Goal: Task Accomplishment & Management: Use online tool/utility

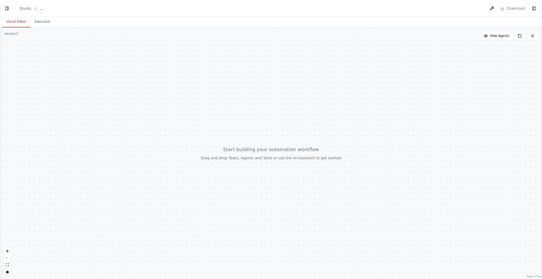
select select "****"
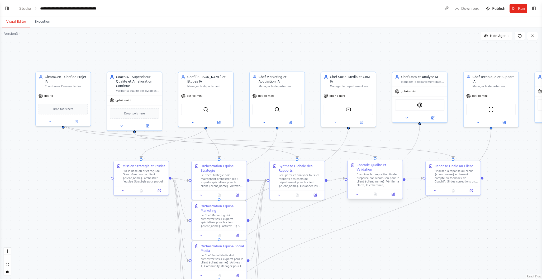
click at [374, 178] on div "Examiner la proposition finale préparée par GleamGen pour le client {client_nam…" at bounding box center [378, 180] width 43 height 14
click at [357, 193] on icon at bounding box center [357, 195] width 4 height 4
click at [357, 193] on icon at bounding box center [356, 194] width 3 height 3
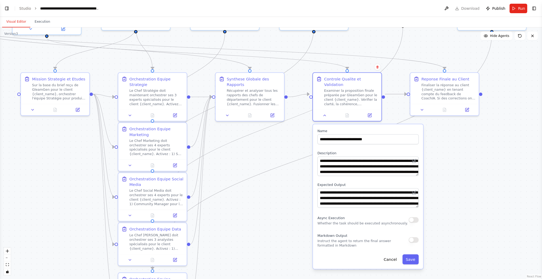
drag, startPoint x: 459, startPoint y: 231, endPoint x: 445, endPoint y: 165, distance: 67.6
click at [445, 165] on div ".deletable-edge-delete-btn { width: 20px; height: 20px; border: 0px solid #ffff…" at bounding box center [271, 153] width 542 height 252
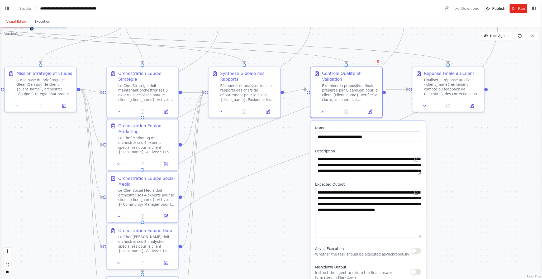
drag, startPoint x: 419, startPoint y: 201, endPoint x: 419, endPoint y: 230, distance: 29.8
click at [419, 230] on textarea "**********" at bounding box center [368, 213] width 106 height 50
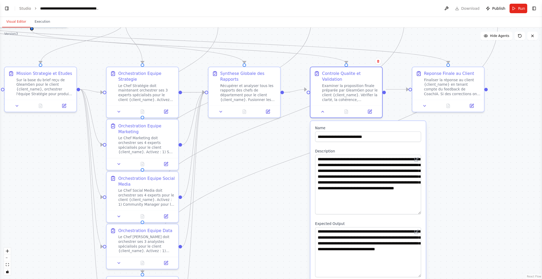
drag, startPoint x: 420, startPoint y: 168, endPoint x: 415, endPoint y: 208, distance: 39.7
click at [415, 208] on textarea "**********" at bounding box center [368, 185] width 106 height 60
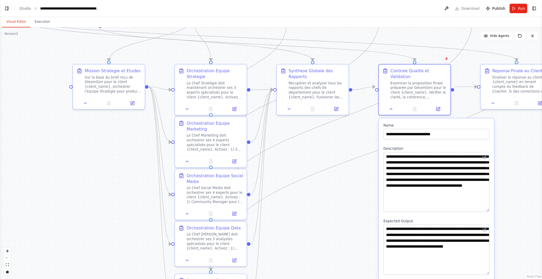
drag, startPoint x: 268, startPoint y: 204, endPoint x: 336, endPoint y: 201, distance: 68.4
click at [336, 201] on div ".deletable-edge-delete-btn { width: 20px; height: 20px; border: 0px solid #ffff…" at bounding box center [271, 153] width 542 height 252
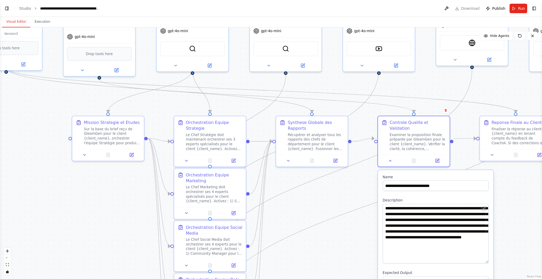
drag, startPoint x: 315, startPoint y: 192, endPoint x: 315, endPoint y: 247, distance: 55.4
click at [315, 247] on div ".deletable-edge-delete-btn { width: 20px; height: 20px; border: 0px solid #ffff…" at bounding box center [271, 153] width 542 height 252
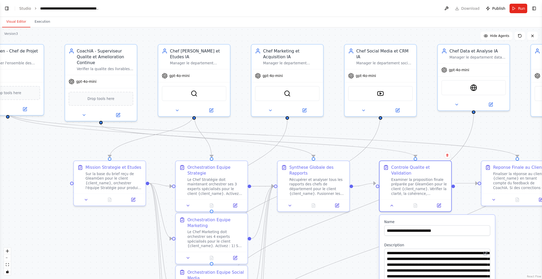
drag, startPoint x: 233, startPoint y: 78, endPoint x: 235, endPoint y: 117, distance: 39.6
click at [235, 117] on div ".deletable-edge-delete-btn { width: 20px; height: 20px; border: 0px solid #ffff…" at bounding box center [271, 153] width 542 height 252
click at [179, 107] on div at bounding box center [194, 109] width 72 height 12
click at [178, 107] on icon at bounding box center [177, 109] width 5 height 5
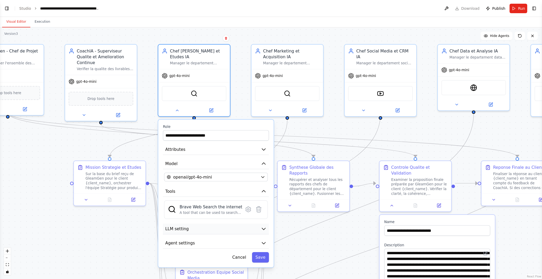
click at [264, 228] on icon "button" at bounding box center [263, 229] width 3 height 2
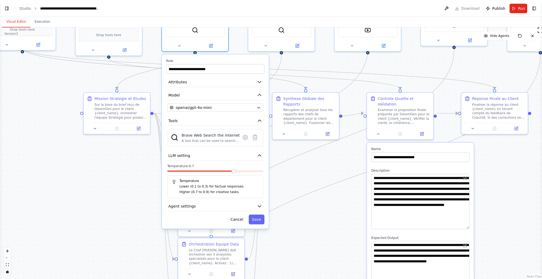
drag, startPoint x: 288, startPoint y: 248, endPoint x: 286, endPoint y: 175, distance: 72.8
click at [286, 175] on div ".deletable-edge-delete-btn { width: 20px; height: 20px; border: 0px solid #ffff…" at bounding box center [271, 153] width 542 height 252
click at [261, 204] on icon "button" at bounding box center [258, 206] width 5 height 5
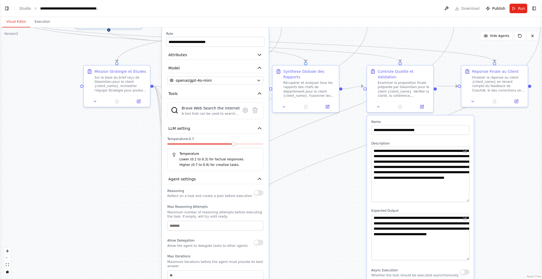
drag, startPoint x: 296, startPoint y: 222, endPoint x: 297, endPoint y: 195, distance: 27.2
click at [297, 195] on div ".deletable-edge-delete-btn { width: 20px; height: 20px; border: 0px solid #ffff…" at bounding box center [271, 153] width 542 height 252
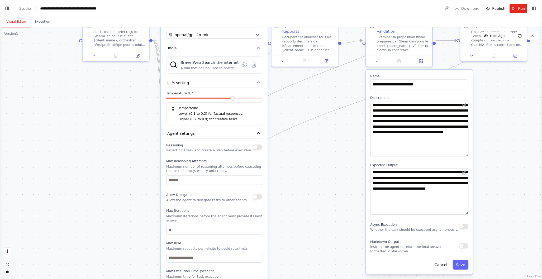
drag, startPoint x: 294, startPoint y: 224, endPoint x: 293, endPoint y: 178, distance: 45.7
click at [293, 178] on div ".deletable-edge-delete-btn { width: 20px; height: 20px; border: 0px solid #ffff…" at bounding box center [271, 153] width 542 height 252
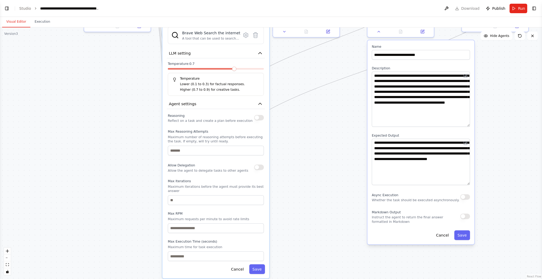
drag, startPoint x: 289, startPoint y: 226, endPoint x: 291, endPoint y: 196, distance: 29.6
click at [291, 196] on div ".deletable-edge-delete-btn { width: 20px; height: 20px; border: 0px solid #ffff…" at bounding box center [271, 153] width 542 height 252
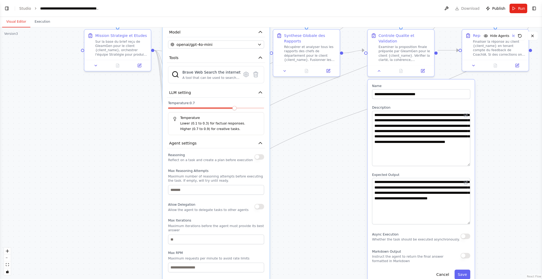
drag, startPoint x: 286, startPoint y: 207, endPoint x: 286, endPoint y: 246, distance: 39.3
click at [286, 246] on div ".deletable-edge-delete-btn { width: 20px; height: 20px; border: 0px solid #ffff…" at bounding box center [271, 153] width 542 height 252
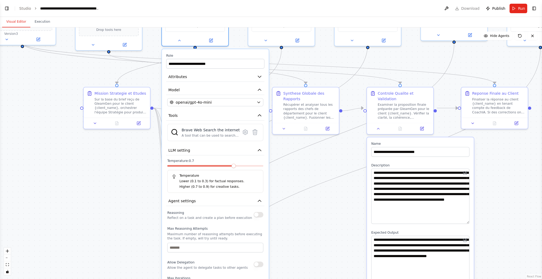
drag, startPoint x: 301, startPoint y: 178, endPoint x: 300, endPoint y: 264, distance: 86.3
click at [300, 264] on div ".deletable-edge-delete-btn { width: 20px; height: 20px; border: 0px solid #ffff…" at bounding box center [271, 153] width 542 height 252
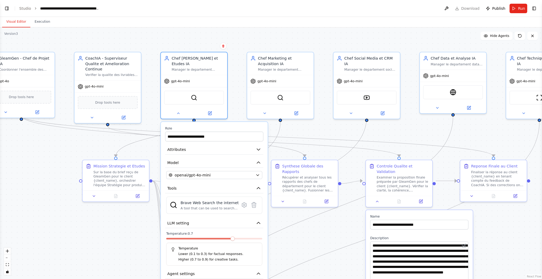
drag, startPoint x: 300, startPoint y: 217, endPoint x: 299, endPoint y: 261, distance: 44.3
click at [299, 261] on div ".deletable-edge-delete-btn { width: 20px; height: 20px; border: 0px solid #ffff…" at bounding box center [271, 153] width 542 height 252
click at [92, 117] on icon at bounding box center [92, 117] width 4 height 4
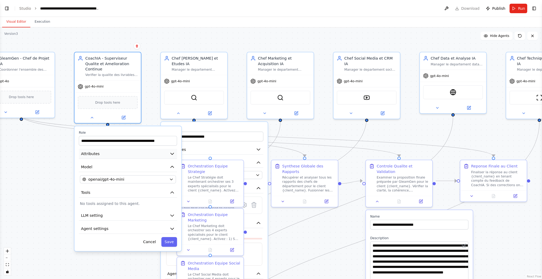
click at [119, 155] on button "Attributes" at bounding box center [128, 154] width 98 height 10
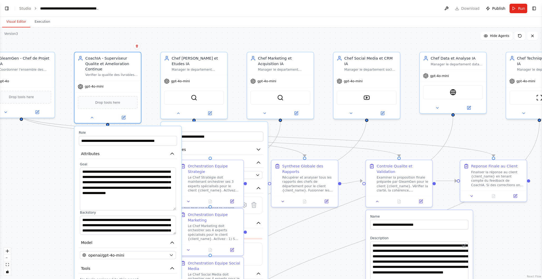
drag, startPoint x: 174, startPoint y: 183, endPoint x: 173, endPoint y: 207, distance: 24.0
click at [173, 207] on textarea "**********" at bounding box center [128, 189] width 96 height 43
click at [174, 239] on div "**********" at bounding box center [127, 226] width 107 height 201
drag, startPoint x: 174, startPoint y: 233, endPoint x: 171, endPoint y: 273, distance: 40.2
click at [172, 274] on textarea "**********" at bounding box center [128, 246] width 96 height 61
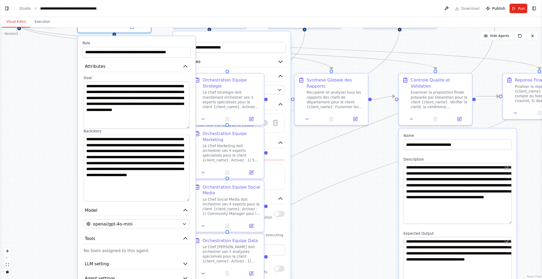
drag, startPoint x: 330, startPoint y: 235, endPoint x: 339, endPoint y: 165, distance: 71.0
click at [339, 165] on div ".deletable-edge-delete-btn { width: 20px; height: 20px; border: 0px solid #ffff…" at bounding box center [271, 153] width 542 height 252
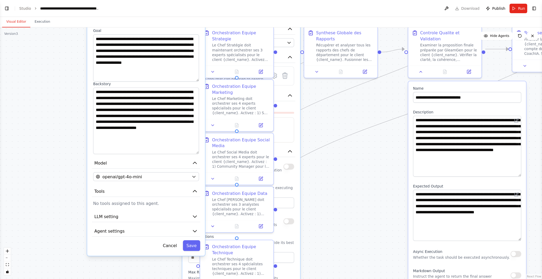
drag, startPoint x: 326, startPoint y: 228, endPoint x: 336, endPoint y: 181, distance: 47.4
click at [336, 181] on div ".deletable-edge-delete-btn { width: 20px; height: 20px; border: 0px solid #ffff…" at bounding box center [271, 153] width 542 height 252
click at [193, 217] on icon "button" at bounding box center [195, 217] width 6 height 6
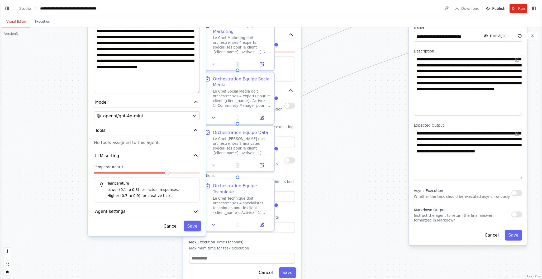
drag, startPoint x: 70, startPoint y: 218, endPoint x: 70, endPoint y: 157, distance: 61.0
click at [70, 157] on div ".deletable-edge-delete-btn { width: 20px; height: 20px; border: 0px solid #ffff…" at bounding box center [271, 153] width 542 height 252
click at [123, 213] on span "Agent settings" at bounding box center [110, 211] width 30 height 6
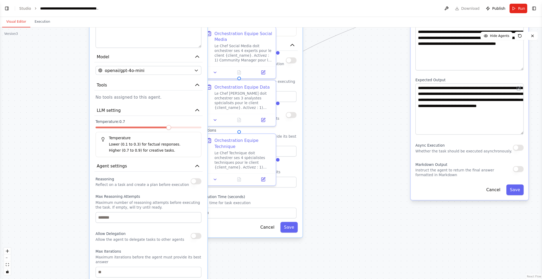
drag, startPoint x: 72, startPoint y: 229, endPoint x: 73, endPoint y: 184, distance: 45.4
click at [73, 184] on div ".deletable-edge-delete-btn { width: 20px; height: 20px; border: 0px solid #ffff…" at bounding box center [271, 153] width 542 height 252
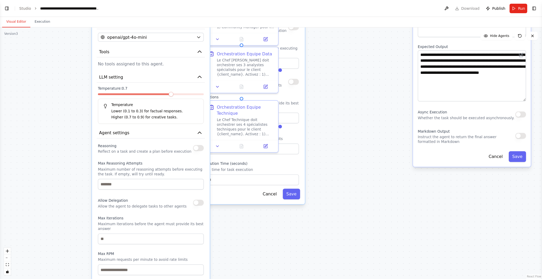
drag, startPoint x: 74, startPoint y: 202, endPoint x: 76, endPoint y: 186, distance: 16.5
click at [77, 169] on div ".deletable-edge-delete-btn { width: 20px; height: 20px; border: 0px solid #ffff…" at bounding box center [271, 153] width 542 height 252
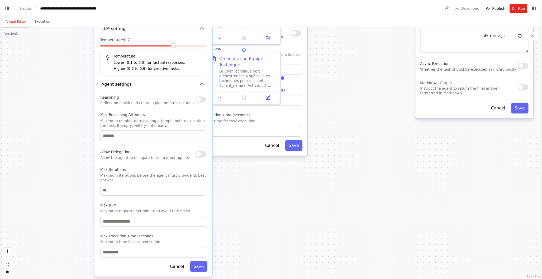
drag, startPoint x: 76, startPoint y: 210, endPoint x: 77, endPoint y: 164, distance: 45.9
click at [78, 162] on div ".deletable-edge-delete-btn { width: 20px; height: 20px; border: 0px solid #ffff…" at bounding box center [271, 153] width 542 height 252
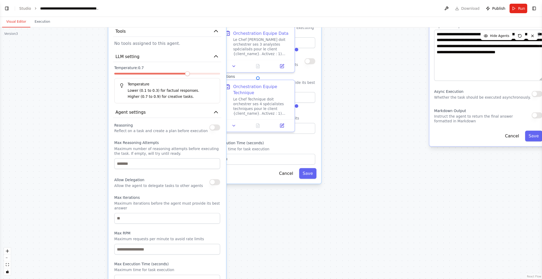
drag, startPoint x: 75, startPoint y: 200, endPoint x: 115, endPoint y: 289, distance: 97.6
click at [115, 279] on html "**********" at bounding box center [271, 139] width 542 height 279
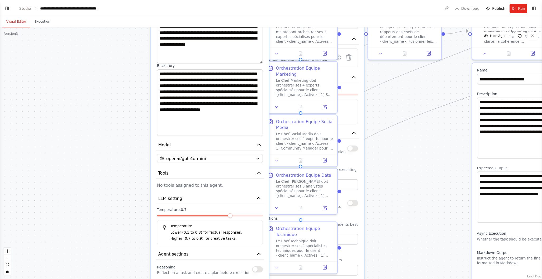
drag, startPoint x: 99, startPoint y: 184, endPoint x: 116, endPoint y: 268, distance: 86.2
click at [116, 268] on div ".deletable-edge-delete-btn { width: 20px; height: 20px; border: 0px solid #ffff…" at bounding box center [271, 153] width 542 height 252
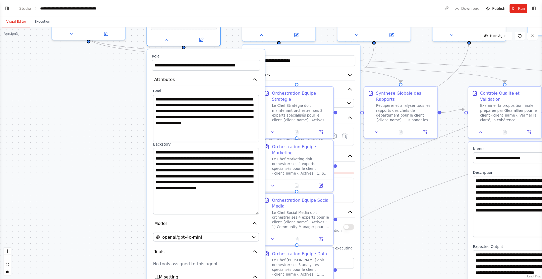
drag, startPoint x: 123, startPoint y: 144, endPoint x: 116, endPoint y: 273, distance: 128.9
click at [116, 273] on div ".deletable-edge-delete-btn { width: 20px; height: 20px; border: 0px solid #ffff…" at bounding box center [271, 153] width 542 height 252
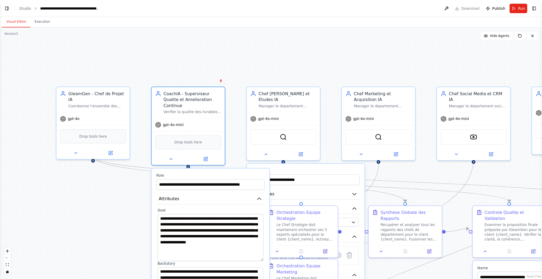
drag, startPoint x: 111, startPoint y: 170, endPoint x: 118, endPoint y: 251, distance: 81.6
click at [118, 251] on div ".deletable-edge-delete-btn { width: 20px; height: 20px; border: 0px solid #ffff…" at bounding box center [271, 153] width 542 height 252
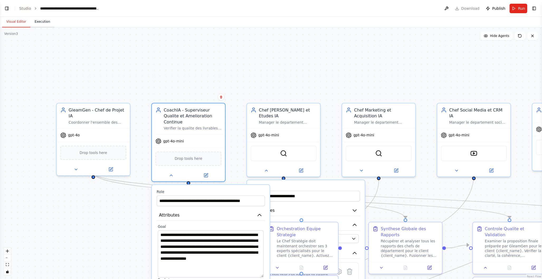
click at [41, 23] on button "Execution" at bounding box center [42, 21] width 24 height 11
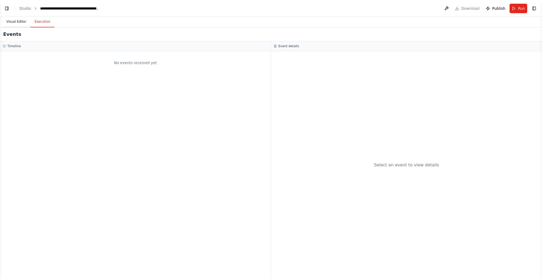
click at [15, 21] on button "Visual Editor" at bounding box center [16, 21] width 28 height 11
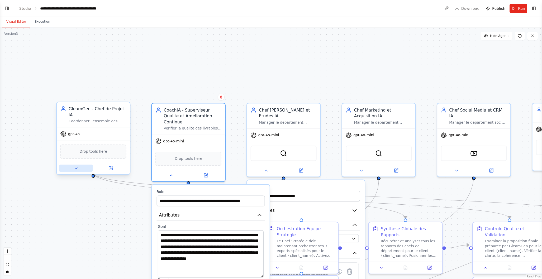
click at [78, 166] on icon at bounding box center [76, 168] width 5 height 5
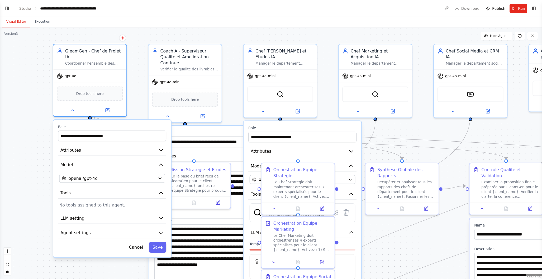
drag, startPoint x: 36, startPoint y: 185, endPoint x: 31, endPoint y: 115, distance: 70.1
click at [31, 115] on div ".deletable-edge-delete-btn { width: 20px; height: 20px; border: 0px solid #ffff…" at bounding box center [271, 153] width 542 height 252
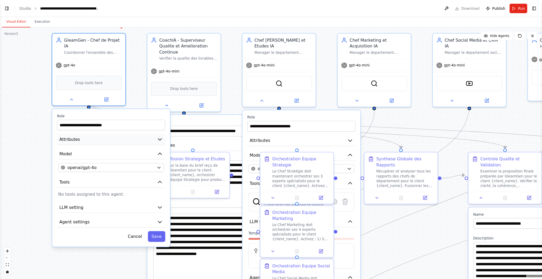
click at [108, 136] on button "Attributes" at bounding box center [111, 139] width 108 height 11
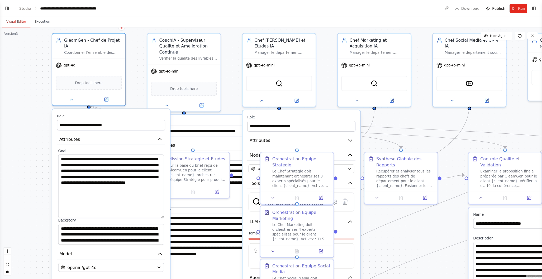
drag, startPoint x: 163, startPoint y: 168, endPoint x: 162, endPoint y: 211, distance: 43.0
click at [162, 211] on textarea "**********" at bounding box center [111, 187] width 106 height 64
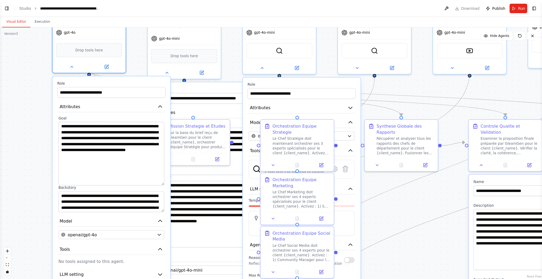
drag, startPoint x: 35, startPoint y: 182, endPoint x: 35, endPoint y: 150, distance: 32.7
click at [35, 150] on div ".deletable-edge-delete-btn { width: 20px; height: 20px; border: 0px solid #ffff…" at bounding box center [271, 153] width 542 height 252
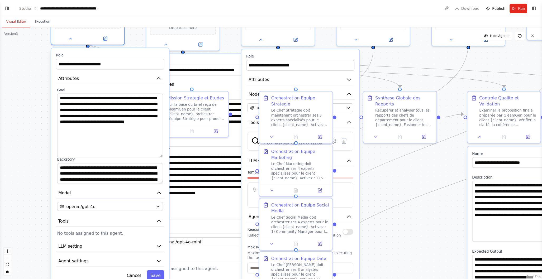
drag, startPoint x: 39, startPoint y: 188, endPoint x: 38, endPoint y: 160, distance: 28.3
click at [37, 160] on div ".deletable-edge-delete-btn { width: 20px; height: 20px; border: 0px solid #ffff…" at bounding box center [271, 153] width 542 height 252
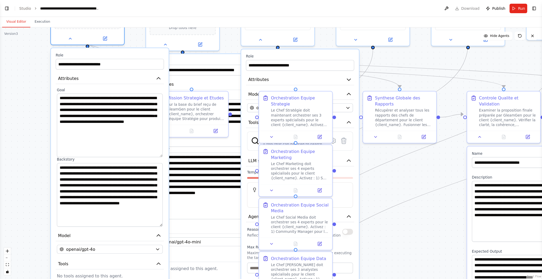
drag, startPoint x: 160, startPoint y: 177, endPoint x: 159, endPoint y: 220, distance: 43.0
click at [159, 220] on textarea "**********" at bounding box center [110, 195] width 106 height 64
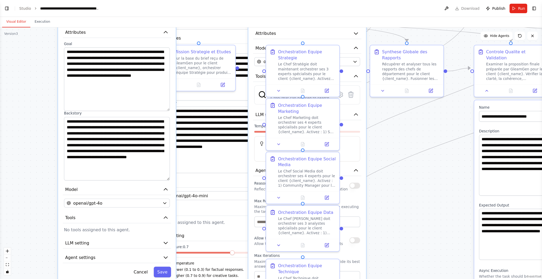
drag, startPoint x: 31, startPoint y: 184, endPoint x: 38, endPoint y: 138, distance: 46.7
click at [38, 138] on div ".deletable-edge-delete-btn { width: 20px; height: 20px; border: 0px solid #ffff…" at bounding box center [271, 153] width 542 height 252
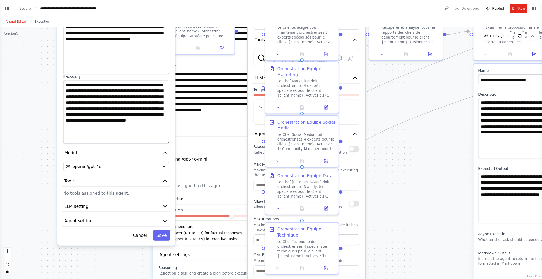
drag, startPoint x: 41, startPoint y: 181, endPoint x: 41, endPoint y: 144, distance: 37.0
click at [41, 144] on div ".deletable-edge-delete-btn { width: 20px; height: 20px; border: 0px solid #ffff…" at bounding box center [271, 153] width 542 height 252
click at [101, 201] on button "LLM setting" at bounding box center [116, 206] width 108 height 11
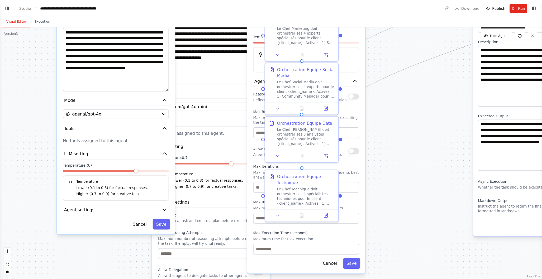
drag, startPoint x: 40, startPoint y: 202, endPoint x: 40, endPoint y: 148, distance: 54.1
click at [40, 148] on div ".deletable-edge-delete-btn { width: 20px; height: 20px; border: 0px solid #ffff…" at bounding box center [271, 153] width 542 height 252
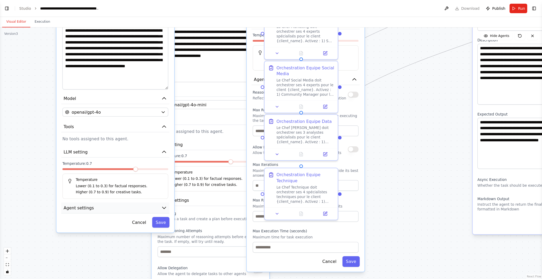
click at [101, 205] on button "Agent settings" at bounding box center [115, 208] width 108 height 11
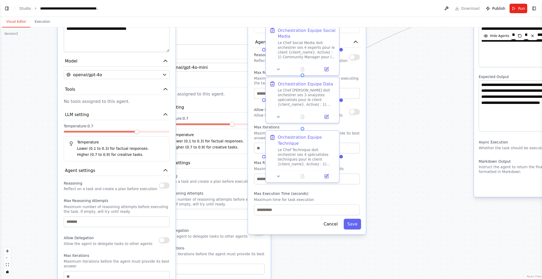
drag, startPoint x: 41, startPoint y: 228, endPoint x: 43, endPoint y: 191, distance: 37.5
click at [43, 191] on div ".deletable-edge-delete-btn { width: 20px; height: 20px; border: 0px solid #ffff…" at bounding box center [271, 153] width 542 height 252
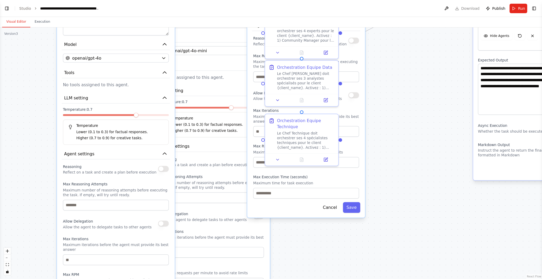
drag, startPoint x: 49, startPoint y: 208, endPoint x: 48, endPoint y: 191, distance: 16.6
click at [48, 191] on div ".deletable-edge-delete-btn { width: 20px; height: 20px; border: 0px solid #ffff…" at bounding box center [271, 153] width 542 height 252
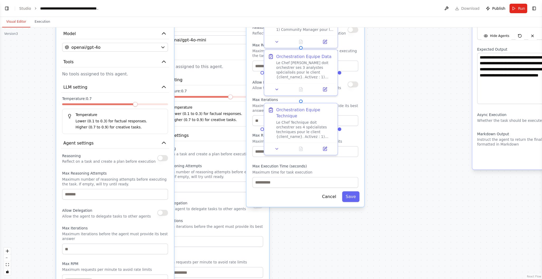
drag, startPoint x: 55, startPoint y: 201, endPoint x: 54, endPoint y: 190, distance: 10.9
click at [54, 190] on div ".deletable-edge-delete-btn { width: 20px; height: 20px; border: 0px solid #ffff…" at bounding box center [271, 153] width 542 height 252
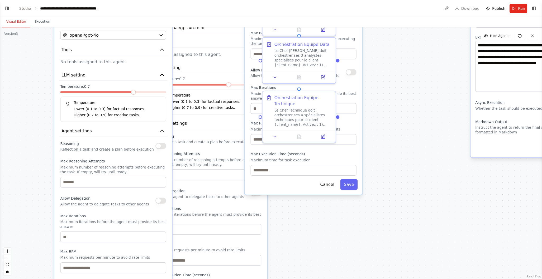
drag, startPoint x: 53, startPoint y: 204, endPoint x: 51, endPoint y: 192, distance: 12.0
click at [51, 192] on div ".deletable-edge-delete-btn { width: 20px; height: 20px; border: 0px solid #ffff…" at bounding box center [271, 153] width 542 height 252
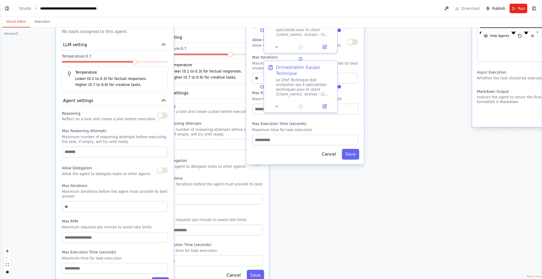
drag, startPoint x: 46, startPoint y: 211, endPoint x: 47, endPoint y: 182, distance: 29.8
click at [48, 181] on div ".deletable-edge-delete-btn { width: 20px; height: 20px; border: 0px solid #ffff…" at bounding box center [271, 153] width 542 height 252
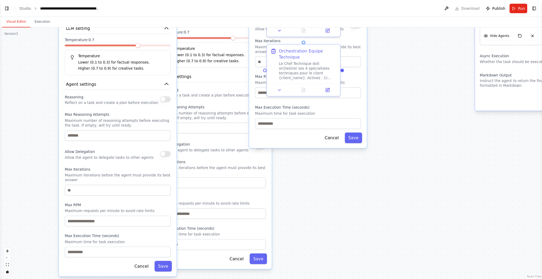
drag, startPoint x: 45, startPoint y: 193, endPoint x: 54, endPoint y: 179, distance: 17.3
click at [47, 178] on div ".deletable-edge-delete-btn { width: 20px; height: 20px; border: 0px solid #ffff…" at bounding box center [271, 153] width 542 height 252
click at [535, 10] on button "Toggle Right Sidebar" at bounding box center [533, 8] width 7 height 7
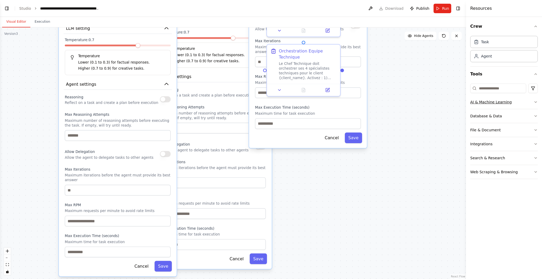
click at [534, 102] on icon "button" at bounding box center [536, 102] width 4 height 4
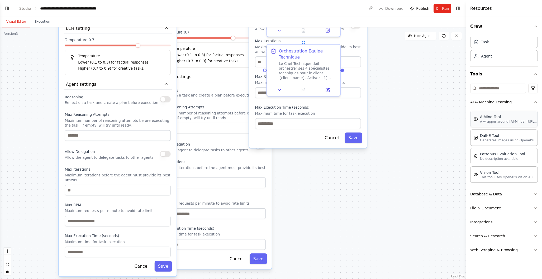
click at [502, 122] on p "A wrapper around [AI-Minds](https://mindsdb.com/minds). Useful for when you nee…" at bounding box center [509, 122] width 58 height 4
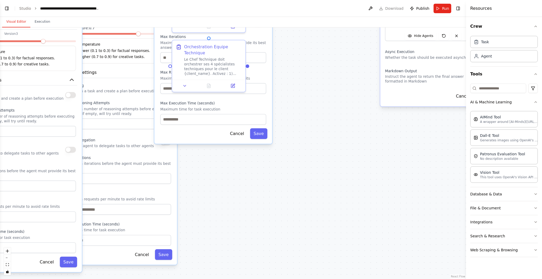
drag, startPoint x: 408, startPoint y: 175, endPoint x: 314, endPoint y: 170, distance: 94.8
click at [314, 170] on div ".deletable-edge-delete-btn { width: 20px; height: 20px; border: 0px solid #ffff…" at bounding box center [233, 153] width 466 height 252
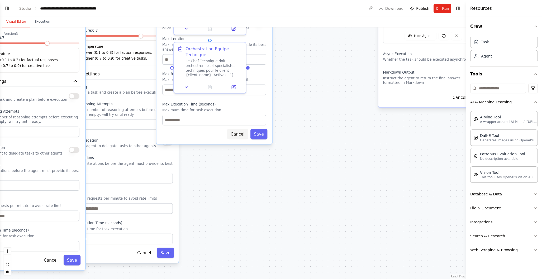
click at [240, 129] on button "Cancel" at bounding box center [237, 134] width 21 height 11
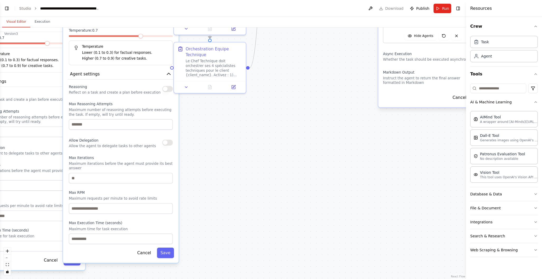
drag, startPoint x: 148, startPoint y: 252, endPoint x: 115, endPoint y: 253, distance: 32.7
click at [148, 252] on button "Cancel" at bounding box center [144, 253] width 21 height 11
click at [48, 255] on button "Cancel" at bounding box center [50, 260] width 21 height 11
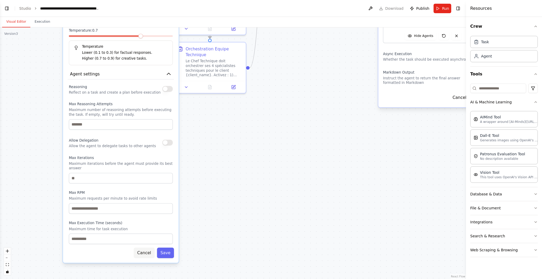
click at [148, 254] on button "Cancel" at bounding box center [144, 253] width 21 height 11
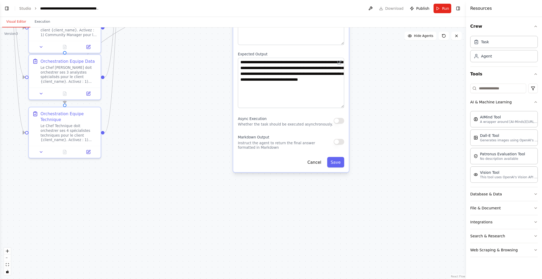
drag, startPoint x: 328, startPoint y: 165, endPoint x: 188, endPoint y: 228, distance: 154.0
click at [183, 230] on div ".deletable-edge-delete-btn { width: 20px; height: 20px; border: 0px solid #ffff…" at bounding box center [233, 153] width 466 height 252
click at [317, 158] on button "Cancel" at bounding box center [314, 162] width 21 height 11
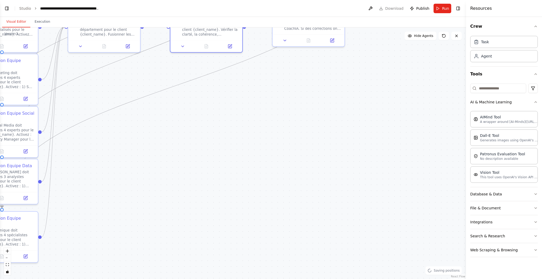
drag, startPoint x: 354, startPoint y: 140, endPoint x: 291, endPoint y: 245, distance: 121.9
click at [291, 245] on div ".deletable-edge-delete-btn { width: 20px; height: 20px; border: 0px solid #ffff…" at bounding box center [233, 153] width 466 height 252
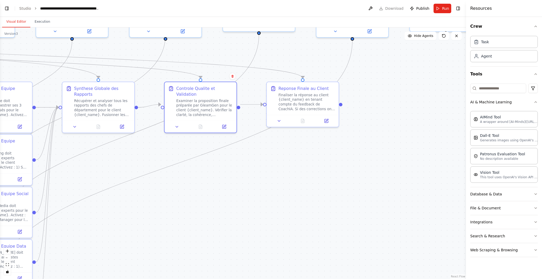
drag, startPoint x: 320, startPoint y: 147, endPoint x: 311, endPoint y: 236, distance: 89.2
click at [311, 236] on div ".deletable-edge-delete-btn { width: 20px; height: 20px; border: 0px solid #ffff…" at bounding box center [233, 153] width 466 height 252
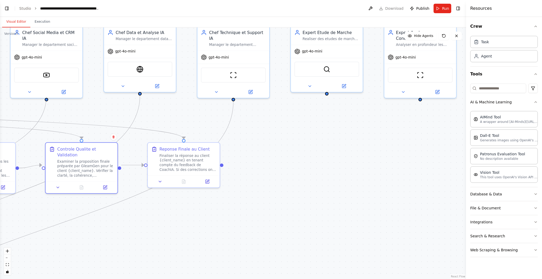
drag, startPoint x: 413, startPoint y: 134, endPoint x: 300, endPoint y: 183, distance: 123.2
click at [300, 183] on div ".deletable-edge-delete-btn { width: 20px; height: 20px; border: 0px solid #ffff…" at bounding box center [233, 153] width 466 height 252
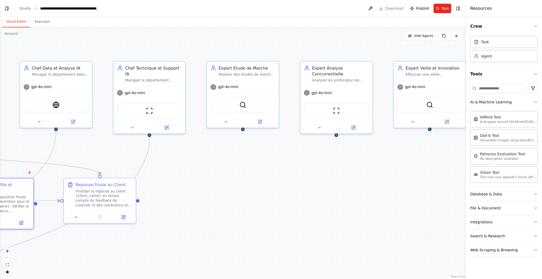
drag, startPoint x: 389, startPoint y: 159, endPoint x: 306, endPoint y: 194, distance: 90.9
click at [306, 194] on div ".deletable-edge-delete-btn { width: 20px; height: 20px; border: 0px solid #ffff…" at bounding box center [233, 153] width 466 height 252
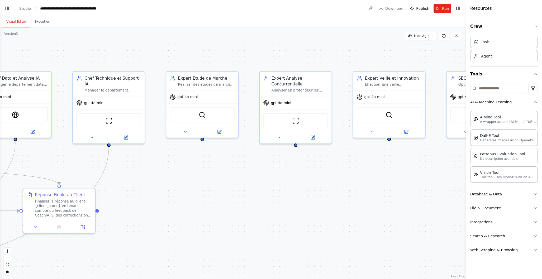
drag, startPoint x: 378, startPoint y: 192, endPoint x: 350, endPoint y: 198, distance: 28.9
click at [350, 198] on div ".deletable-edge-delete-btn { width: 20px; height: 20px; border: 0px solid #ffff…" at bounding box center [233, 153] width 466 height 252
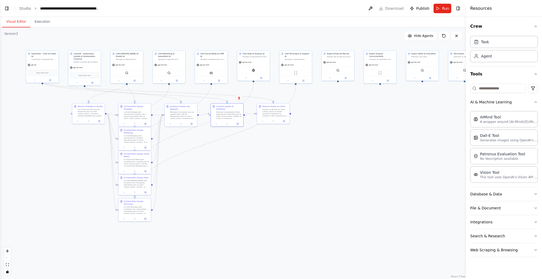
drag, startPoint x: 322, startPoint y: 223, endPoint x: 372, endPoint y: 134, distance: 102.1
click at [372, 133] on div ".deletable-edge-delete-btn { width: 20px; height: 20px; border: 0px solid #ffff…" at bounding box center [233, 153] width 466 height 252
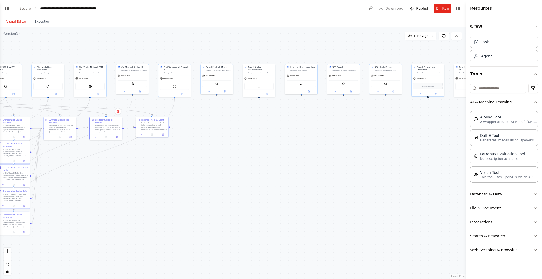
drag, startPoint x: 360, startPoint y: 159, endPoint x: 235, endPoint y: 173, distance: 125.3
click at [235, 173] on div ".deletable-edge-delete-btn { width: 20px; height: 20px; border: 0px solid #ffff…" at bounding box center [233, 153] width 466 height 252
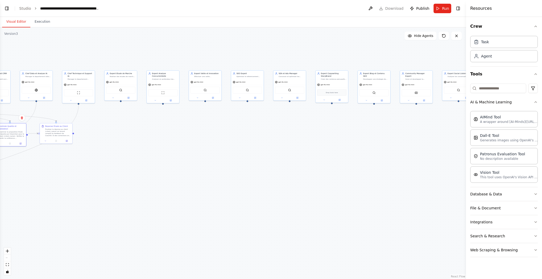
drag, startPoint x: 408, startPoint y: 158, endPoint x: 316, endPoint y: 165, distance: 92.8
click at [316, 165] on div ".deletable-edge-delete-btn { width: 20px; height: 20px; border: 0px solid #ffff…" at bounding box center [233, 153] width 466 height 252
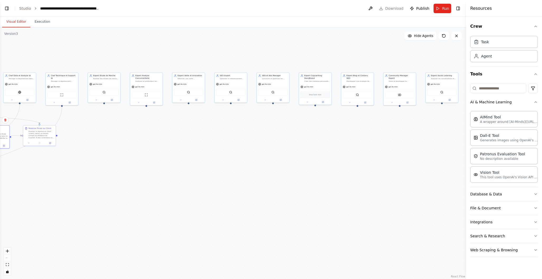
drag, startPoint x: 397, startPoint y: 151, endPoint x: 305, endPoint y: 157, distance: 91.5
click at [305, 157] on div ".deletable-edge-delete-btn { width: 20px; height: 20px; border: 0px solid #ffff…" at bounding box center [233, 153] width 466 height 252
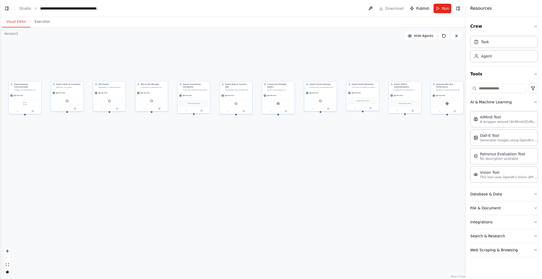
drag, startPoint x: 401, startPoint y: 146, endPoint x: 336, endPoint y: 149, distance: 65.5
click at [336, 149] on div ".deletable-edge-delete-btn { width: 20px; height: 20px; border: 0px solid #ffff…" at bounding box center [233, 153] width 466 height 252
drag, startPoint x: 406, startPoint y: 147, endPoint x: 317, endPoint y: 148, distance: 88.1
click at [315, 148] on div ".deletable-edge-delete-btn { width: 20px; height: 20px; border: 0px solid #ffff…" at bounding box center [233, 153] width 466 height 252
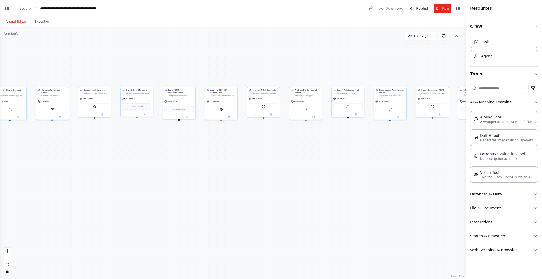
drag, startPoint x: 427, startPoint y: 145, endPoint x: 335, endPoint y: 149, distance: 91.9
click at [335, 149] on div ".deletable-edge-delete-btn { width: 20px; height: 20px; border: 0px solid #ffff…" at bounding box center [233, 153] width 466 height 252
drag, startPoint x: 387, startPoint y: 151, endPoint x: 317, endPoint y: 153, distance: 69.9
click at [317, 153] on div ".deletable-edge-delete-btn { width: 20px; height: 20px; border: 0px solid #ffff…" at bounding box center [233, 153] width 466 height 252
drag, startPoint x: 388, startPoint y: 152, endPoint x: 339, endPoint y: 155, distance: 48.7
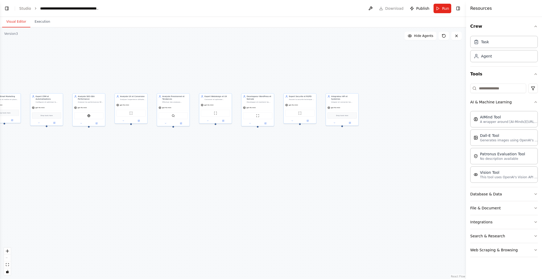
click at [339, 155] on div ".deletable-edge-delete-btn { width: 20px; height: 20px; border: 0px solid #ffff…" at bounding box center [233, 153] width 466 height 252
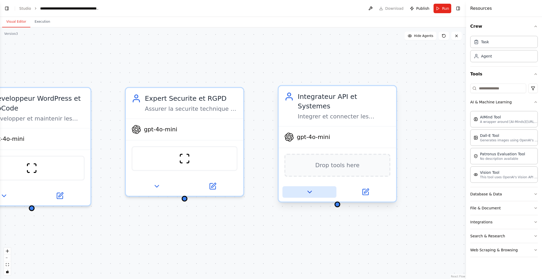
click at [311, 191] on icon at bounding box center [309, 192] width 4 height 2
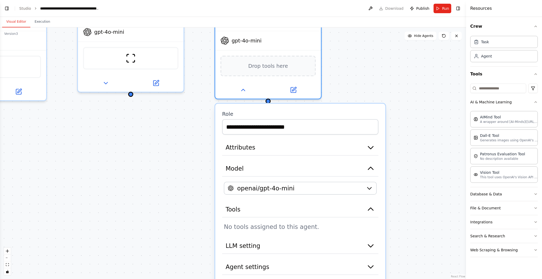
drag, startPoint x: 424, startPoint y: 173, endPoint x: 345, endPoint y: 71, distance: 128.5
click at [346, 71] on div ".deletable-edge-delete-btn { width: 20px; height: 20px; border: 0px solid #ffff…" at bounding box center [233, 153] width 466 height 252
click at [369, 143] on icon "button" at bounding box center [370, 147] width 9 height 9
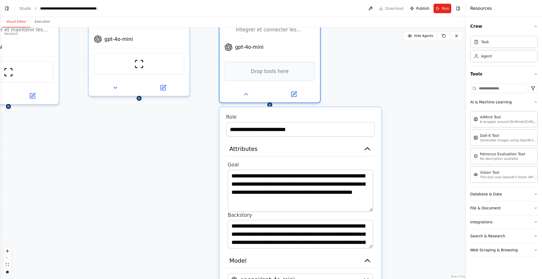
drag, startPoint x: 370, startPoint y: 188, endPoint x: 370, endPoint y: 202, distance: 13.5
click at [370, 202] on textarea "**********" at bounding box center [300, 191] width 145 height 42
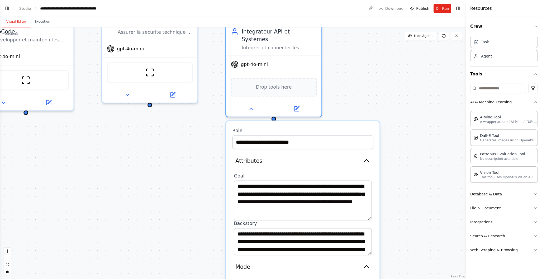
drag, startPoint x: 369, startPoint y: 240, endPoint x: 366, endPoint y: 249, distance: 8.5
click at [366, 249] on div "**********" at bounding box center [302, 254] width 153 height 267
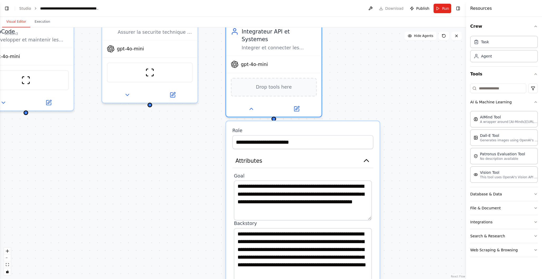
drag, startPoint x: 370, startPoint y: 246, endPoint x: 365, endPoint y: 282, distance: 36.0
click at [365, 279] on html "**********" at bounding box center [271, 139] width 542 height 279
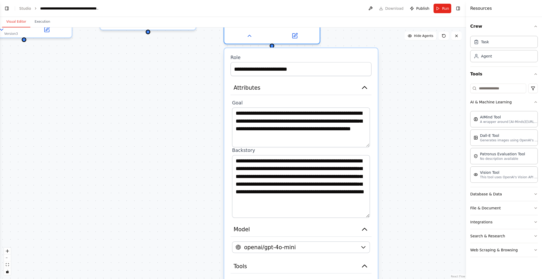
drag, startPoint x: 411, startPoint y: 228, endPoint x: 395, endPoint y: 165, distance: 65.2
click at [409, 155] on div ".deletable-edge-delete-btn { width: 20px; height: 20px; border: 0px solid #ffff…" at bounding box center [233, 153] width 466 height 252
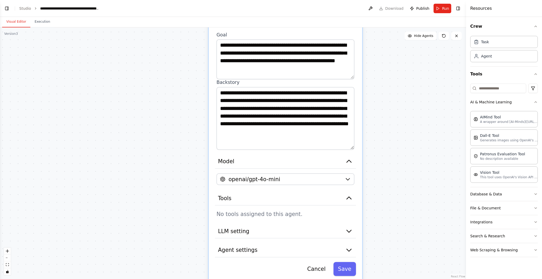
drag, startPoint x: 411, startPoint y: 219, endPoint x: 395, endPoint y: 150, distance: 71.1
click at [395, 150] on div ".deletable-edge-delete-btn { width: 20px; height: 20px; border: 0px solid #ffff…" at bounding box center [233, 153] width 466 height 252
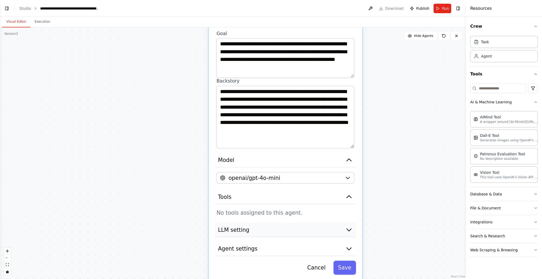
click at [349, 229] on icon "button" at bounding box center [349, 230] width 4 height 2
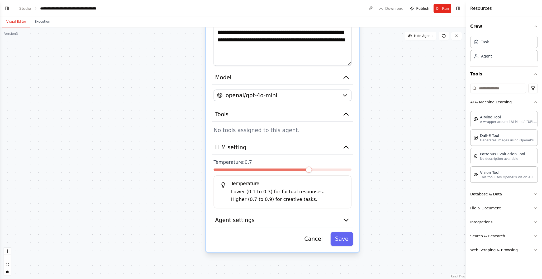
drag, startPoint x: 382, startPoint y: 230, endPoint x: 379, endPoint y: 147, distance: 82.6
click at [379, 145] on div ".deletable-edge-delete-btn { width: 20px; height: 20px; border: 0px solid #ffff…" at bounding box center [233, 153] width 466 height 252
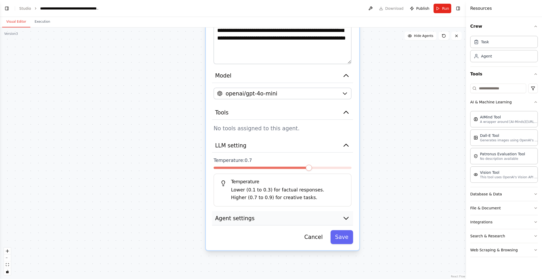
click at [347, 217] on icon "button" at bounding box center [346, 218] width 4 height 2
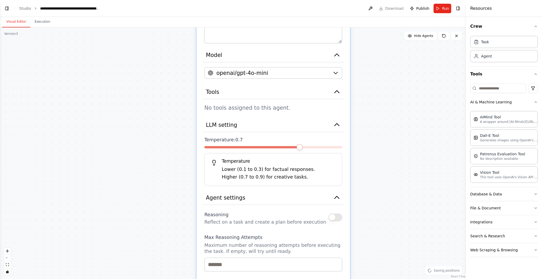
drag, startPoint x: 378, startPoint y: 205, endPoint x: 379, endPoint y: 192, distance: 12.5
click at [371, 192] on div ".deletable-edge-delete-btn { width: 20px; height: 20px; border: 0px solid #ffff…" at bounding box center [233, 153] width 466 height 252
click at [499, 193] on button "Database & Data" at bounding box center [504, 194] width 68 height 14
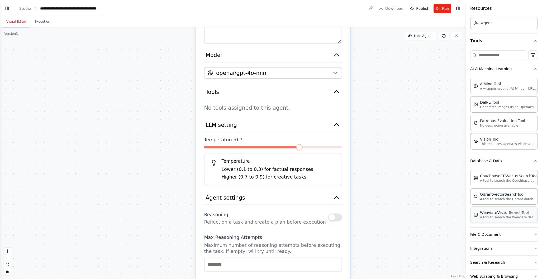
scroll to position [46, 0]
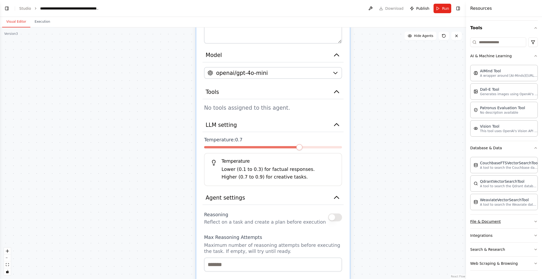
click at [521, 220] on button "File & Document" at bounding box center [504, 222] width 68 height 14
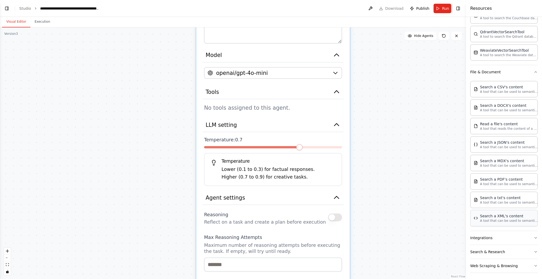
scroll to position [198, 0]
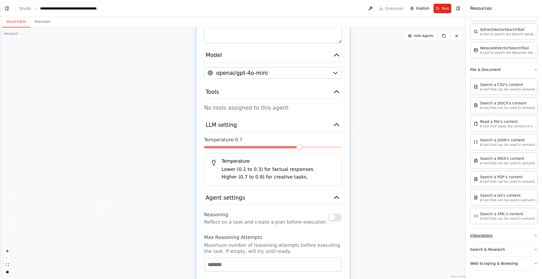
click at [504, 235] on button "Integrations" at bounding box center [504, 236] width 68 height 14
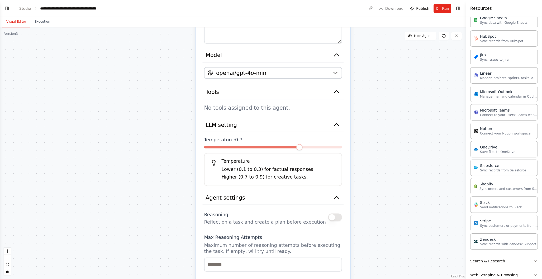
scroll to position [590, 0]
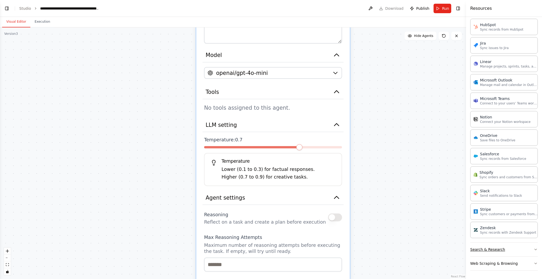
click at [526, 249] on button "Search & Research" at bounding box center [504, 250] width 68 height 14
drag, startPoint x: 516, startPoint y: 249, endPoint x: 516, endPoint y: 246, distance: 2.9
click at [516, 246] on button "Search & Research" at bounding box center [504, 250] width 68 height 14
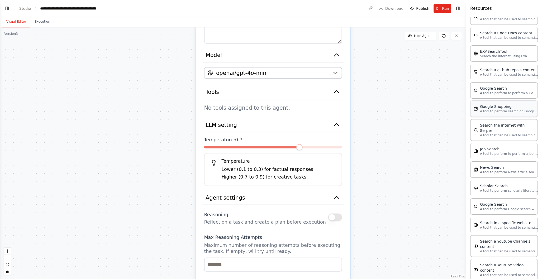
scroll to position [841, 0]
click at [373, 87] on div ".deletable-edge-delete-btn { width: 20px; height: 20px; border: 0px solid #ffff…" at bounding box center [233, 153] width 466 height 252
click at [28, 8] on link "Studio" at bounding box center [25, 8] width 12 height 4
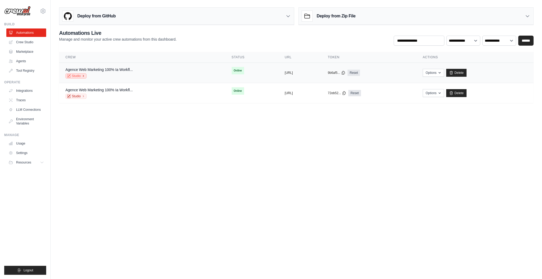
click at [82, 75] on icon at bounding box center [83, 75] width 3 height 3
click at [34, 52] on link "Marketplace" at bounding box center [27, 51] width 40 height 8
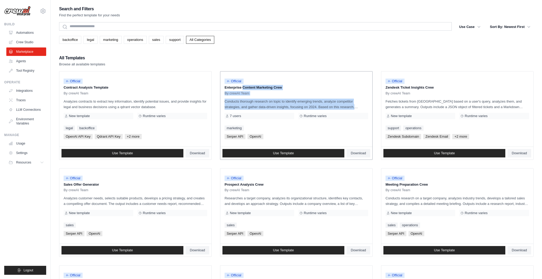
drag, startPoint x: 225, startPoint y: 87, endPoint x: 358, endPoint y: 107, distance: 134.5
click at [358, 107] on div "Official Enterprise Content Marketing Crew By crewAI Team Conducts thorough res…" at bounding box center [296, 109] width 152 height 75
click at [337, 106] on p "Conducts thorough research on topic to identify emerging trends, analyze compet…" at bounding box center [297, 104] width 144 height 11
drag, startPoint x: 351, startPoint y: 106, endPoint x: 225, endPoint y: 99, distance: 126.6
click at [223, 98] on div "Official Enterprise Content Marketing Crew By crewAI Team Conducts thorough res…" at bounding box center [296, 109] width 152 height 75
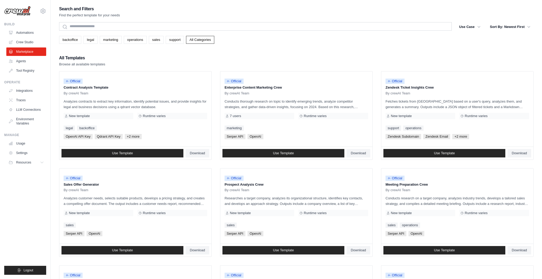
click at [370, 48] on div "Search and Filters Find the perfect template for your needs Search Use Case bac…" at bounding box center [296, 241] width 474 height 472
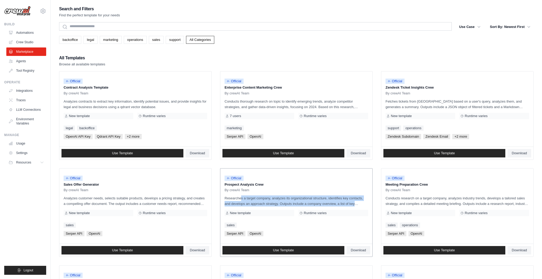
drag, startPoint x: 225, startPoint y: 198, endPoint x: 348, endPoint y: 203, distance: 123.1
click at [355, 204] on p "Researches a target company, analyzes its organizational structure, identifies …" at bounding box center [297, 201] width 144 height 11
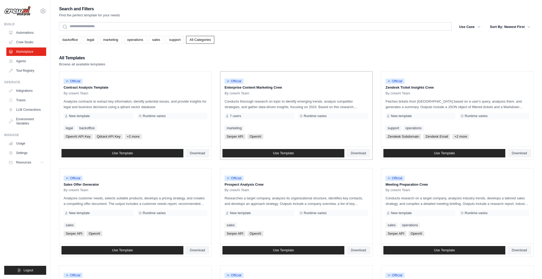
click at [308, 134] on div "Official Enterprise Content Marketing Crew By crewAI Team Conducts thorough res…" at bounding box center [296, 109] width 152 height 75
click at [294, 153] on span "Use Template" at bounding box center [283, 153] width 21 height 4
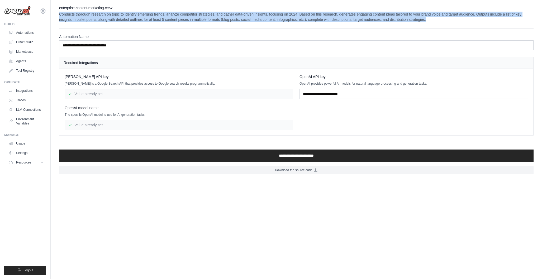
drag, startPoint x: 59, startPoint y: 13, endPoint x: 430, endPoint y: 19, distance: 371.6
click at [451, 18] on p "Conducts thorough research on topic to identify emerging trends, analyze compet…" at bounding box center [296, 17] width 474 height 11
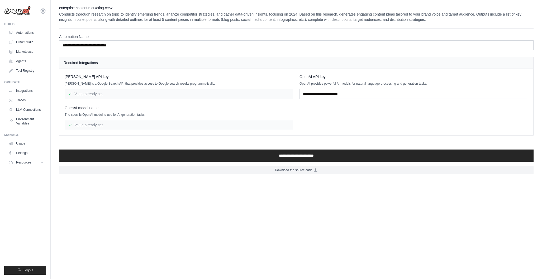
click at [419, 19] on p "Conducts thorough research on topic to identify emerging trends, analyze compet…" at bounding box center [296, 17] width 474 height 11
click at [424, 19] on p "Conducts thorough research on topic to identify emerging trends, analyze compet…" at bounding box center [296, 17] width 474 height 11
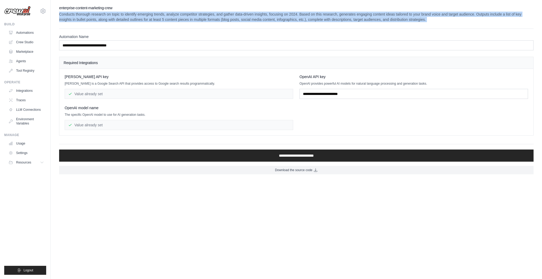
click at [424, 19] on p "Conducts thorough research on topic to identify emerging trends, analyze compet…" at bounding box center [296, 17] width 474 height 11
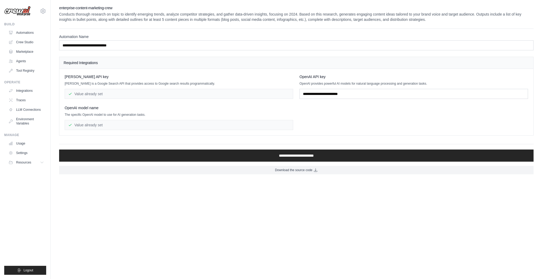
click at [109, 75] on div "Serper API key" at bounding box center [179, 76] width 229 height 5
click at [317, 93] on input "text" at bounding box center [413, 94] width 229 height 10
click at [313, 95] on input "text" at bounding box center [413, 94] width 229 height 10
click at [326, 94] on input "text" at bounding box center [413, 94] width 229 height 10
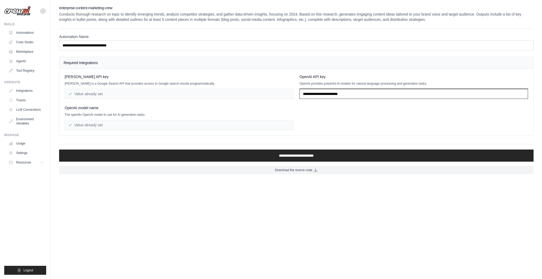
click at [312, 93] on input "text" at bounding box center [413, 94] width 229 height 10
click at [310, 93] on input "text" at bounding box center [413, 94] width 229 height 10
paste input "**********"
type input "**********"
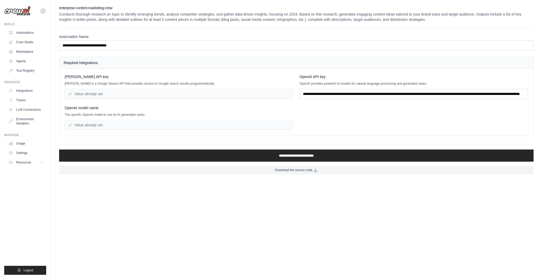
click at [248, 198] on body "aurelientissot21@gmail.com Settings Build Automations Crew Studio" at bounding box center [271, 139] width 542 height 279
click at [91, 123] on div "Value already set" at bounding box center [179, 125] width 229 height 10
click at [89, 12] on p "Conducts thorough research on topic to identify emerging trends, analyze compet…" at bounding box center [296, 17] width 474 height 11
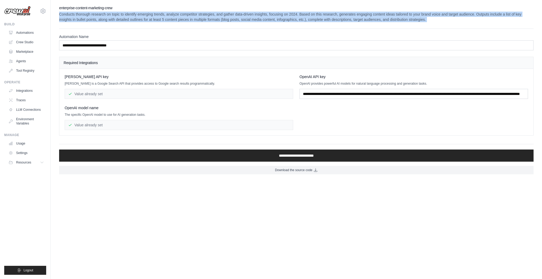
click at [89, 12] on p "Conducts thorough research on topic to identify emerging trends, analyze compet…" at bounding box center [296, 17] width 474 height 11
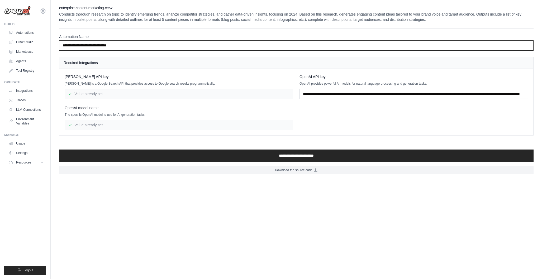
click at [138, 45] on input "**********" at bounding box center [296, 45] width 474 height 10
click at [62, 44] on input "**********" at bounding box center [296, 45] width 474 height 10
click at [62, 46] on input "**********" at bounding box center [296, 45] width 474 height 10
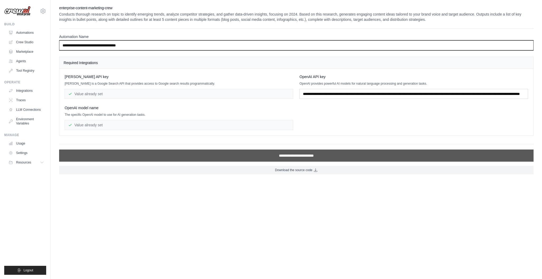
type input "**********"
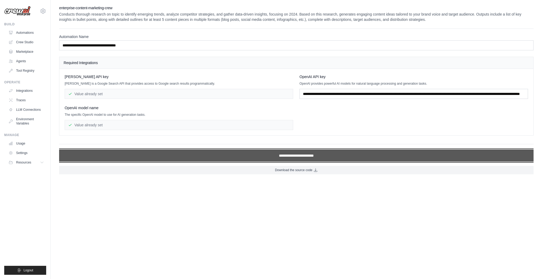
click at [298, 156] on input "**********" at bounding box center [296, 156] width 474 height 12
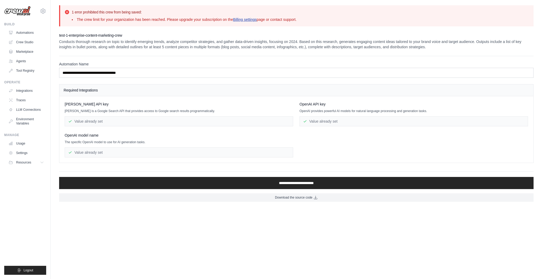
click at [250, 20] on link "Billing settings" at bounding box center [245, 19] width 24 height 4
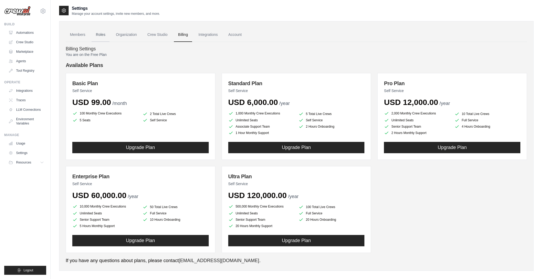
click at [102, 37] on link "Roles" at bounding box center [101, 35] width 18 height 14
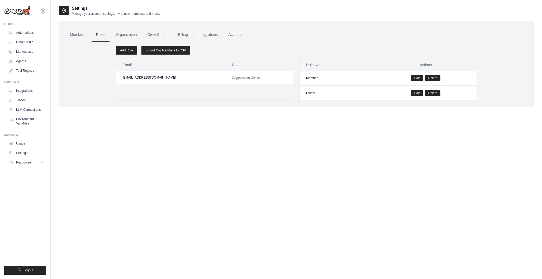
click at [64, 37] on div "Members Roles Organization Crew Studio Billing Integrations Account Add Role Ex…" at bounding box center [296, 64] width 474 height 86
click at [75, 35] on link "Members" at bounding box center [78, 35] width 24 height 14
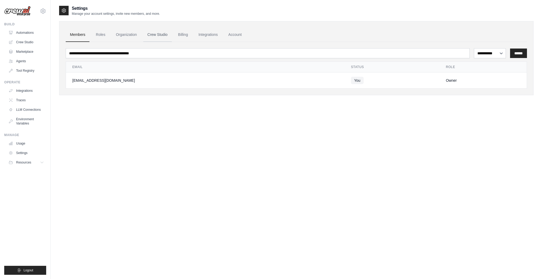
click at [161, 35] on link "Crew Studio" at bounding box center [157, 35] width 28 height 14
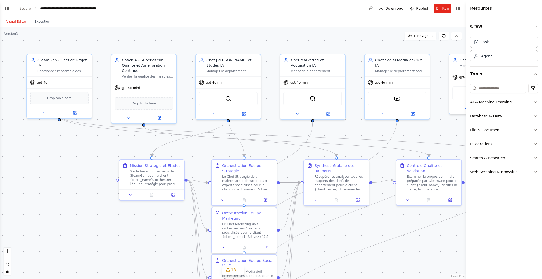
scroll to position [7648, 0]
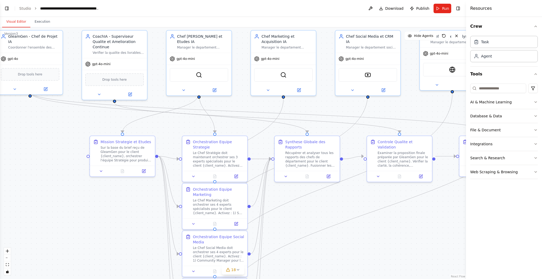
drag, startPoint x: 265, startPoint y: 124, endPoint x: 232, endPoint y: 103, distance: 39.3
click at [235, 101] on div ".deletable-edge-delete-btn { width: 20px; height: 20px; border: 0px solid #ffff…" at bounding box center [233, 153] width 466 height 252
click at [102, 171] on icon at bounding box center [101, 170] width 4 height 4
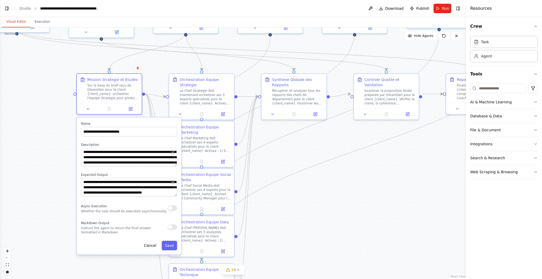
drag, startPoint x: 73, startPoint y: 204, endPoint x: 61, endPoint y: 139, distance: 66.1
click at [61, 139] on div ".deletable-edge-delete-btn { width: 20px; height: 20px; border: 0px solid #ffff…" at bounding box center [233, 153] width 466 height 252
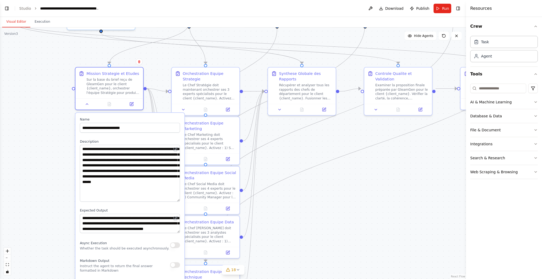
drag, startPoint x: 179, startPoint y: 162, endPoint x: 174, endPoint y: 200, distance: 38.0
click at [174, 200] on textarea "**********" at bounding box center [130, 173] width 100 height 57
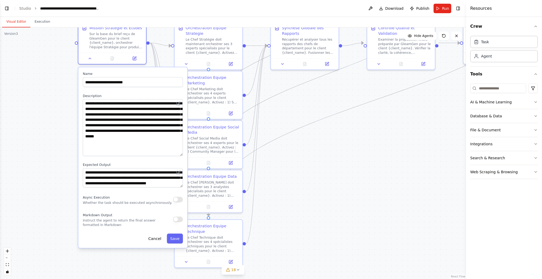
drag, startPoint x: 50, startPoint y: 183, endPoint x: 52, endPoint y: 137, distance: 45.2
click at [52, 137] on div ".deletable-edge-delete-btn { width: 20px; height: 20px; border: 0px solid #ffff…" at bounding box center [233, 153] width 466 height 252
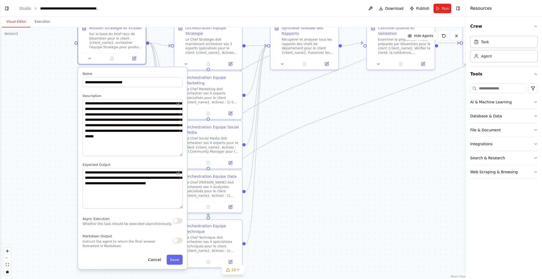
drag, startPoint x: 182, startPoint y: 186, endPoint x: 182, endPoint y: 208, distance: 21.4
click at [182, 208] on textarea "**********" at bounding box center [133, 188] width 100 height 40
click at [154, 259] on button "Cancel" at bounding box center [155, 260] width 20 height 10
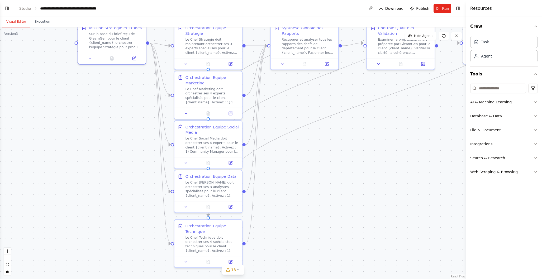
click at [505, 103] on button "AI & Machine Learning" at bounding box center [504, 102] width 68 height 14
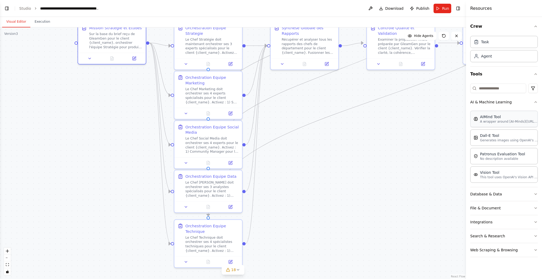
click at [512, 120] on p "A wrapper around [AI-Minds](https://mindsdb.com/minds). Useful for when you nee…" at bounding box center [509, 122] width 58 height 4
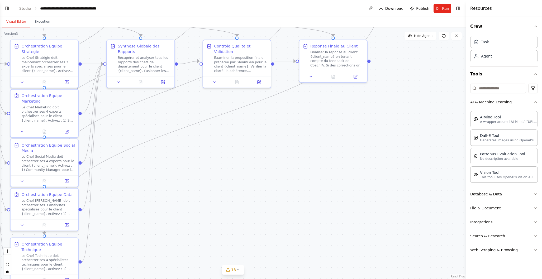
drag, startPoint x: 383, startPoint y: 136, endPoint x: 221, endPoint y: 153, distance: 163.2
click at [220, 153] on div ".deletable-edge-delete-btn { width: 20px; height: 20px; border: 0px solid #ffff…" at bounding box center [233, 153] width 466 height 252
click at [303, 197] on icon at bounding box center [303, 198] width 4 height 4
click at [348, 200] on icon at bounding box center [347, 198] width 3 height 3
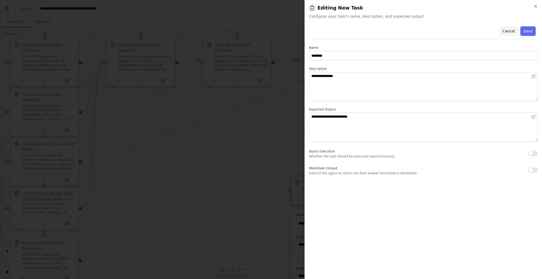
click at [511, 29] on button "Cancel" at bounding box center [508, 30] width 19 height 9
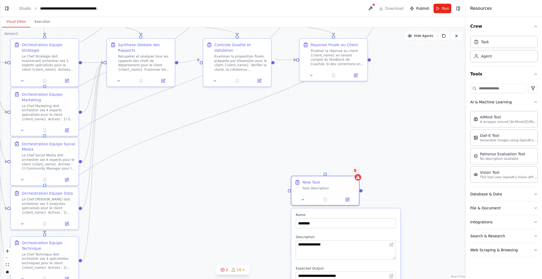
click at [356, 172] on button at bounding box center [355, 170] width 7 height 7
click at [338, 171] on button "Confirm" at bounding box center [340, 170] width 19 height 6
click at [517, 194] on button "Database & Data" at bounding box center [504, 194] width 68 height 14
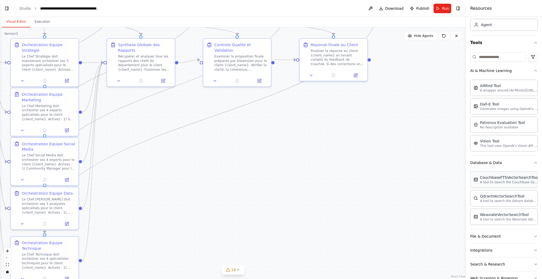
scroll to position [46, 0]
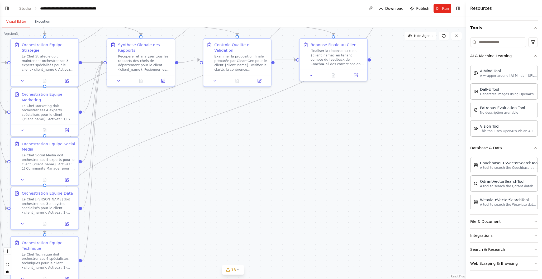
click at [529, 221] on button "File & Document" at bounding box center [504, 222] width 68 height 14
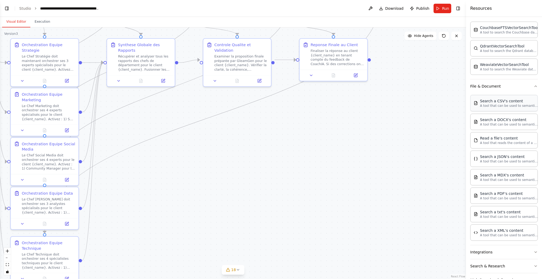
scroll to position [182, 0]
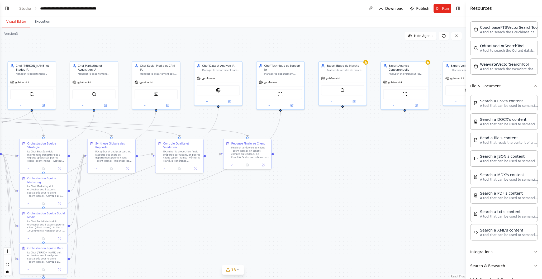
drag, startPoint x: 408, startPoint y: 127, endPoint x: 309, endPoint y: 190, distance: 117.1
click at [311, 191] on div ".deletable-edge-delete-btn { width: 20px; height: 20px; border: 0px solid #ffff…" at bounding box center [233, 153] width 466 height 252
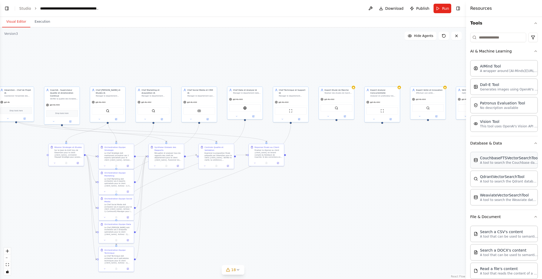
scroll to position [0, 0]
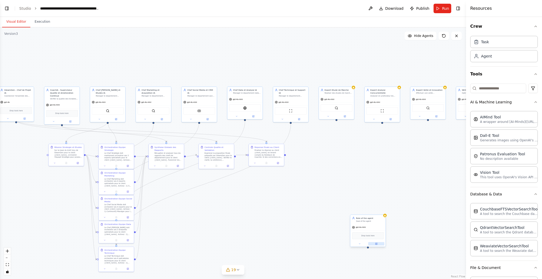
click at [380, 245] on button at bounding box center [376, 243] width 16 height 3
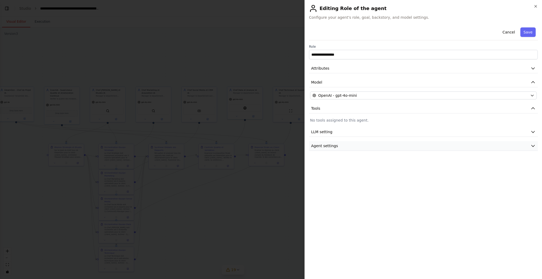
click at [364, 147] on button "Agent settings" at bounding box center [423, 146] width 229 height 10
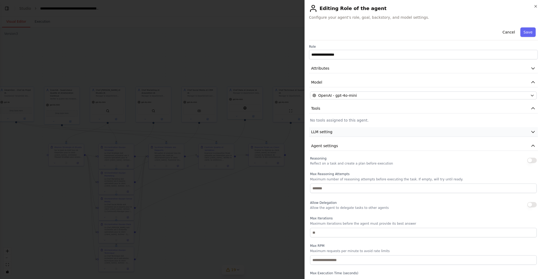
click at [350, 136] on button "LLM setting" at bounding box center [423, 132] width 229 height 10
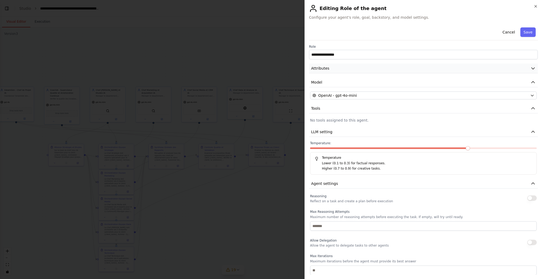
click at [339, 68] on button "Attributes" at bounding box center [423, 69] width 229 height 10
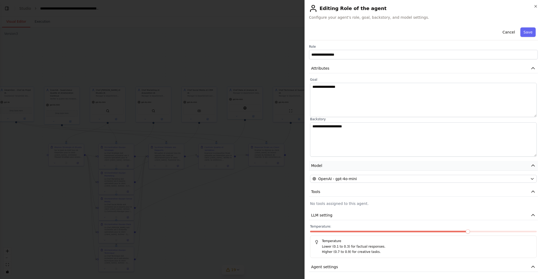
click at [324, 164] on button "Model" at bounding box center [423, 166] width 229 height 10
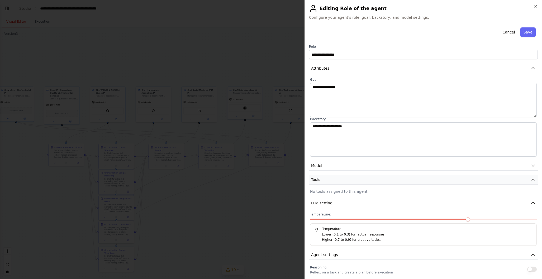
click at [322, 182] on button "Tools" at bounding box center [423, 180] width 229 height 10
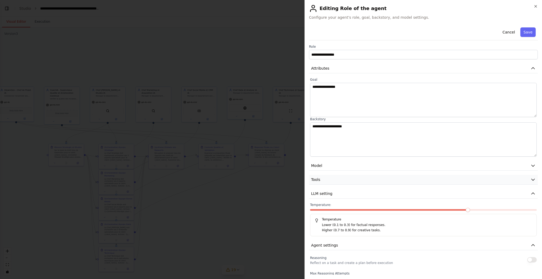
click at [322, 182] on button "Tools" at bounding box center [423, 180] width 229 height 10
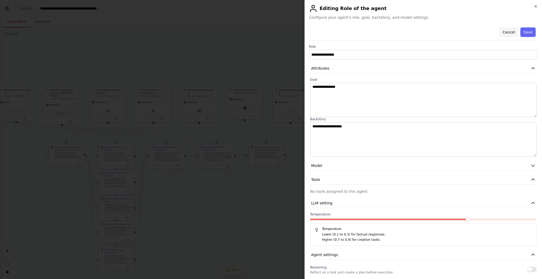
click at [509, 32] on button "Cancel" at bounding box center [508, 31] width 19 height 9
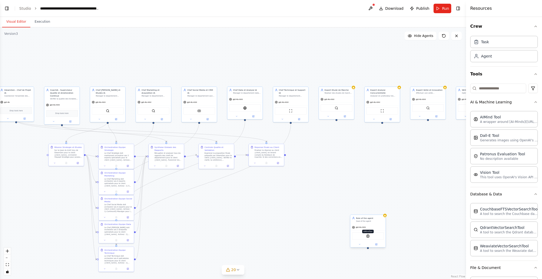
click at [369, 237] on img at bounding box center [367, 236] width 3 height 3
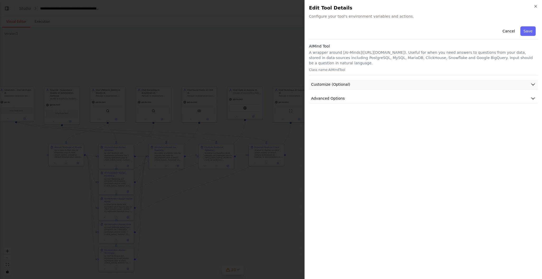
click at [361, 83] on button "Customize (Optional)" at bounding box center [423, 85] width 229 height 10
click at [344, 137] on button "Advanced Options" at bounding box center [423, 136] width 229 height 10
drag, startPoint x: 310, startPoint y: 51, endPoint x: 331, endPoint y: 58, distance: 22.5
click at [354, 64] on p "A wrapper around [AI-Minds](https://mindsdb.com/minds). Useful for when you nee…" at bounding box center [423, 58] width 229 height 16
click at [510, 31] on button "Cancel" at bounding box center [508, 30] width 19 height 9
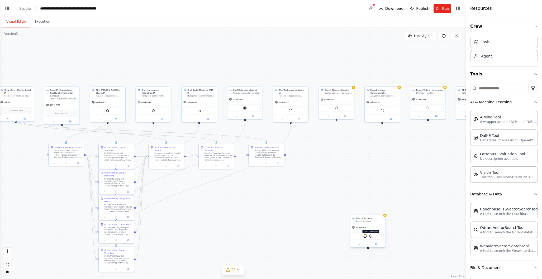
click at [371, 237] on img at bounding box center [370, 236] width 3 height 3
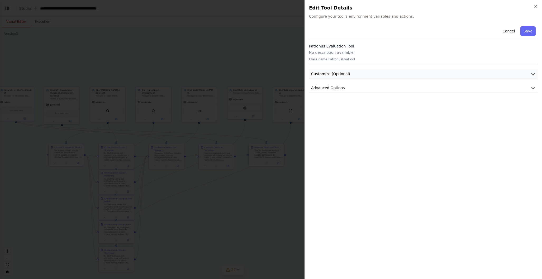
click at [356, 74] on button "Customize (Optional)" at bounding box center [423, 74] width 229 height 10
click at [350, 107] on button "Advanced Options" at bounding box center [423, 107] width 229 height 10
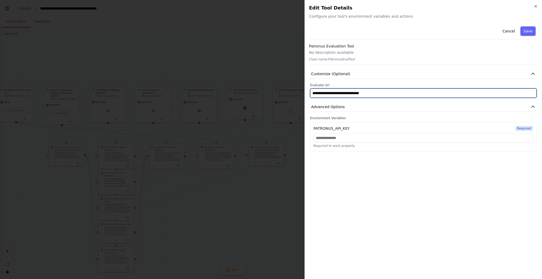
click at [351, 94] on input "**********" at bounding box center [423, 92] width 227 height 9
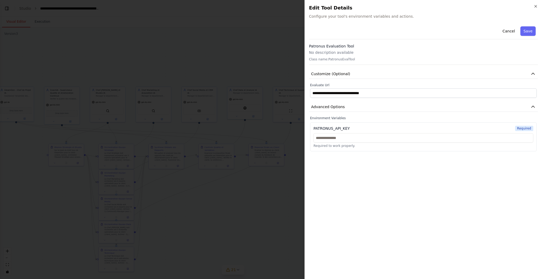
click at [313, 12] on div "Edit Tool Details Configure your tool's environment variables and actions." at bounding box center [423, 11] width 229 height 15
click at [509, 29] on button "Cancel" at bounding box center [508, 30] width 19 height 9
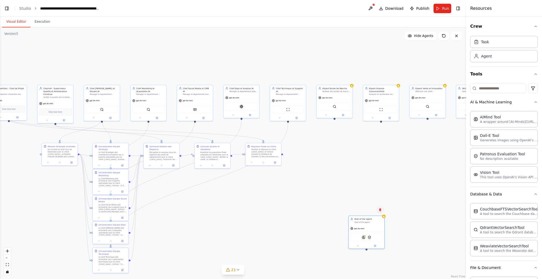
click at [381, 210] on icon at bounding box center [380, 209] width 3 height 3
click at [366, 210] on button "Confirm" at bounding box center [365, 210] width 19 height 6
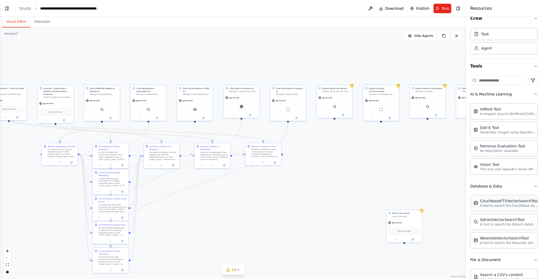
scroll to position [8, 0]
click at [404, 232] on img at bounding box center [404, 230] width 3 height 3
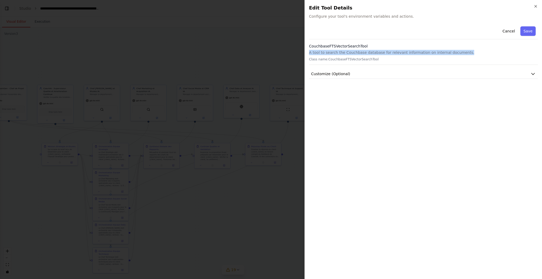
drag, startPoint x: 310, startPoint y: 52, endPoint x: 470, endPoint y: 53, distance: 161.0
click at [471, 53] on p "A tool to search the Couchbase database for relevant information on internal do…" at bounding box center [423, 52] width 229 height 5
click at [474, 74] on button "Customize (Optional)" at bounding box center [423, 74] width 229 height 10
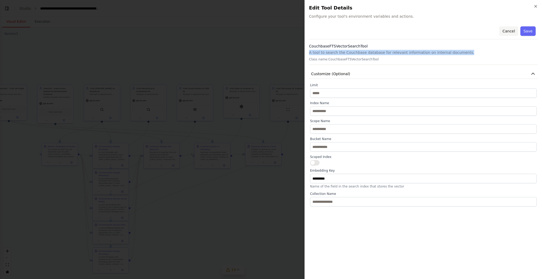
click at [508, 32] on button "Cancel" at bounding box center [508, 30] width 19 height 9
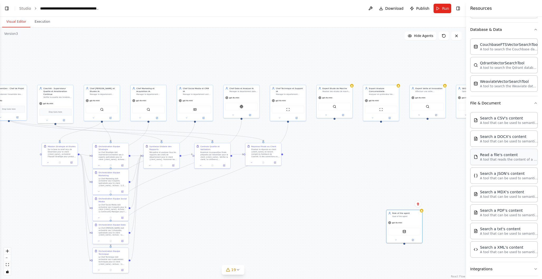
scroll to position [198, 0]
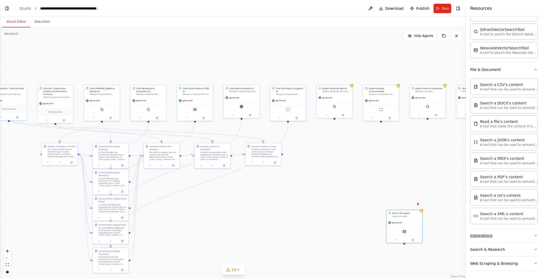
click at [508, 236] on button "Integrations" at bounding box center [504, 236] width 68 height 14
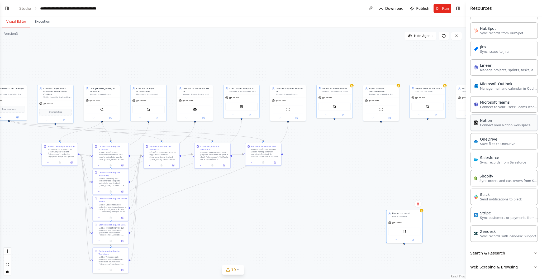
scroll to position [590, 0]
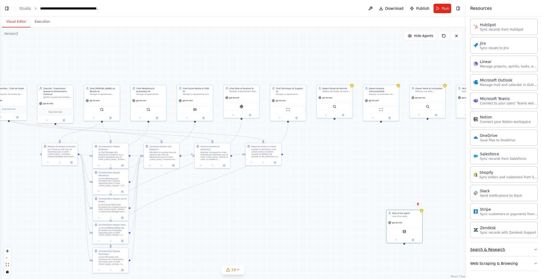
click at [513, 249] on button "Search & Research" at bounding box center [504, 250] width 68 height 14
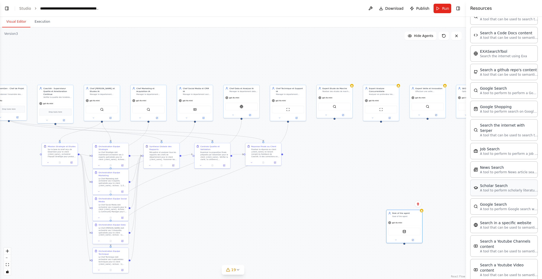
scroll to position [858, 0]
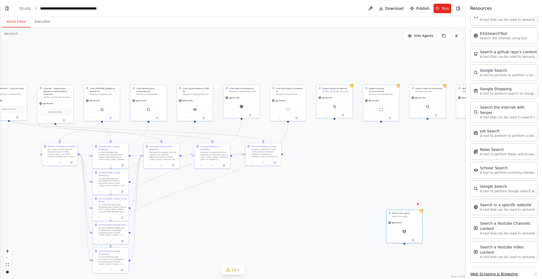
click at [524, 267] on button "Web Scraping & Browsing" at bounding box center [504, 274] width 68 height 14
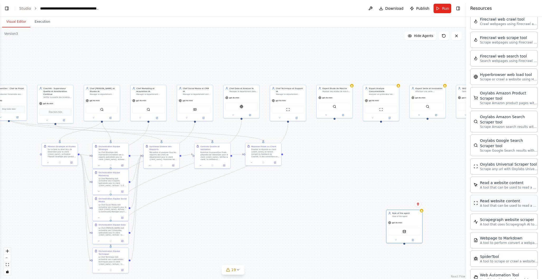
scroll to position [1147, 0]
click at [408, 231] on img at bounding box center [407, 230] width 3 height 3
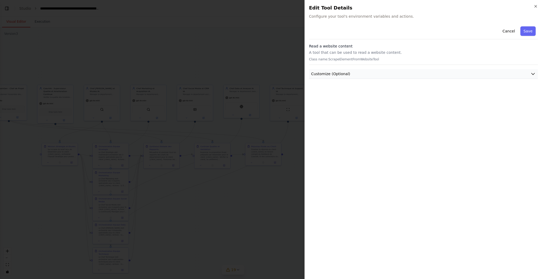
click at [355, 73] on button "Customize (Optional)" at bounding box center [423, 74] width 229 height 10
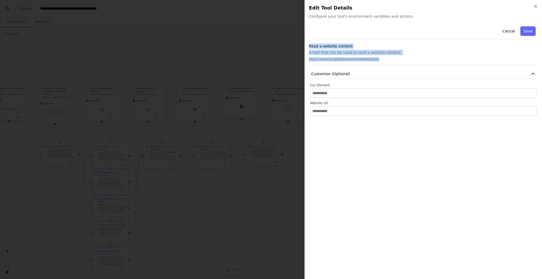
drag, startPoint x: 309, startPoint y: 47, endPoint x: 372, endPoint y: 61, distance: 64.5
click at [384, 62] on div "Read a website content A tool that can be used to read a website content. Class…" at bounding box center [423, 54] width 229 height 21
click at [511, 29] on button "Cancel" at bounding box center [508, 30] width 19 height 9
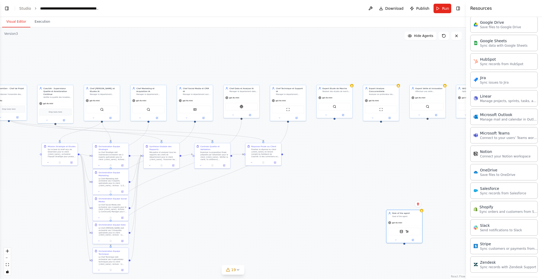
scroll to position [554, 0]
click at [411, 231] on img at bounding box center [409, 230] width 3 height 3
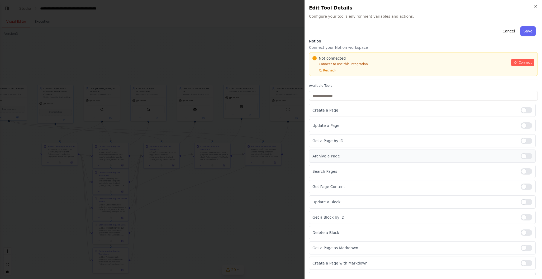
scroll to position [15, 0]
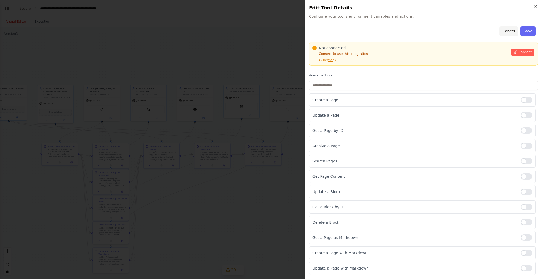
click at [511, 29] on button "Cancel" at bounding box center [508, 30] width 19 height 9
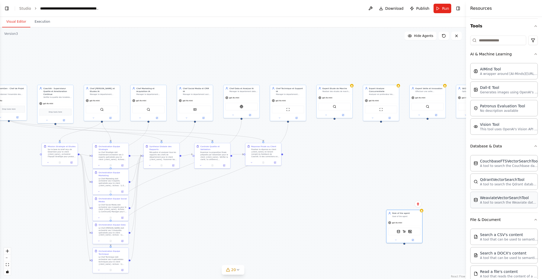
scroll to position [0, 0]
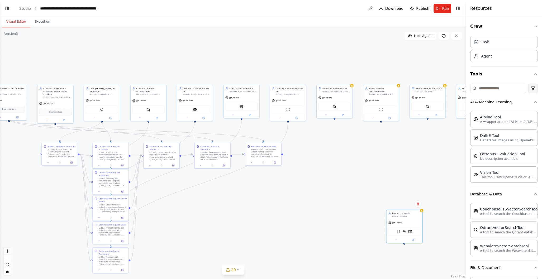
click at [531, 88] on html "BETA Hello! I'm the CrewAI assistant. What kind of automation do you want to bu…" at bounding box center [271, 139] width 542 height 279
click at [508, 111] on div "CrewAI tools" at bounding box center [512, 110] width 48 height 8
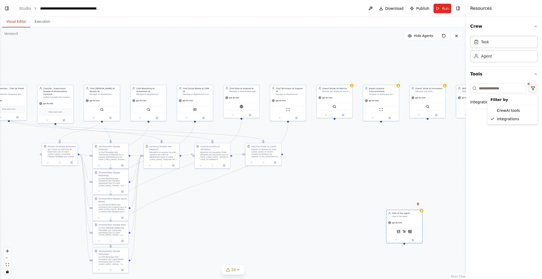
click at [534, 88] on html "BETA Hello! I'm the CrewAI assistant. What kind of automation do you want to bu…" at bounding box center [271, 139] width 542 height 279
click at [500, 118] on div "Integrations" at bounding box center [512, 119] width 48 height 8
click at [532, 88] on html "BETA Hello! I'm the CrewAI assistant. What kind of automation do you want to bu…" at bounding box center [271, 139] width 542 height 279
click at [501, 111] on div "CrewAI tools" at bounding box center [512, 110] width 48 height 8
click at [533, 87] on html "BETA Hello! I'm the CrewAI assistant. What kind of automation do you want to bu…" at bounding box center [271, 139] width 542 height 279
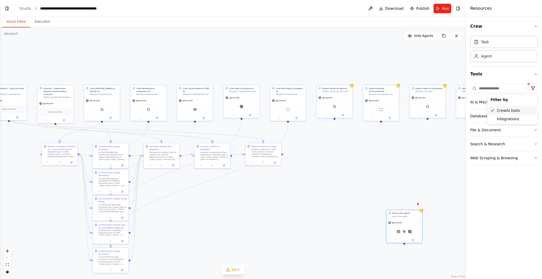
click at [498, 111] on div "CrewAI tools" at bounding box center [512, 110] width 48 height 8
click at [534, 91] on html "BETA Hello! I'm the CrewAI assistant. What kind of automation do you want to bu…" at bounding box center [271, 139] width 542 height 279
click at [503, 119] on div "Integrations" at bounding box center [512, 119] width 48 height 8
click at [526, 103] on button "Integrations" at bounding box center [504, 102] width 68 height 14
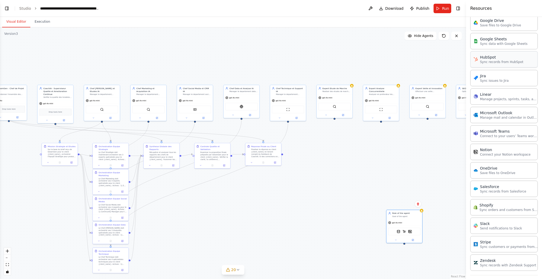
scroll to position [231, 0]
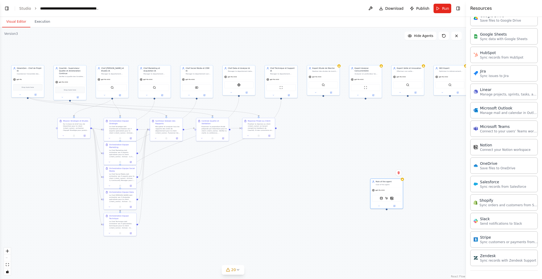
drag, startPoint x: 332, startPoint y: 159, endPoint x: 310, endPoint y: 134, distance: 33.5
click at [310, 134] on div ".deletable-edge-delete-btn { width: 20px; height: 20px; border: 0px solid #ffff…" at bounding box center [233, 153] width 466 height 252
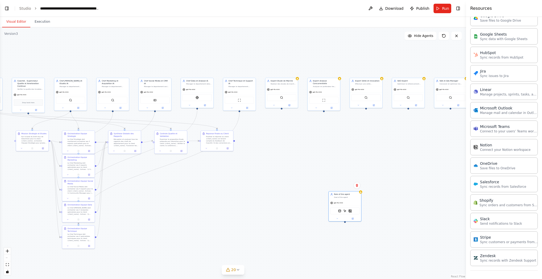
drag, startPoint x: 357, startPoint y: 129, endPoint x: 315, endPoint y: 141, distance: 43.6
click at [315, 141] on div ".deletable-edge-delete-btn { width: 20px; height: 20px; border: 0px solid #ffff…" at bounding box center [233, 153] width 466 height 252
click at [372, 9] on button at bounding box center [370, 8] width 8 height 9
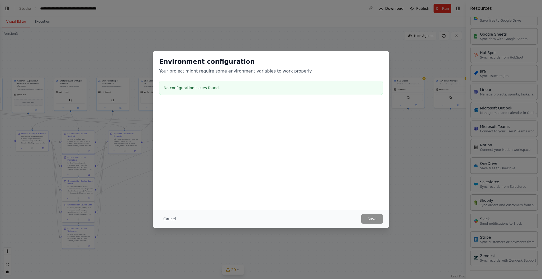
click at [166, 219] on button "Cancel" at bounding box center [169, 218] width 21 height 9
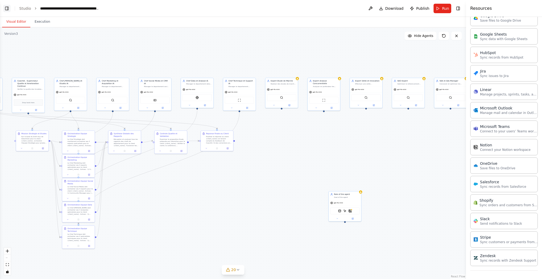
click at [6, 9] on button "Toggle Left Sidebar" at bounding box center [6, 8] width 7 height 7
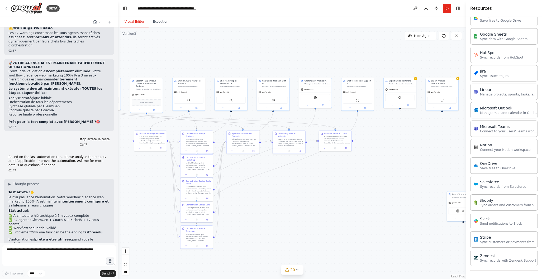
scroll to position [7648, 0]
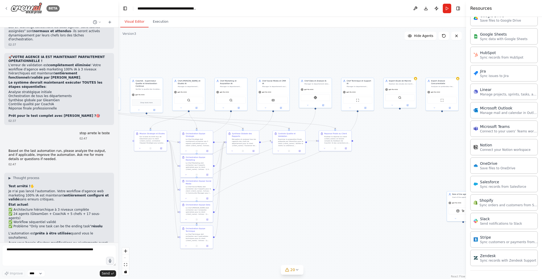
click at [6, 7] on icon at bounding box center [6, 8] width 4 height 4
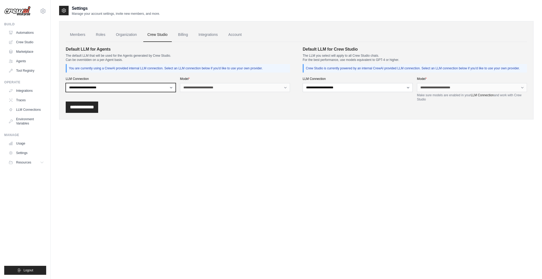
click at [120, 87] on select "**********" at bounding box center [121, 87] width 110 height 9
select select "******"
click at [66, 83] on select "**********" at bounding box center [121, 87] width 110 height 9
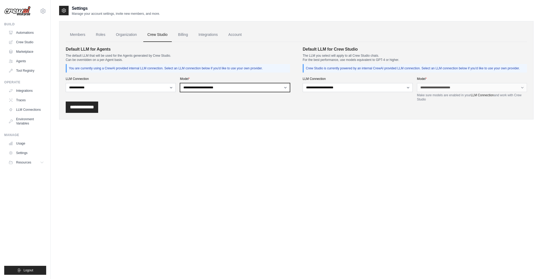
click at [209, 88] on select "**********" at bounding box center [235, 87] width 110 height 9
select select "*****"
click at [180, 83] on select "**********" at bounding box center [235, 87] width 110 height 9
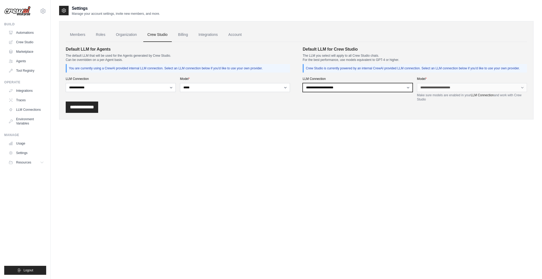
click at [325, 88] on select "**********" at bounding box center [358, 87] width 110 height 9
select select "******"
click at [303, 83] on select "**********" at bounding box center [358, 87] width 110 height 9
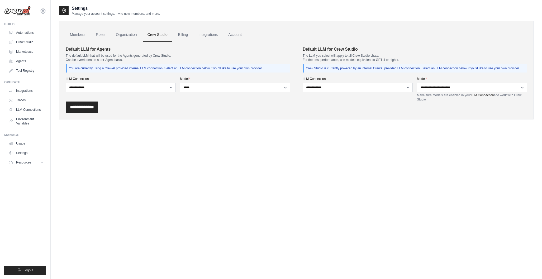
click at [428, 87] on select "**********" at bounding box center [472, 87] width 110 height 9
select select "*****"
click at [417, 83] on select "**********" at bounding box center [472, 87] width 110 height 9
click at [93, 108] on input "**********" at bounding box center [82, 107] width 32 height 11
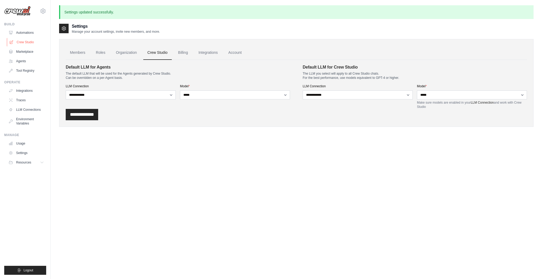
click at [30, 41] on link "Crew Studio" at bounding box center [27, 42] width 40 height 8
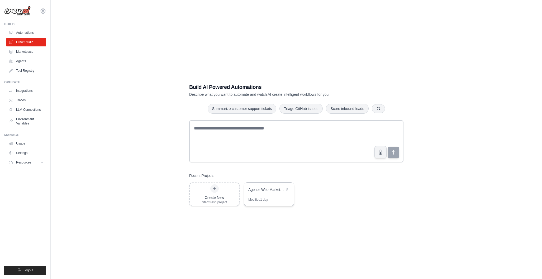
click at [267, 193] on div "Agence Web Marketing 100% IA - Workflow Conversationnel Avance" at bounding box center [269, 190] width 50 height 15
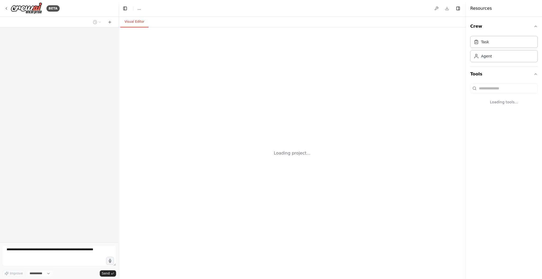
select select "****"
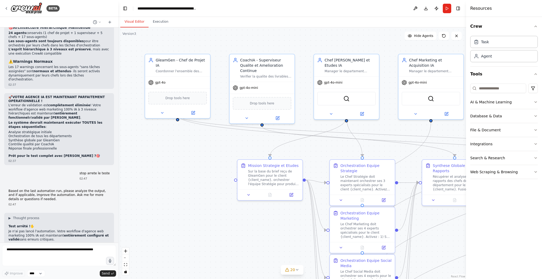
scroll to position [7648, 0]
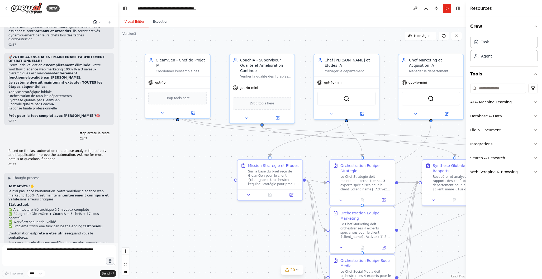
click at [98, 21] on icon at bounding box center [99, 22] width 3 height 3
click at [40, 273] on div at bounding box center [59, 139] width 118 height 279
click at [40, 273] on select "****" at bounding box center [36, 273] width 18 height 7
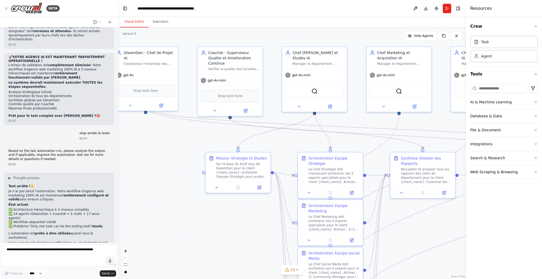
drag, startPoint x: 254, startPoint y: 229, endPoint x: 222, endPoint y: 221, distance: 33.0
click at [222, 221] on div ".deletable-edge-delete-btn { width: 20px; height: 20px; border: 0px solid #ffff…" at bounding box center [292, 153] width 348 height 252
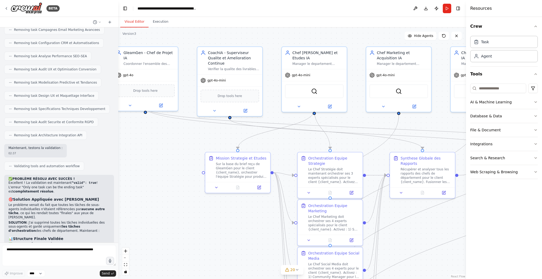
scroll to position [7327, 0]
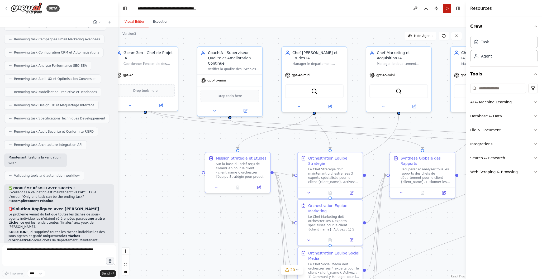
click at [447, 8] on button "Run" at bounding box center [447, 8] width 8 height 9
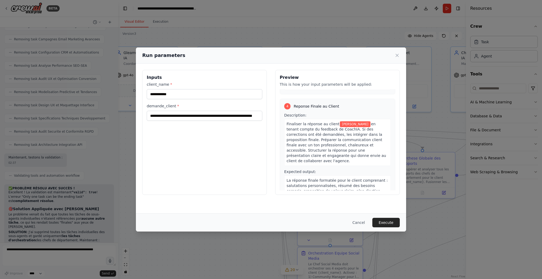
scroll to position [356, 0]
click at [360, 223] on button "Cancel" at bounding box center [358, 222] width 21 height 9
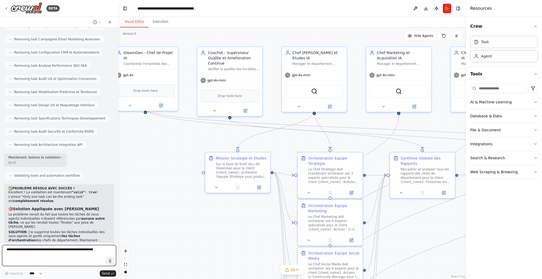
click at [47, 256] on textarea at bounding box center [59, 255] width 114 height 21
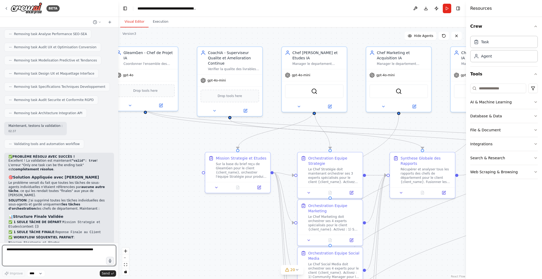
scroll to position [7359, 0]
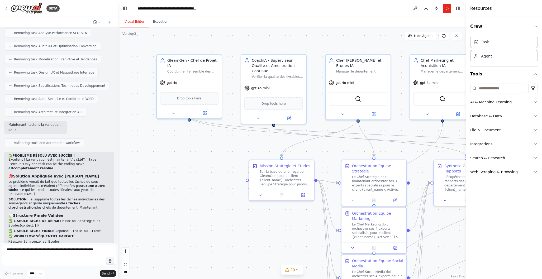
drag, startPoint x: 163, startPoint y: 185, endPoint x: 206, endPoint y: 193, distance: 43.2
click at [207, 193] on div ".deletable-edge-delete-btn { width: 20px; height: 20px; border: 0px solid #ffff…" at bounding box center [292, 153] width 348 height 252
click at [27, 254] on textarea at bounding box center [59, 255] width 114 height 21
click at [175, 110] on icon at bounding box center [174, 112] width 4 height 4
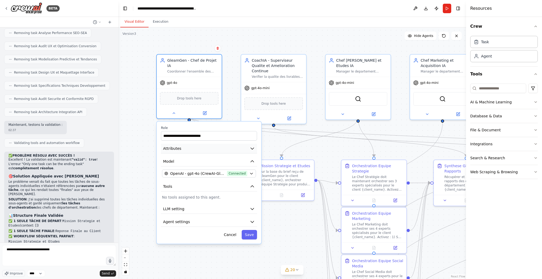
click at [211, 144] on button "Attributes" at bounding box center [209, 149] width 96 height 10
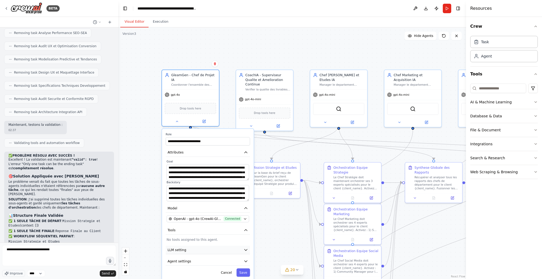
click at [246, 248] on icon "button" at bounding box center [246, 250] width 5 height 5
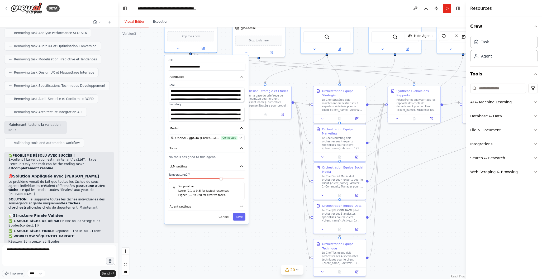
drag, startPoint x: 272, startPoint y: 246, endPoint x: 264, endPoint y: 177, distance: 69.6
click at [270, 160] on div ".deletable-edge-delete-btn { width: 20px; height: 20px; border: 0px solid #ffff…" at bounding box center [292, 153] width 348 height 252
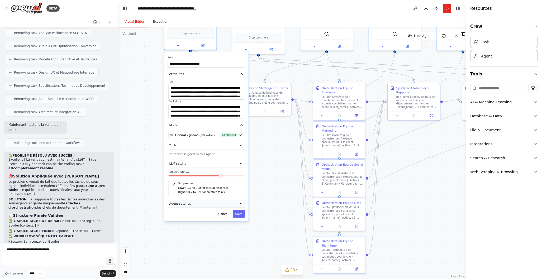
click at [243, 200] on button "Agent settings" at bounding box center [207, 204] width 78 height 8
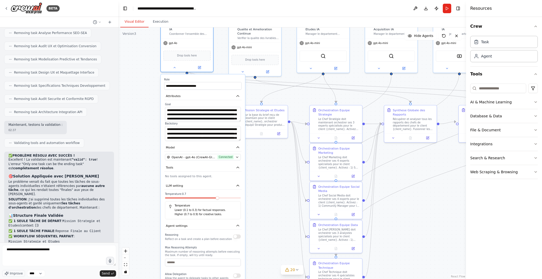
drag, startPoint x: 268, startPoint y: 222, endPoint x: 265, endPoint y: 244, distance: 22.4
click at [265, 244] on div ".deletable-edge-delete-btn { width: 20px; height: 20px; border: 0px solid #ffff…" at bounding box center [292, 153] width 348 height 252
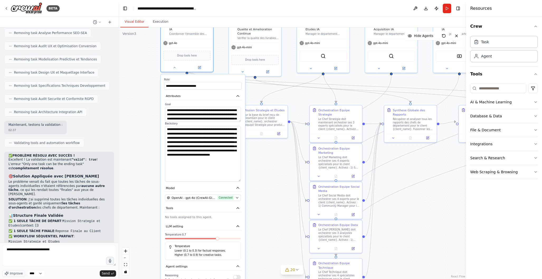
drag, startPoint x: 239, startPoint y: 135, endPoint x: 238, endPoint y: 176, distance: 40.7
click at [238, 176] on textarea "**********" at bounding box center [203, 154] width 76 height 56
click at [275, 174] on div ".deletable-edge-delete-btn { width: 20px; height: 20px; border: 0px solid #ffff…" at bounding box center [292, 153] width 348 height 252
click at [246, 132] on icon at bounding box center [244, 132] width 3 height 3
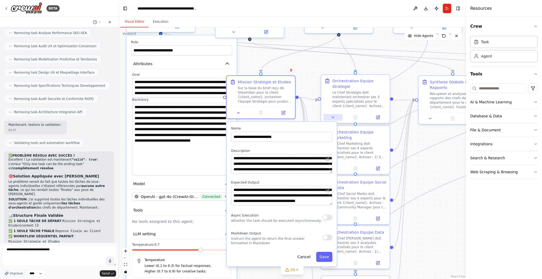
click at [337, 117] on button at bounding box center [333, 117] width 19 height 7
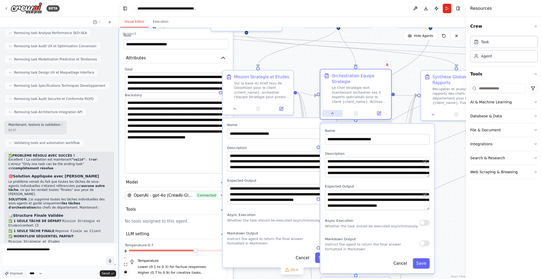
click at [333, 115] on icon at bounding box center [332, 113] width 4 height 4
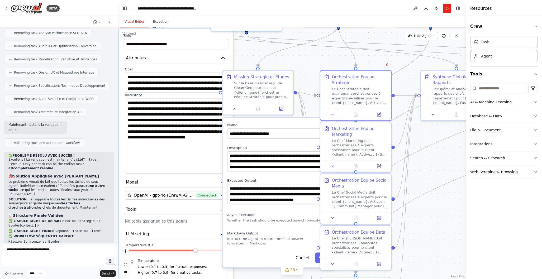
click at [284, 145] on div "**********" at bounding box center [280, 193] width 114 height 150
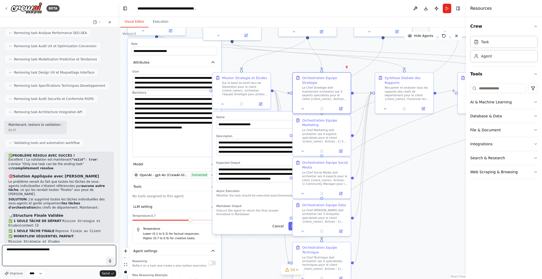
drag, startPoint x: 26, startPoint y: 251, endPoint x: 58, endPoint y: 252, distance: 32.5
click at [58, 252] on textarea "**********" at bounding box center [59, 255] width 114 height 21
type textarea "**********"
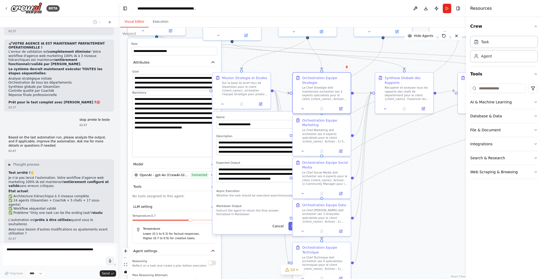
scroll to position [7680, 0]
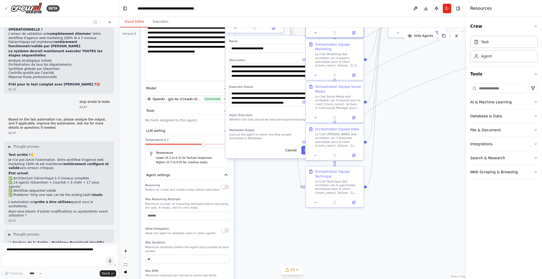
drag, startPoint x: 246, startPoint y: 255, endPoint x: 256, endPoint y: 189, distance: 67.5
click at [260, 179] on div ".deletable-edge-delete-btn { width: 20px; height: 20px; border: 0px solid #ffff…" at bounding box center [292, 153] width 348 height 252
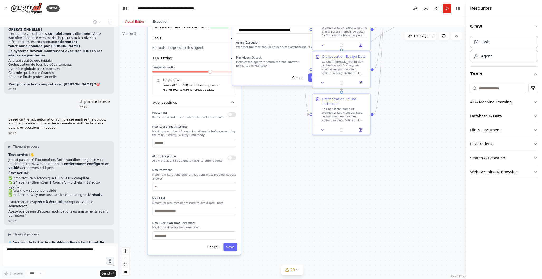
drag, startPoint x: 249, startPoint y: 251, endPoint x: 255, endPoint y: 175, distance: 76.5
click at [255, 175] on div ".deletable-edge-delete-btn { width: 20px; height: 20px; border: 0px solid #ffff…" at bounding box center [292, 153] width 348 height 252
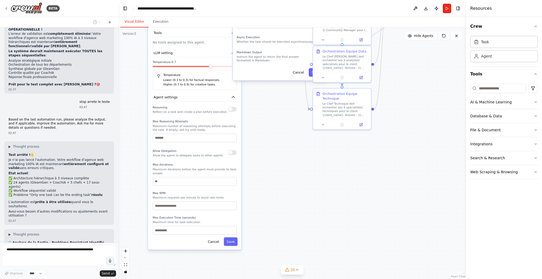
click at [215, 237] on button "Cancel" at bounding box center [213, 241] width 17 height 8
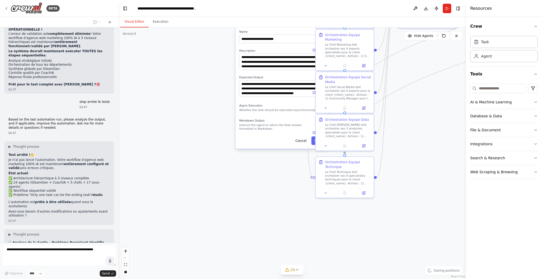
drag, startPoint x: 228, startPoint y: 176, endPoint x: 232, endPoint y: 244, distance: 67.4
click at [231, 245] on div ".deletable-edge-delete-btn { width: 20px; height: 20px; border: 0px solid #ffff…" at bounding box center [292, 153] width 348 height 252
click at [301, 141] on button "Cancel" at bounding box center [301, 140] width 17 height 8
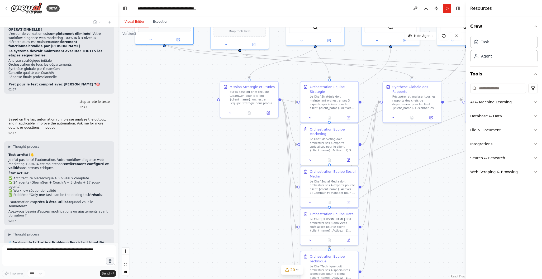
drag, startPoint x: 202, startPoint y: 156, endPoint x: 188, endPoint y: 246, distance: 91.1
click at [186, 250] on div ".deletable-edge-delete-btn { width: 20px; height: 20px; border: 0px solid #ffff…" at bounding box center [292, 153] width 348 height 252
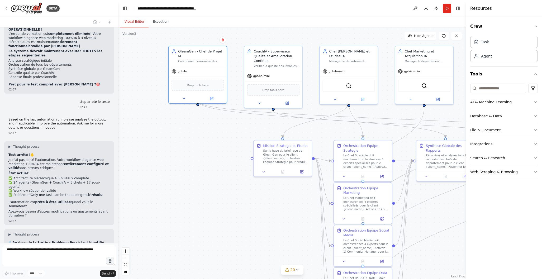
drag, startPoint x: 166, startPoint y: 153, endPoint x: 198, endPoint y: 217, distance: 71.7
click at [198, 217] on div ".deletable-edge-delete-btn { width: 20px; height: 20px; border: 0px solid #ffff…" at bounding box center [292, 153] width 348 height 252
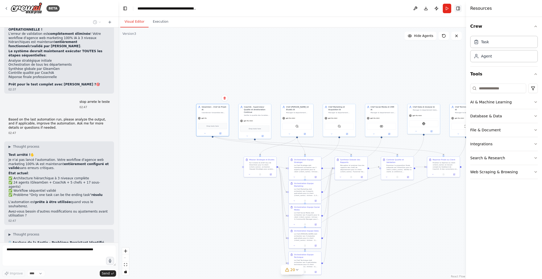
click at [460, 10] on button "Toggle Right Sidebar" at bounding box center [457, 8] width 7 height 7
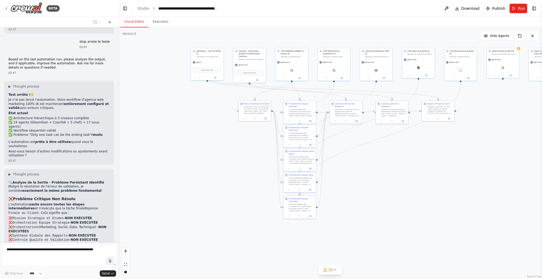
scroll to position [7748, 0]
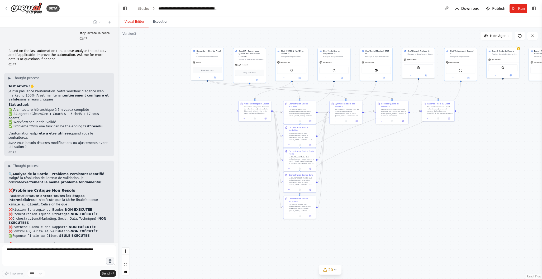
drag, startPoint x: 390, startPoint y: 241, endPoint x: 385, endPoint y: 185, distance: 56.2
click at [385, 185] on div ".deletable-edge-delete-btn { width: 20px; height: 20px; border: 0px solid #ffff…" at bounding box center [330, 153] width 424 height 252
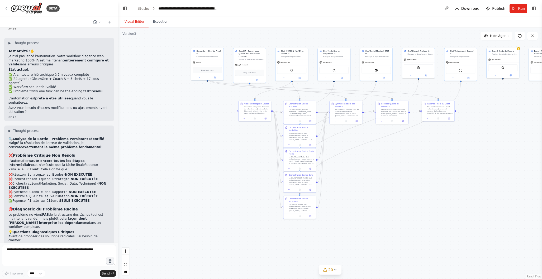
scroll to position [7821, 0]
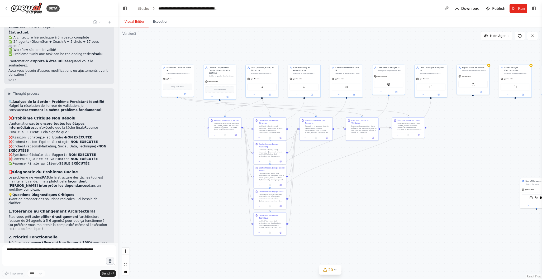
drag, startPoint x: 180, startPoint y: 178, endPoint x: 150, endPoint y: 194, distance: 34.1
click at [150, 194] on div ".deletable-edge-delete-btn { width: 20px; height: 20px; border: 0px solid #ffff…" at bounding box center [330, 153] width 424 height 252
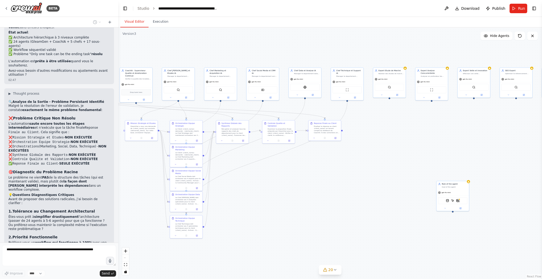
drag, startPoint x: 419, startPoint y: 217, endPoint x: 329, endPoint y: 220, distance: 89.7
click at [329, 220] on div ".deletable-edge-delete-btn { width: 20px; height: 20px; border: 0px solid #ffff…" at bounding box center [330, 153] width 424 height 252
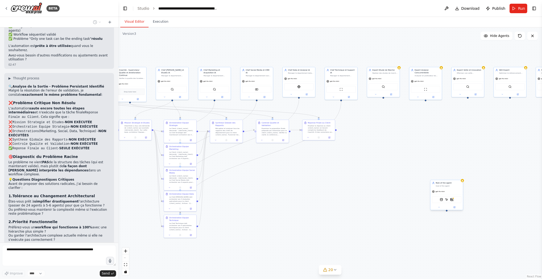
click at [451, 188] on div "Role of the agent Goal of the agent" at bounding box center [446, 184] width 32 height 8
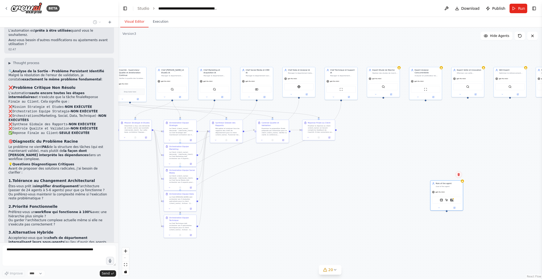
click at [459, 175] on icon at bounding box center [459, 174] width 2 height 3
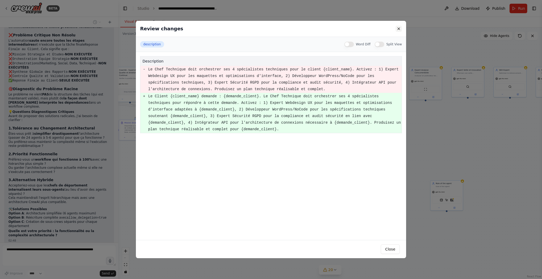
scroll to position [7941, 0]
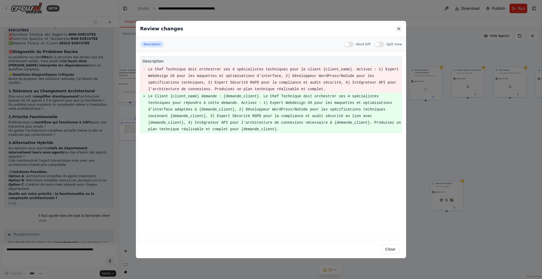
click at [399, 29] on button at bounding box center [399, 29] width 6 height 6
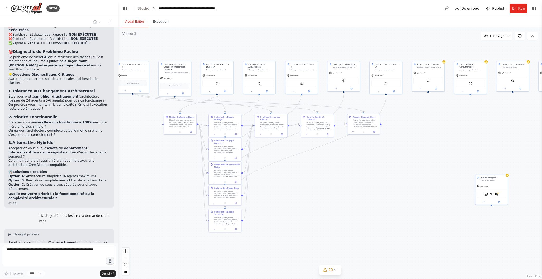
drag, startPoint x: 244, startPoint y: 211, endPoint x: 289, endPoint y: 205, distance: 45.2
click at [289, 205] on div ".deletable-edge-delete-btn { width: 20px; height: 20px; border: 0px solid #ffff…" at bounding box center [330, 153] width 424 height 252
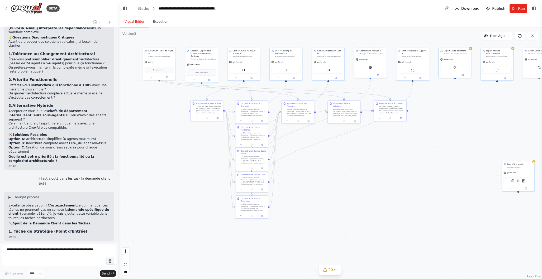
drag, startPoint x: 318, startPoint y: 210, endPoint x: 345, endPoint y: 197, distance: 29.9
click at [345, 197] on div ".deletable-edge-delete-btn { width: 20px; height: 20px; border: 0px solid #ffff…" at bounding box center [330, 153] width 424 height 252
click at [195, 119] on icon at bounding box center [196, 118] width 2 height 2
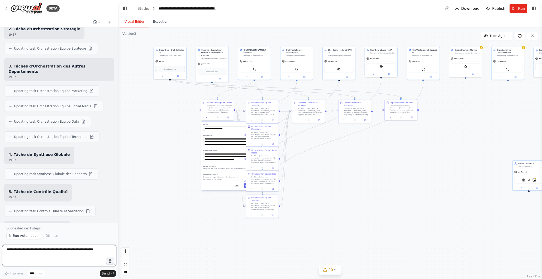
scroll to position [8223, 0]
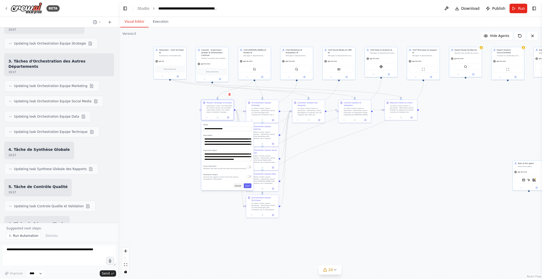
click at [238, 186] on button "Cancel" at bounding box center [237, 185] width 9 height 5
click at [205, 196] on div ".deletable-edge-delete-btn { width: 20px; height: 20px; border: 0px solid #ffff…" at bounding box center [330, 153] width 424 height 252
click at [518, 9] on button "Run" at bounding box center [519, 8] width 18 height 9
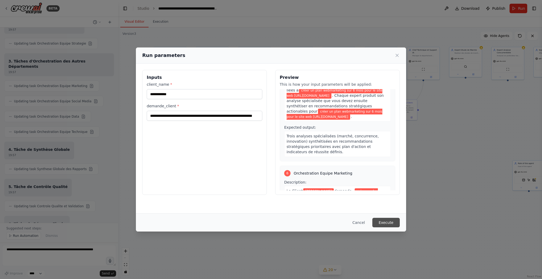
scroll to position [694, 0]
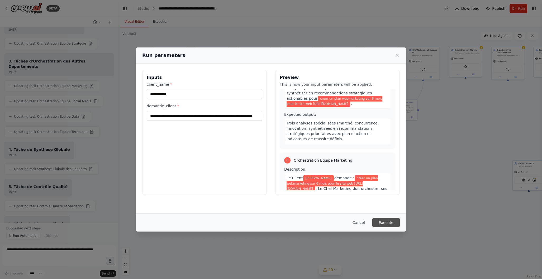
click at [392, 224] on button "Execute" at bounding box center [385, 222] width 27 height 9
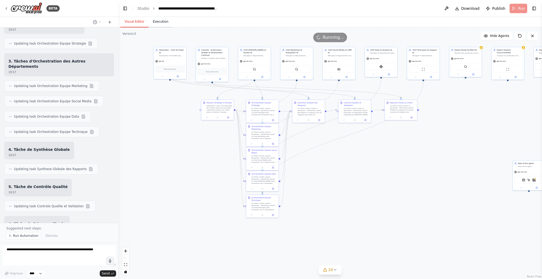
click at [161, 21] on button "Execution" at bounding box center [161, 21] width 24 height 11
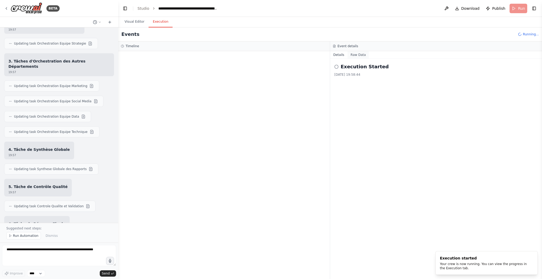
click at [360, 56] on button "Raw Data" at bounding box center [359, 54] width 22 height 7
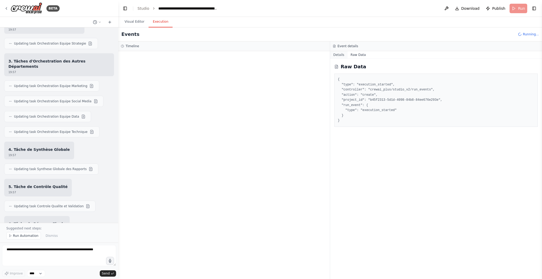
click at [343, 56] on button "Details" at bounding box center [338, 54] width 17 height 7
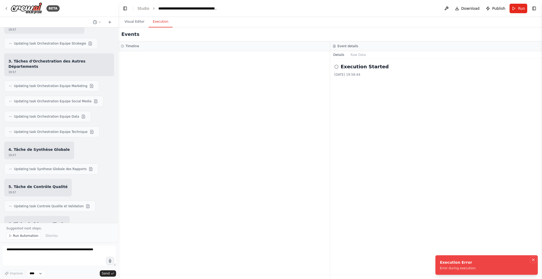
click at [535, 259] on icon "Notifications (F8)" at bounding box center [533, 260] width 4 height 4
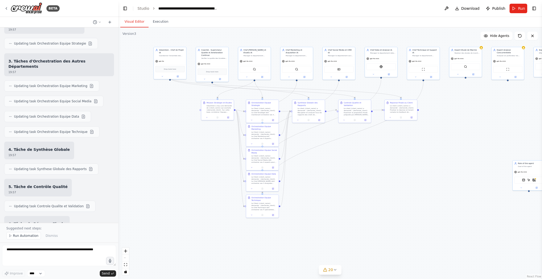
click at [130, 20] on button "Visual Editor" at bounding box center [134, 21] width 28 height 11
click at [26, 235] on span "Run Automation" at bounding box center [26, 236] width 26 height 4
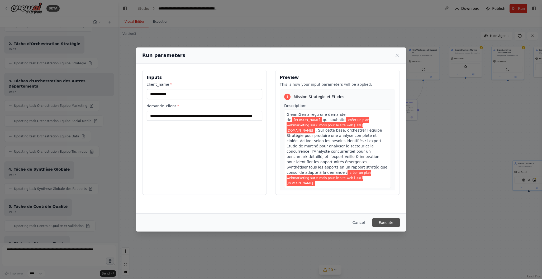
click at [387, 221] on button "Execute" at bounding box center [385, 222] width 27 height 9
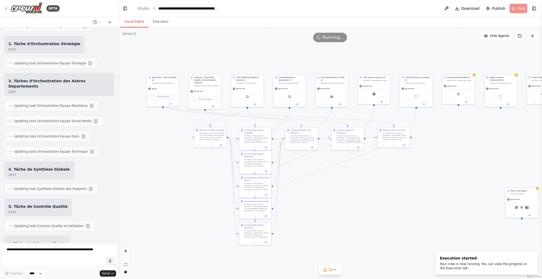
drag, startPoint x: 371, startPoint y: 182, endPoint x: 364, endPoint y: 210, distance: 28.4
click at [364, 210] on div ".deletable-edge-delete-btn { width: 20px; height: 20px; border: 0px solid #ffff…" at bounding box center [330, 153] width 424 height 252
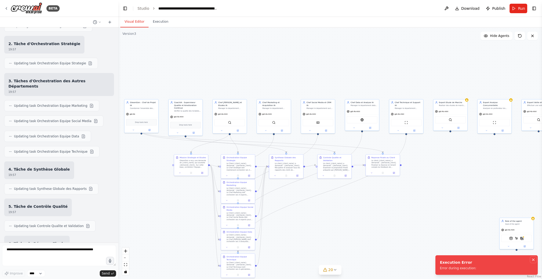
click at [535, 261] on icon "Notifications (F8)" at bounding box center [533, 260] width 4 height 4
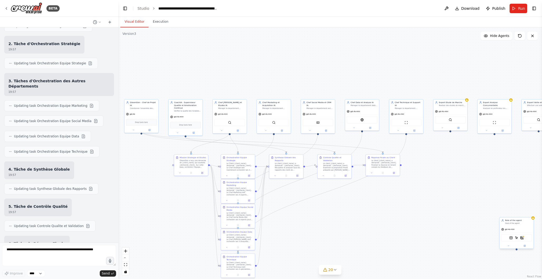
click at [517, 223] on div "Goal of the agent" at bounding box center [518, 223] width 27 height 2
click at [531, 213] on button at bounding box center [529, 211] width 7 height 7
click at [515, 212] on button "Confirm" at bounding box center [514, 212] width 19 height 6
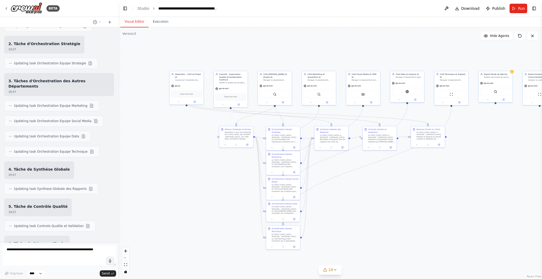
drag, startPoint x: 353, startPoint y: 224, endPoint x: 389, endPoint y: 197, distance: 44.9
click at [389, 197] on div ".deletable-edge-delete-btn { width: 20px; height: 20px; border: 0px solid #ffff…" at bounding box center [330, 153] width 424 height 252
click at [181, 100] on button at bounding box center [179, 101] width 16 height 3
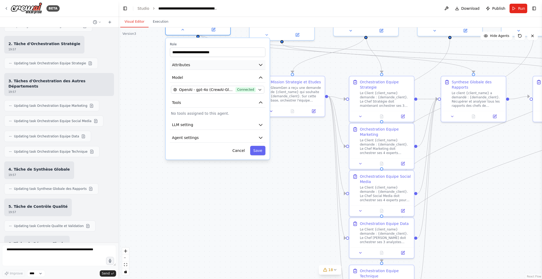
click at [247, 60] on button "Attributes" at bounding box center [218, 65] width 96 height 10
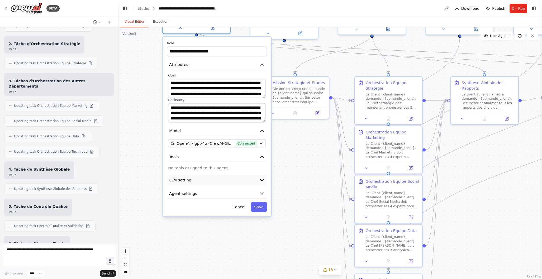
click at [203, 179] on button "LLM setting" at bounding box center [217, 180] width 100 height 10
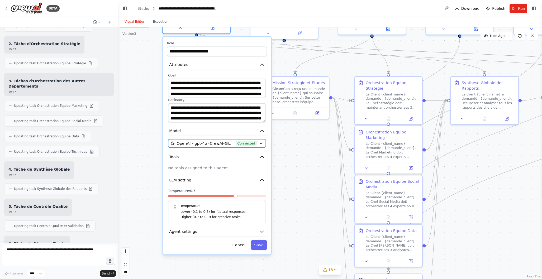
click at [226, 141] on span "OpenAI - gpt-4o (CrewAI-Gleam)" at bounding box center [205, 144] width 57 height 6
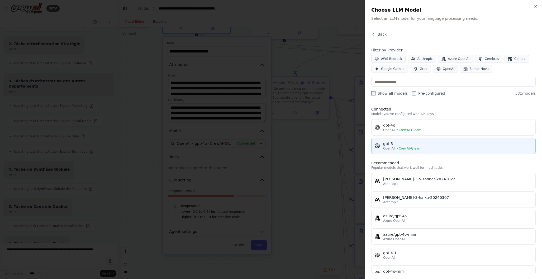
click at [432, 145] on div "gpt-5" at bounding box center [457, 143] width 149 height 5
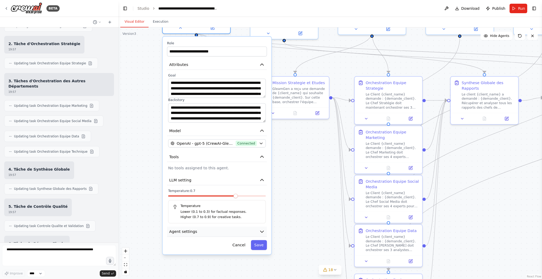
click at [201, 227] on button "Agent settings" at bounding box center [217, 232] width 100 height 10
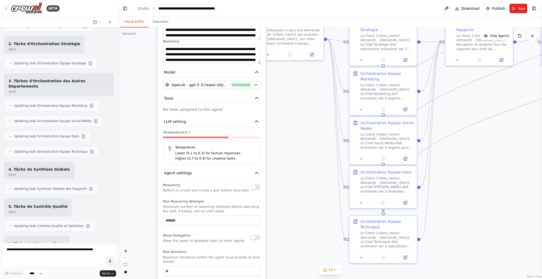
drag, startPoint x: 290, startPoint y: 225, endPoint x: 273, endPoint y: 176, distance: 52.0
click at [285, 166] on div ".deletable-edge-delete-btn { width: 20px; height: 20px; border: 0px solid #ffff…" at bounding box center [330, 153] width 424 height 252
click at [257, 184] on button "button" at bounding box center [256, 187] width 10 height 6
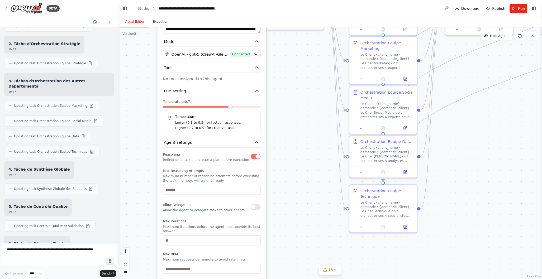
drag, startPoint x: 290, startPoint y: 200, endPoint x: 290, endPoint y: 169, distance: 30.9
click at [290, 169] on div ".deletable-edge-delete-btn { width: 20px; height: 20px; border: 0px solid #ffff…" at bounding box center [330, 153] width 424 height 252
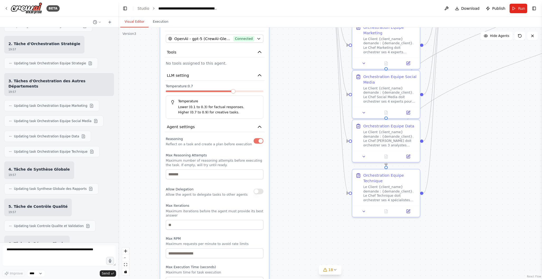
drag, startPoint x: 280, startPoint y: 193, endPoint x: 282, endPoint y: 182, distance: 11.8
click at [283, 178] on div ".deletable-edge-delete-btn { width: 20px; height: 20px; border: 0px solid #ffff…" at bounding box center [330, 153] width 424 height 252
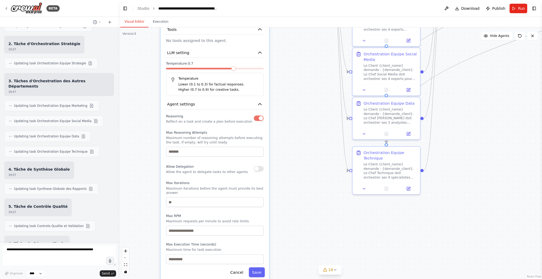
drag, startPoint x: 281, startPoint y: 202, endPoint x: 281, endPoint y: 179, distance: 22.7
click at [281, 179] on div ".deletable-edge-delete-btn { width: 20px; height: 20px; border: 0px solid #ffff…" at bounding box center [330, 153] width 424 height 252
click at [260, 166] on button "button" at bounding box center [259, 169] width 10 height 6
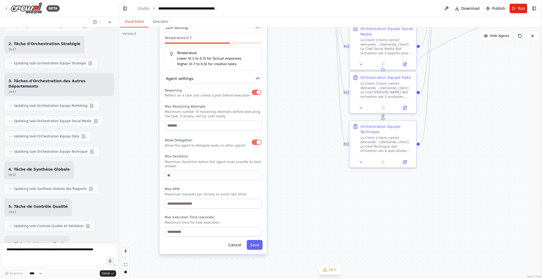
drag, startPoint x: 292, startPoint y: 186, endPoint x: 290, endPoint y: 158, distance: 27.8
click at [290, 158] on div ".deletable-edge-delete-btn { width: 20px; height: 20px; border: 0px solid #ffff…" at bounding box center [330, 153] width 424 height 252
click at [258, 240] on button "Save" at bounding box center [255, 244] width 16 height 10
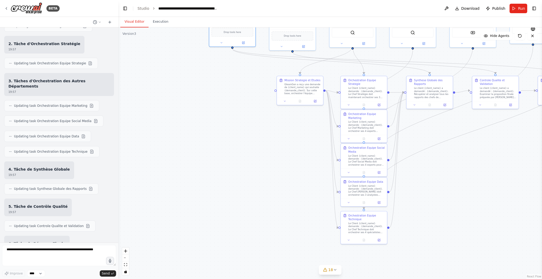
drag, startPoint x: 259, startPoint y: 159, endPoint x: 278, endPoint y: 244, distance: 87.2
click at [278, 244] on div ".deletable-edge-delete-btn { width: 20px; height: 20px; border: 0px solid #ffff…" at bounding box center [330, 153] width 424 height 252
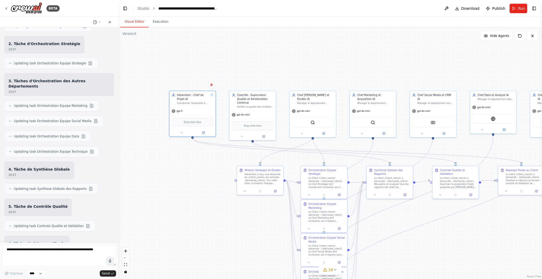
drag, startPoint x: 265, startPoint y: 144, endPoint x: 225, endPoint y: 223, distance: 88.5
click at [225, 223] on div ".deletable-edge-delete-btn { width: 20px; height: 20px; border: 0px solid #ffff…" at bounding box center [330, 153] width 424 height 252
click at [194, 103] on div "Coordonner l'ensemble des projets clients et servir de point de contact unique.…" at bounding box center [193, 102] width 32 height 3
click at [205, 132] on button at bounding box center [203, 132] width 21 height 4
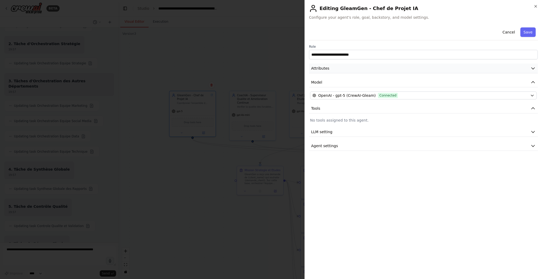
click at [363, 71] on button "Attributes" at bounding box center [423, 69] width 229 height 10
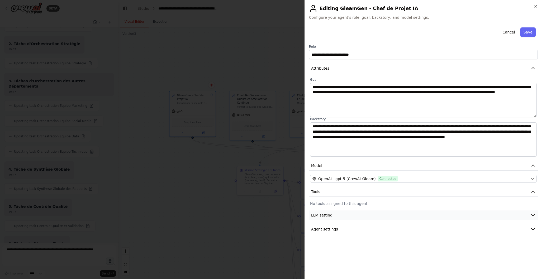
click at [344, 216] on button "LLM setting" at bounding box center [423, 216] width 229 height 10
click at [348, 194] on button "Tools" at bounding box center [423, 192] width 229 height 10
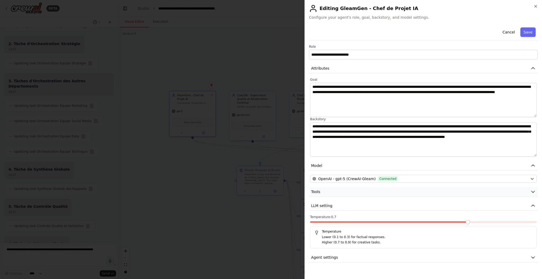
click at [353, 192] on button "Tools" at bounding box center [423, 192] width 229 height 10
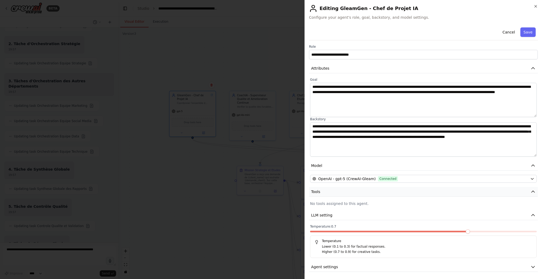
click at [353, 192] on button "Tools" at bounding box center [423, 192] width 229 height 10
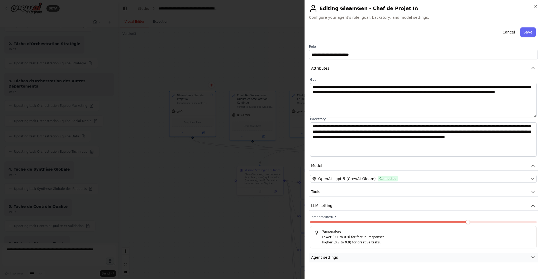
click at [365, 256] on button "Agent settings" at bounding box center [423, 258] width 229 height 10
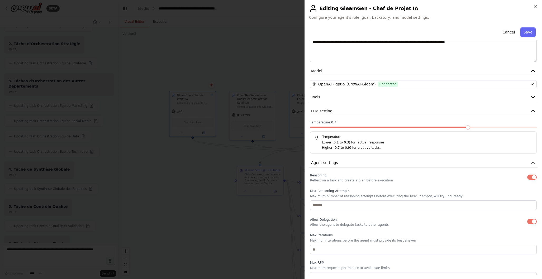
scroll to position [129, 0]
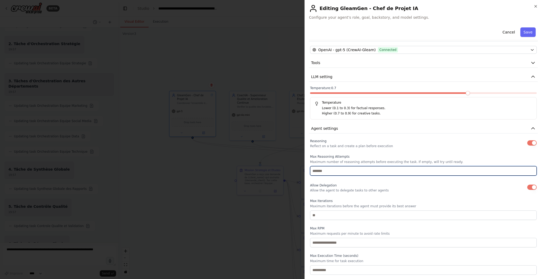
click at [339, 172] on input "number" at bounding box center [423, 170] width 227 height 9
type input "*"
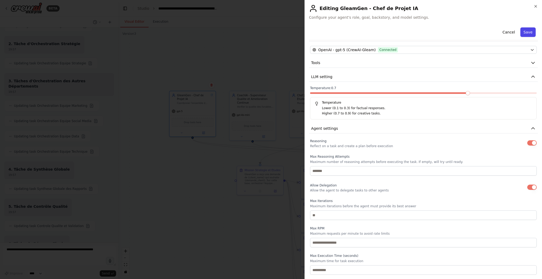
click at [529, 32] on button "Save" at bounding box center [527, 31] width 15 height 9
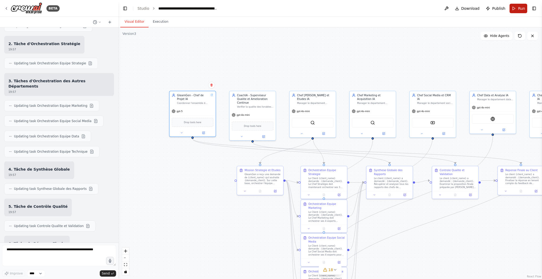
click at [518, 10] on span "Run" at bounding box center [521, 8] width 7 height 5
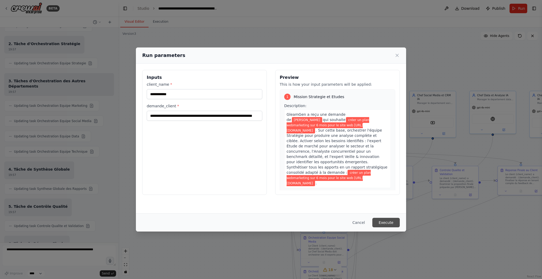
click at [384, 223] on button "Execute" at bounding box center [385, 222] width 27 height 9
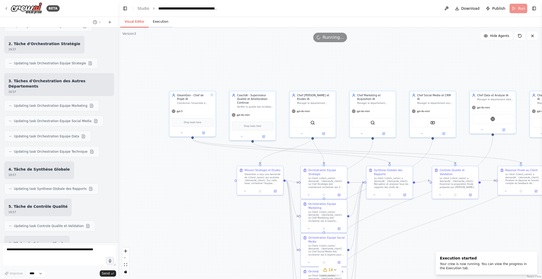
click at [167, 22] on button "Execution" at bounding box center [161, 21] width 24 height 11
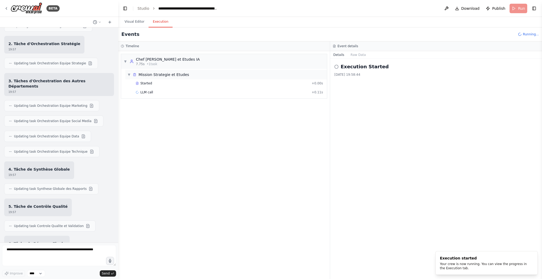
click at [178, 75] on div "Mission Strategie et Etudes" at bounding box center [164, 74] width 51 height 5
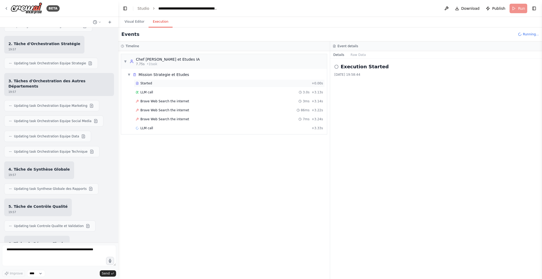
click at [165, 83] on div "Started" at bounding box center [223, 83] width 174 height 4
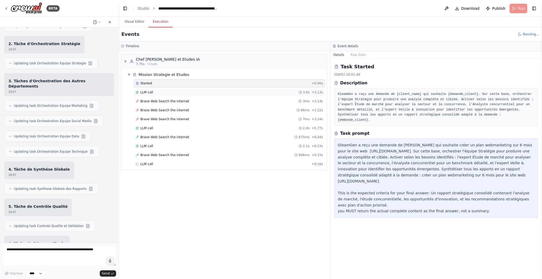
click at [164, 91] on div "LLM call 3.0s + 3.13s" at bounding box center [229, 92] width 187 height 4
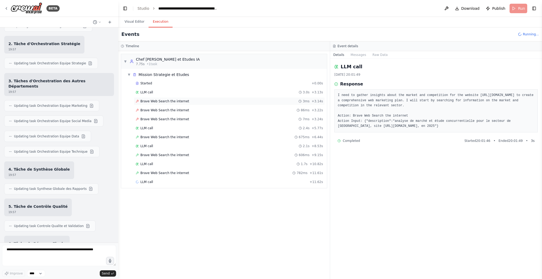
click at [197, 99] on div "Brave Web Search the internet 3ms + 3.14s" at bounding box center [229, 101] width 187 height 4
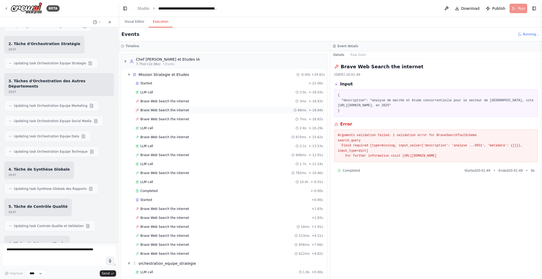
click at [188, 109] on div "Brave Web Search the internet 86ms + -18.84s" at bounding box center [229, 110] width 187 height 4
click at [188, 126] on div "LLM call 2.4s + -16.29s" at bounding box center [229, 128] width 187 height 4
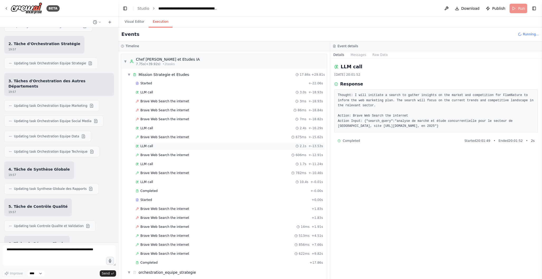
click at [192, 147] on div "LLM call 2.1s + -13.53s" at bounding box center [229, 146] width 187 height 4
click at [181, 197] on div "Started + 0.00s" at bounding box center [229, 200] width 191 height 8
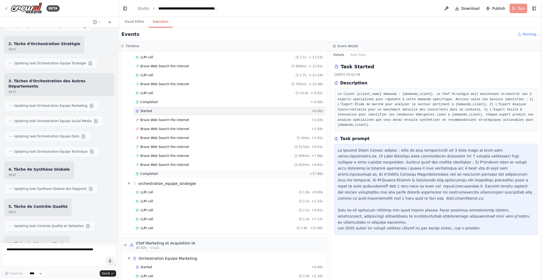
scroll to position [103, 0]
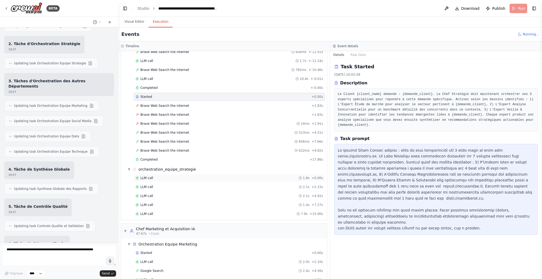
click at [175, 179] on div "LLM call 1.8s + 0.00s" at bounding box center [229, 178] width 187 height 4
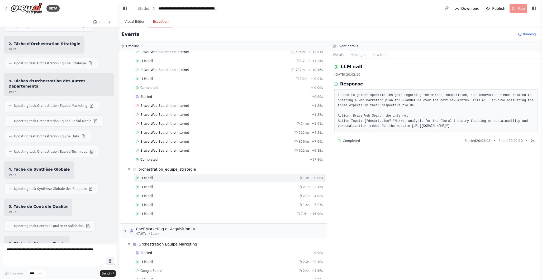
scroll to position [116, 0]
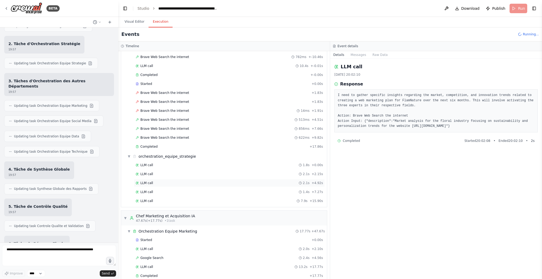
click at [172, 180] on div "LLM call 2.1s + 4.92s" at bounding box center [229, 183] width 191 height 8
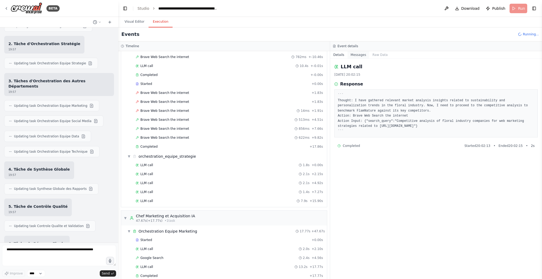
click at [361, 57] on button "Messages" at bounding box center [359, 54] width 22 height 7
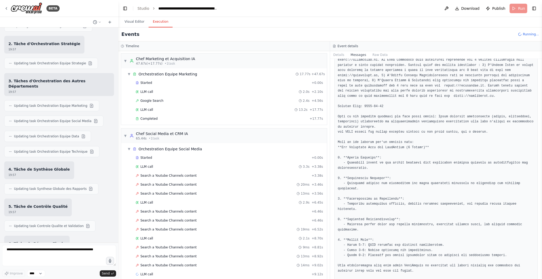
scroll to position [281, 0]
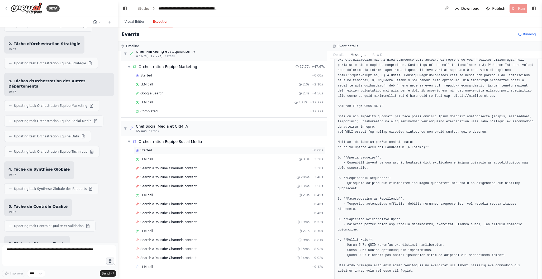
click at [174, 151] on div "Started" at bounding box center [223, 150] width 174 height 4
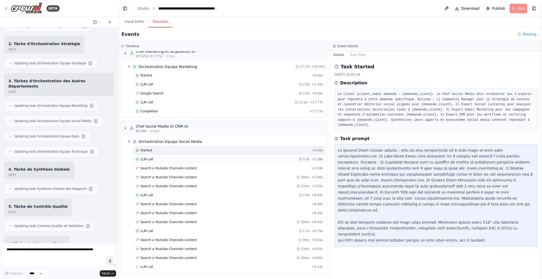
click at [172, 158] on div "LLM call 3.3s + 3.38s" at bounding box center [229, 159] width 187 height 4
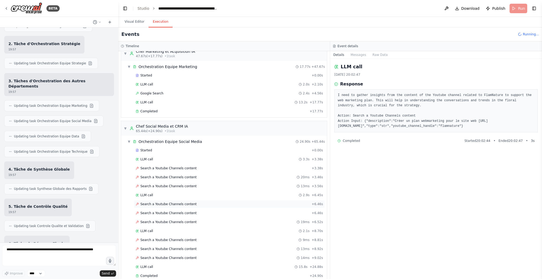
click at [199, 205] on div "Search a Youtube Channels content + 6.46s" at bounding box center [229, 204] width 187 height 4
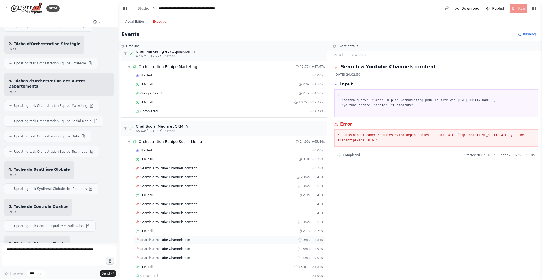
scroll to position [347, 0]
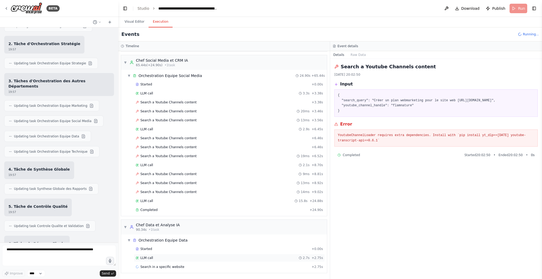
click at [167, 256] on div "LLM call 2.7s + 2.75s" at bounding box center [229, 258] width 187 height 4
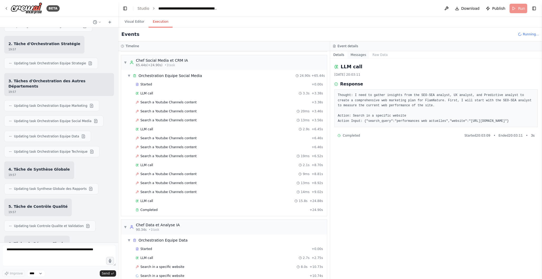
click at [360, 55] on button "Messages" at bounding box center [359, 54] width 22 height 7
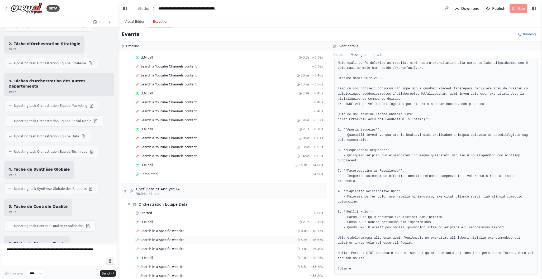
scroll to position [392, 0]
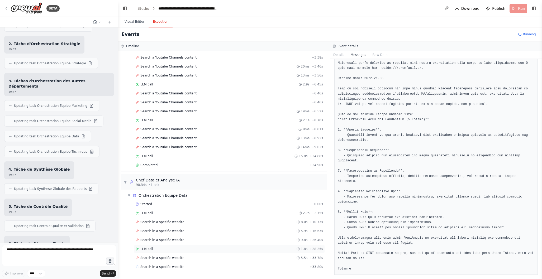
click at [183, 246] on div "LLM call 1.8s + 28.25s" at bounding box center [229, 249] width 191 height 8
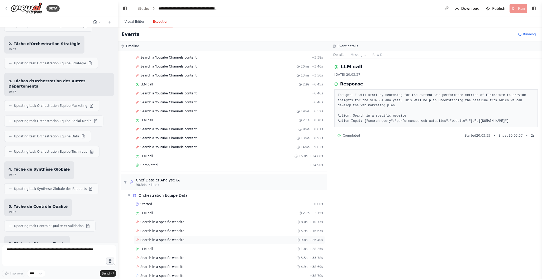
scroll to position [401, 0]
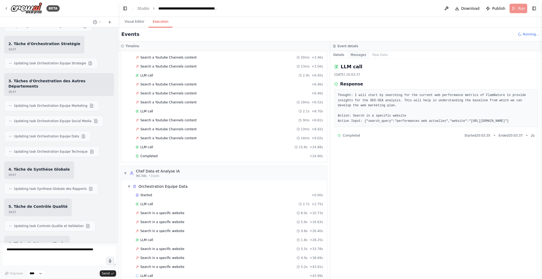
click at [362, 55] on button "Messages" at bounding box center [359, 54] width 22 height 7
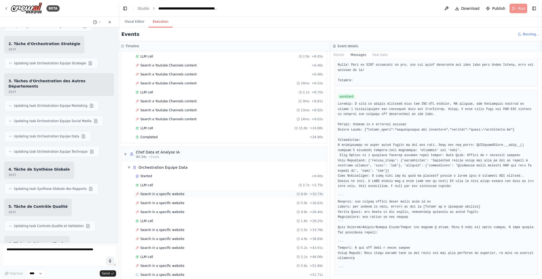
scroll to position [427, 0]
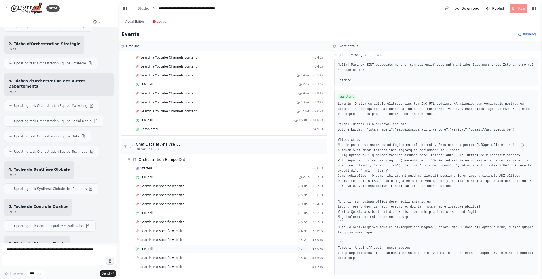
click at [174, 249] on div "LLM call 2.1s + 46.06s" at bounding box center [229, 249] width 187 height 4
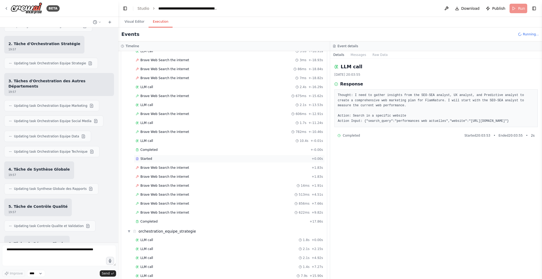
scroll to position [0, 0]
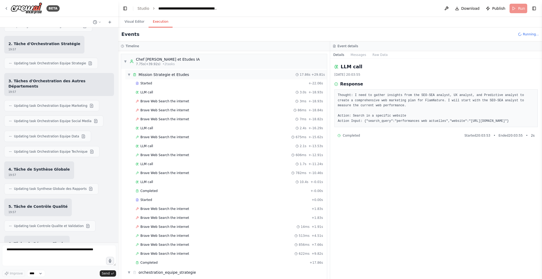
click at [130, 74] on span "▼" at bounding box center [128, 75] width 3 height 4
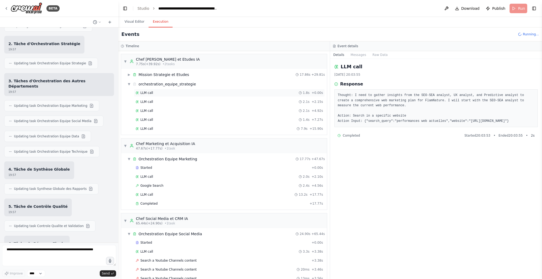
click at [156, 94] on div "LLM call 1.8s + 0.00s" at bounding box center [229, 93] width 187 height 4
click at [176, 112] on div "LLM call 2.1s + 4.92s" at bounding box center [229, 111] width 187 height 4
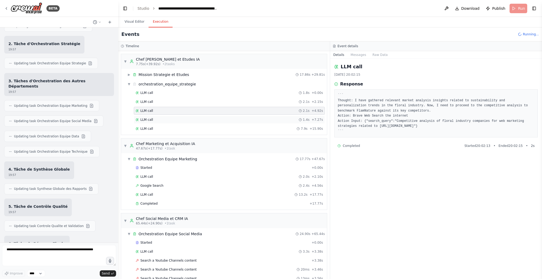
click at [157, 119] on div "LLM call 1.4s + 7.27s" at bounding box center [229, 120] width 187 height 4
click at [165, 185] on div "Google Search 2.4s + 4.56s" at bounding box center [229, 186] width 187 height 4
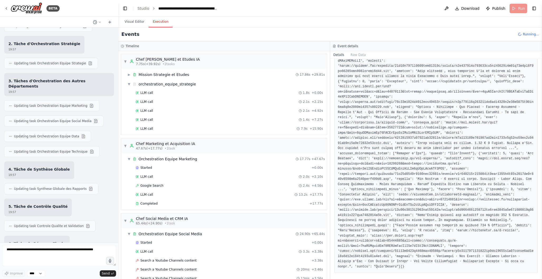
scroll to position [268, 0]
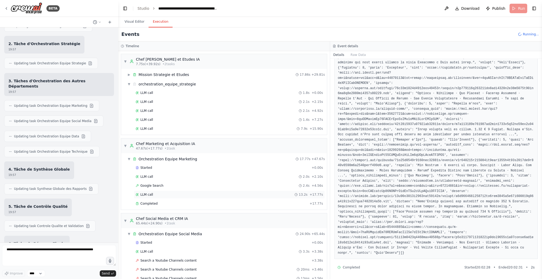
click at [162, 194] on div "LLM call 13.2s + 17.77s" at bounding box center [229, 195] width 187 height 4
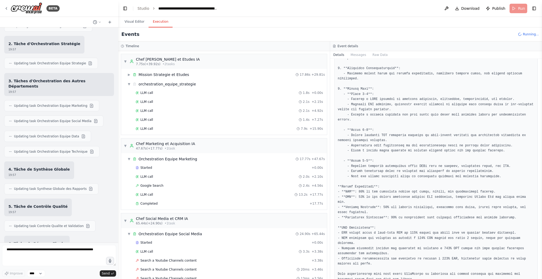
scroll to position [172, 0]
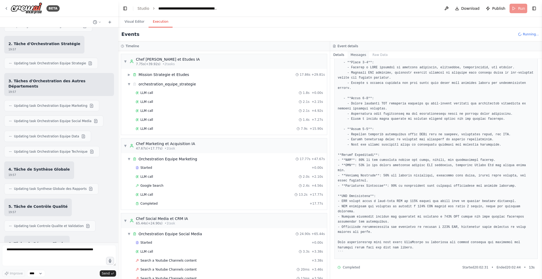
click at [362, 54] on button "Messages" at bounding box center [359, 54] width 22 height 7
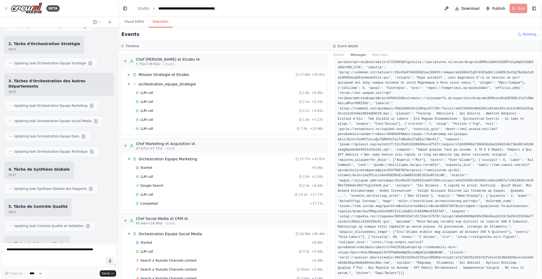
scroll to position [700, 0]
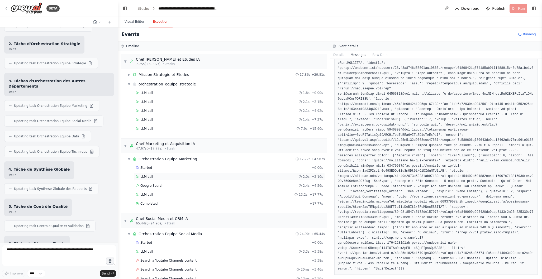
click at [189, 177] on div "LLM call 2.0s + 2.10s" at bounding box center [229, 177] width 187 height 4
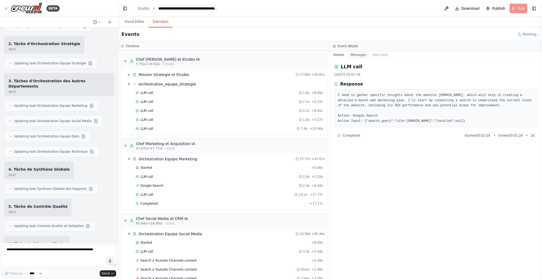
click at [363, 57] on button "Messages" at bounding box center [359, 54] width 22 height 7
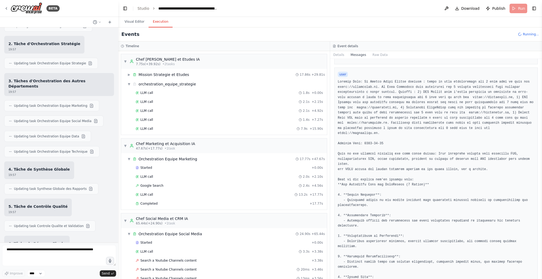
scroll to position [260, 0]
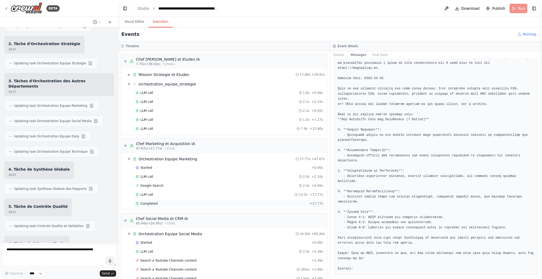
click at [166, 205] on div "Completed" at bounding box center [222, 204] width 172 height 4
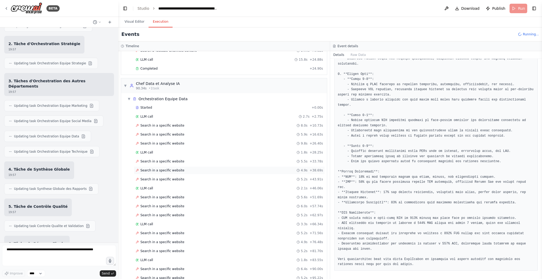
scroll to position [299, 0]
click at [179, 110] on div "Started" at bounding box center [223, 108] width 174 height 4
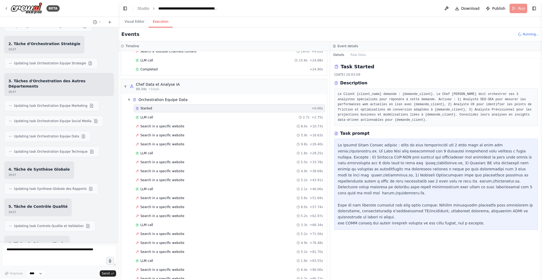
scroll to position [0, 0]
click at [177, 114] on div "LLM call 2.7s + 2.75s" at bounding box center [229, 117] width 191 height 8
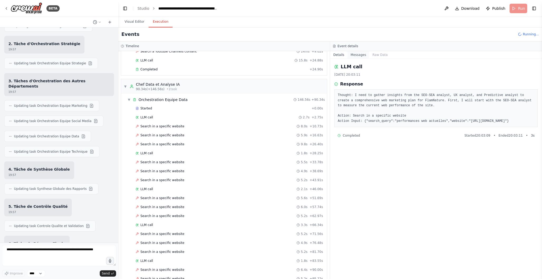
click at [358, 55] on button "Messages" at bounding box center [359, 54] width 22 height 7
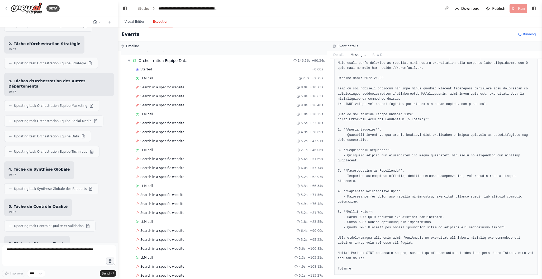
scroll to position [476, 0]
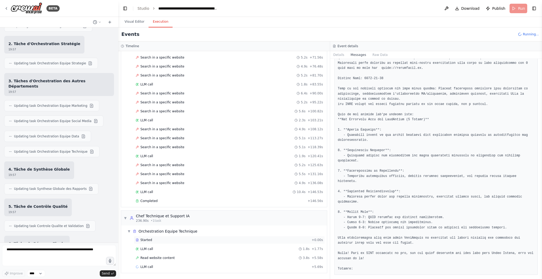
click at [164, 238] on div "Started" at bounding box center [223, 240] width 174 height 4
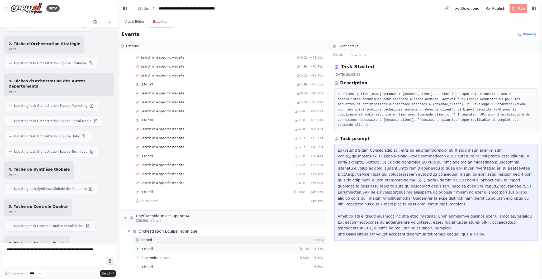
click at [160, 247] on div "LLM call 1.8s + 1.77s" at bounding box center [229, 249] width 187 height 4
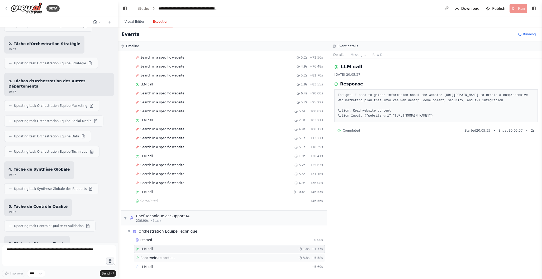
click at [172, 257] on span "Read website content" at bounding box center [157, 258] width 34 height 4
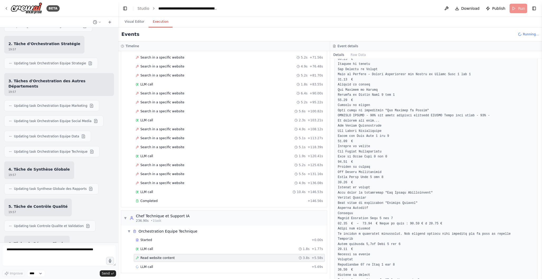
scroll to position [407, 0]
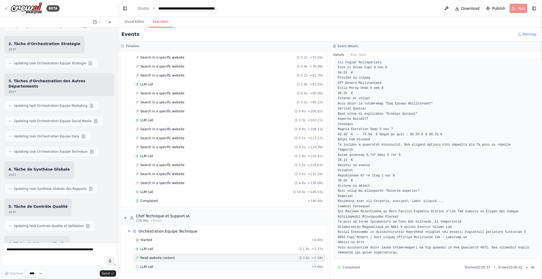
click at [177, 268] on div "LLM call + 5.69s" at bounding box center [229, 267] width 187 height 4
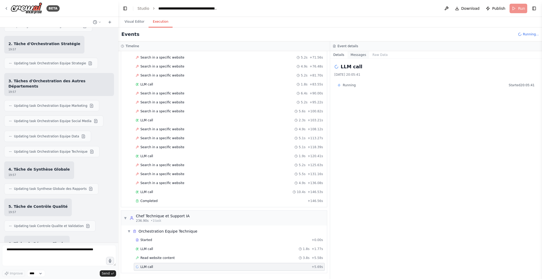
click at [354, 52] on button "Messages" at bounding box center [359, 54] width 22 height 7
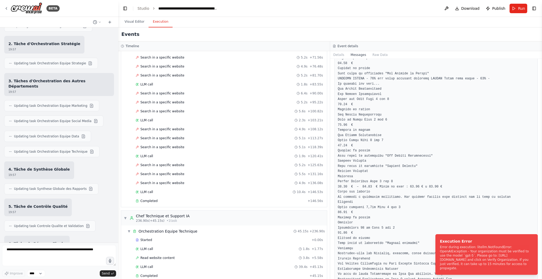
scroll to position [839, 0]
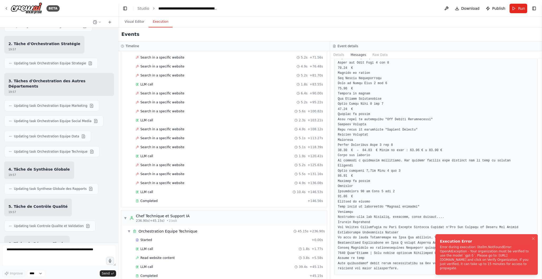
drag, startPoint x: 440, startPoint y: 247, endPoint x: 503, endPoint y: 269, distance: 66.2
click at [512, 271] on li "Execution Error Error during execution: litellm.NotFoundError: OpenAIException …" at bounding box center [486, 254] width 102 height 41
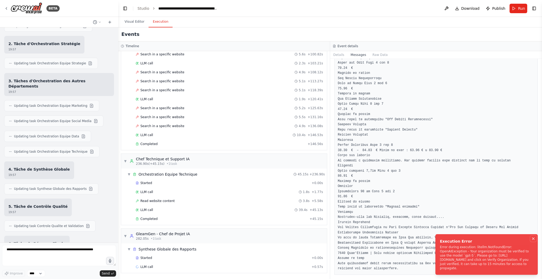
click at [533, 239] on icon "Notifications (F8)" at bounding box center [533, 239] width 4 height 4
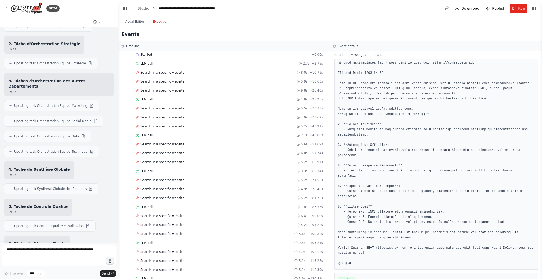
scroll to position [245, 0]
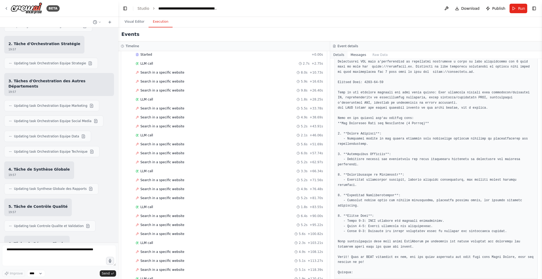
click at [342, 57] on button "Details" at bounding box center [338, 54] width 17 height 7
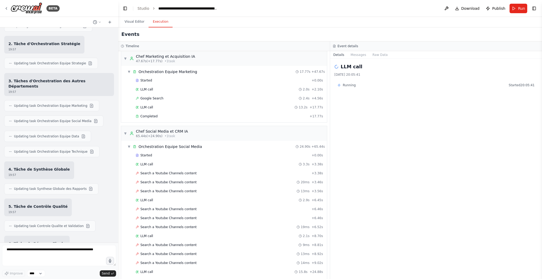
scroll to position [0, 0]
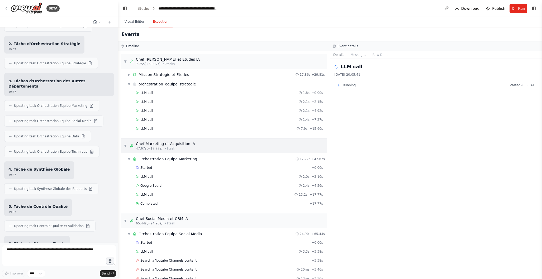
click at [125, 143] on div "▼ Chef Marketing et Acquisition IA 47.67s (+17.77s) • 1 task" at bounding box center [159, 145] width 71 height 9
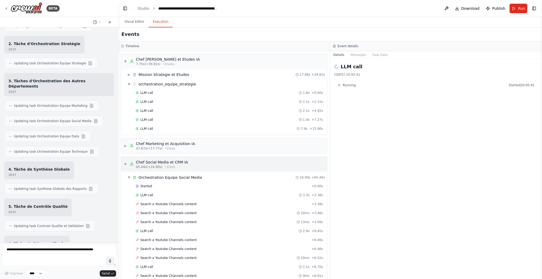
click at [124, 164] on span "▼" at bounding box center [125, 164] width 3 height 4
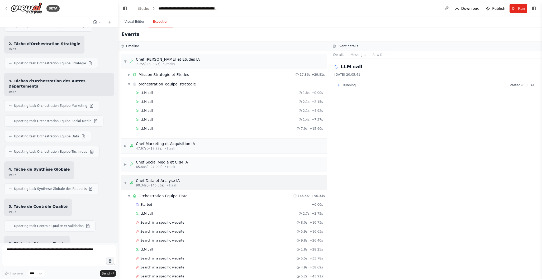
click at [125, 182] on span "▼" at bounding box center [125, 183] width 3 height 4
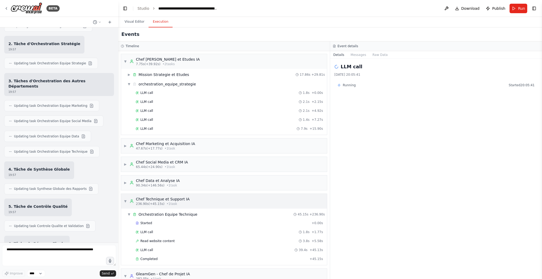
click at [126, 200] on span "▼" at bounding box center [125, 201] width 3 height 4
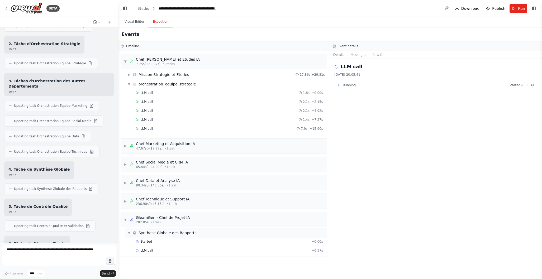
click at [164, 233] on div "Synthese Globale des Rapports" at bounding box center [168, 232] width 58 height 5
click at [157, 241] on div "Started" at bounding box center [223, 242] width 174 height 4
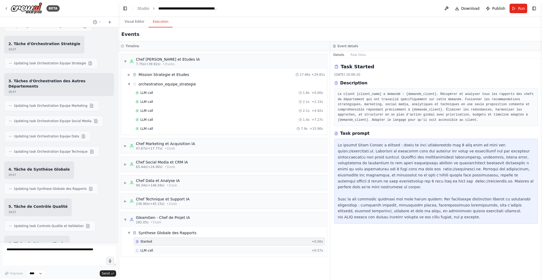
click at [155, 251] on div "LLM call + 0.57s" at bounding box center [229, 251] width 187 height 4
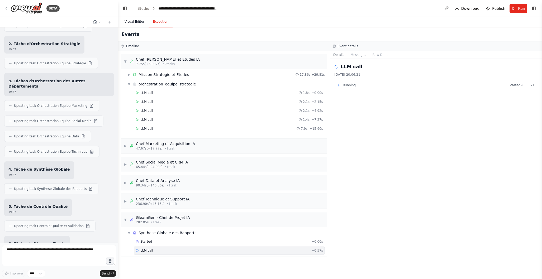
click at [132, 23] on button "Visual Editor" at bounding box center [134, 21] width 28 height 11
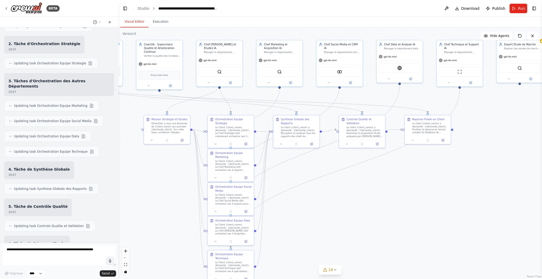
drag, startPoint x: 445, startPoint y: 247, endPoint x: 351, endPoint y: 195, distance: 107.3
click at [351, 195] on div ".deletable-edge-delete-btn { width: 20px; height: 20px; border: 0px solid #ffff…" at bounding box center [330, 153] width 424 height 252
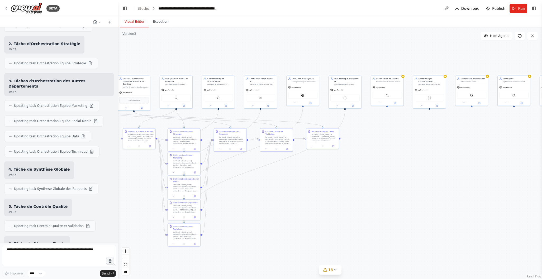
drag, startPoint x: 405, startPoint y: 215, endPoint x: 320, endPoint y: 203, distance: 86.2
click at [319, 203] on div ".deletable-edge-delete-btn { width: 20px; height: 20px; border: 0px solid #ffff…" at bounding box center [330, 153] width 424 height 252
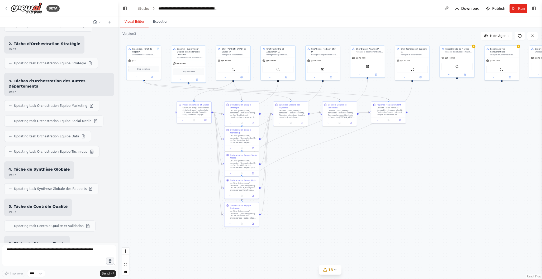
drag, startPoint x: 315, startPoint y: 208, endPoint x: 380, endPoint y: 186, distance: 68.8
click at [381, 186] on div ".deletable-edge-delete-btn { width: 20px; height: 20px; border: 0px solid #ffff…" at bounding box center [330, 153] width 424 height 252
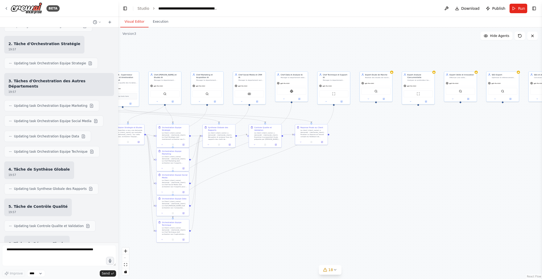
drag, startPoint x: 387, startPoint y: 190, endPoint x: 331, endPoint y: 203, distance: 57.4
click at [311, 207] on div ".deletable-edge-delete-btn { width: 20px; height: 20px; border: 0px solid #ffff…" at bounding box center [330, 153] width 424 height 252
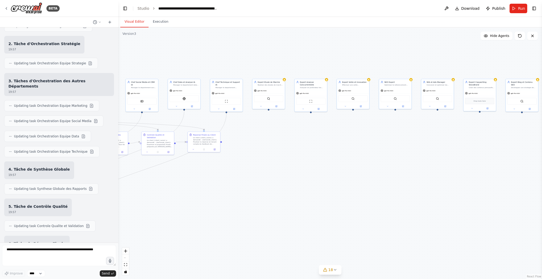
drag, startPoint x: 398, startPoint y: 189, endPoint x: 322, endPoint y: 189, distance: 76.0
click at [291, 196] on div ".deletable-edge-delete-btn { width: 20px; height: 20px; border: 0px solid #ffff…" at bounding box center [330, 153] width 424 height 252
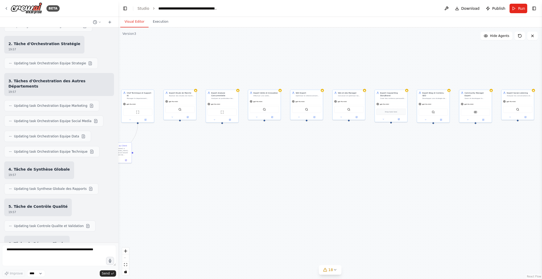
drag, startPoint x: 400, startPoint y: 173, endPoint x: 309, endPoint y: 184, distance: 91.7
click at [309, 184] on div ".deletable-edge-delete-btn { width: 20px; height: 20px; border: 0px solid #ffff…" at bounding box center [330, 153] width 424 height 252
drag, startPoint x: 424, startPoint y: 174, endPoint x: 296, endPoint y: 172, distance: 128.3
click at [296, 172] on div ".deletable-edge-delete-btn { width: 20px; height: 20px; border: 0px solid #ffff…" at bounding box center [330, 153] width 424 height 252
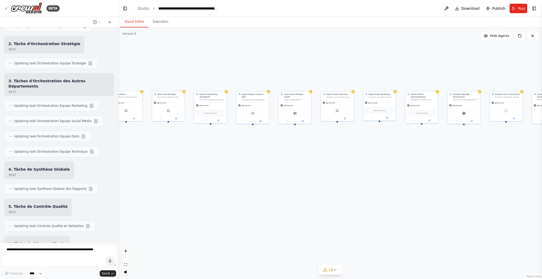
drag, startPoint x: 402, startPoint y: 167, endPoint x: 399, endPoint y: 169, distance: 4.0
click at [352, 169] on div ".deletable-edge-delete-btn { width: 20px; height: 20px; border: 0px solid #ffff…" at bounding box center [330, 153] width 424 height 252
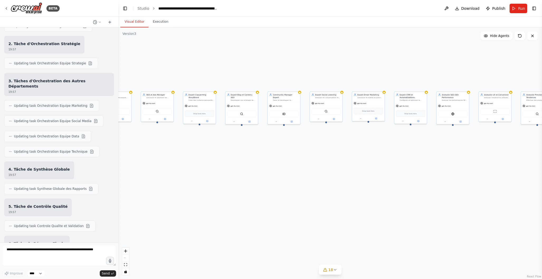
drag, startPoint x: 438, startPoint y: 168, endPoint x: 291, endPoint y: 169, distance: 147.8
click at [291, 169] on div ".deletable-edge-delete-btn { width: 20px; height: 20px; border: 0px solid #ffff…" at bounding box center [330, 153] width 424 height 252
drag, startPoint x: 411, startPoint y: 168, endPoint x: 253, endPoint y: 167, distance: 158.6
click at [251, 167] on div ".deletable-edge-delete-btn { width: 20px; height: 20px; border: 0px solid #ffff…" at bounding box center [330, 153] width 424 height 252
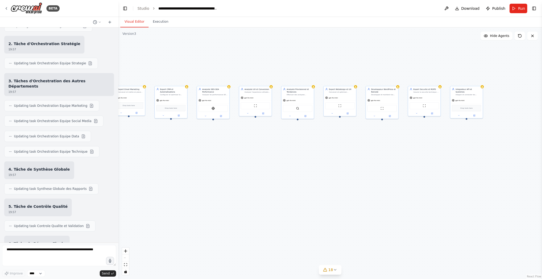
drag, startPoint x: 295, startPoint y: 178, endPoint x: 459, endPoint y: 158, distance: 164.8
click at [459, 158] on div ".deletable-edge-delete-btn { width: 20px; height: 20px; border: 0px solid #ffff…" at bounding box center [330, 153] width 424 height 252
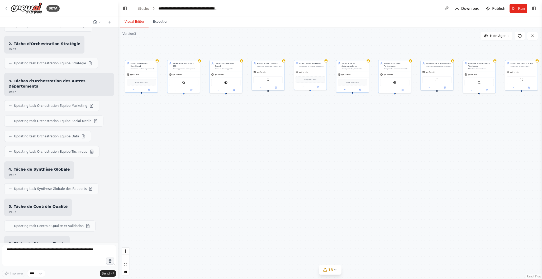
drag, startPoint x: 311, startPoint y: 181, endPoint x: 454, endPoint y: 163, distance: 144.2
click at [455, 162] on div ".deletable-edge-delete-btn { width: 20px; height: 20px; border: 0px solid #ffff…" at bounding box center [330, 153] width 424 height 252
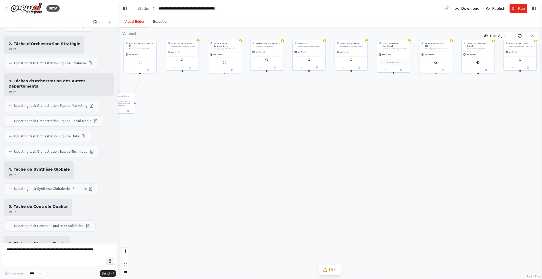
drag, startPoint x: 297, startPoint y: 176, endPoint x: 480, endPoint y: 163, distance: 183.3
click at [480, 163] on div ".deletable-edge-delete-btn { width: 20px; height: 20px; border: 0px solid #ffff…" at bounding box center [330, 153] width 424 height 252
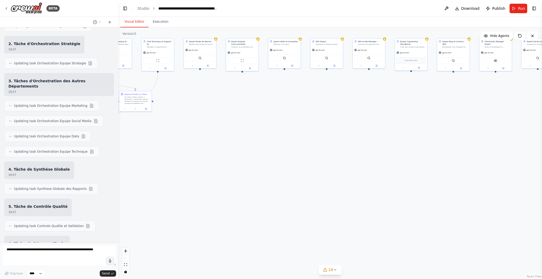
drag, startPoint x: 301, startPoint y: 175, endPoint x: 452, endPoint y: 164, distance: 151.3
click at [452, 164] on div ".deletable-edge-delete-btn { width: 20px; height: 20px; border: 0px solid #ffff…" at bounding box center [330, 153] width 424 height 252
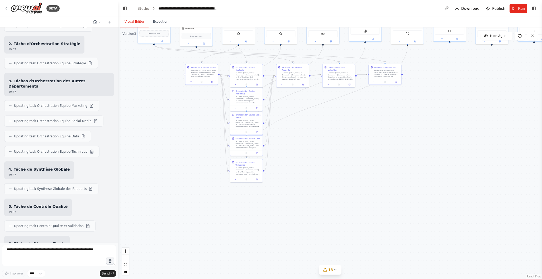
drag, startPoint x: 308, startPoint y: 183, endPoint x: 425, endPoint y: 165, distance: 118.3
click at [425, 165] on div ".deletable-edge-delete-btn { width: 20px; height: 20px; border: 0px solid #ffff…" at bounding box center [330, 153] width 424 height 252
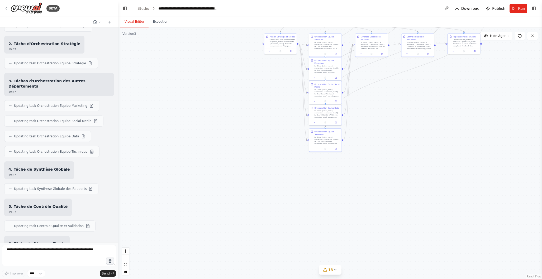
drag, startPoint x: 330, startPoint y: 201, endPoint x: 392, endPoint y: 192, distance: 63.3
click at [402, 172] on div ".deletable-edge-delete-btn { width: 20px; height: 20px; border: 0px solid #ffff…" at bounding box center [330, 153] width 424 height 252
click at [336, 270] on icon at bounding box center [335, 270] width 4 height 4
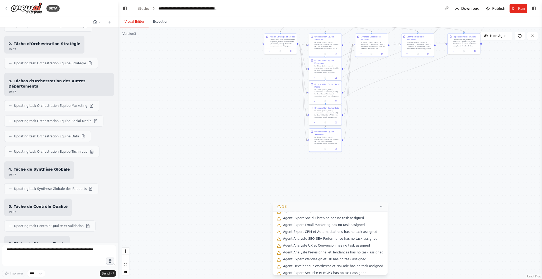
scroll to position [77, 0]
click at [213, 229] on div ".deletable-edge-delete-btn { width: 20px; height: 20px; border: 0px solid #ffff…" at bounding box center [330, 153] width 424 height 252
click at [380, 206] on icon at bounding box center [381, 207] width 4 height 4
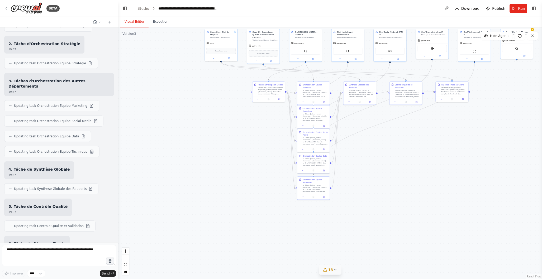
drag, startPoint x: 257, startPoint y: 181, endPoint x: 245, endPoint y: 229, distance: 49.5
click at [245, 229] on div ".deletable-edge-delete-btn { width: 20px; height: 20px; border: 0px solid #ffff…" at bounding box center [330, 153] width 424 height 252
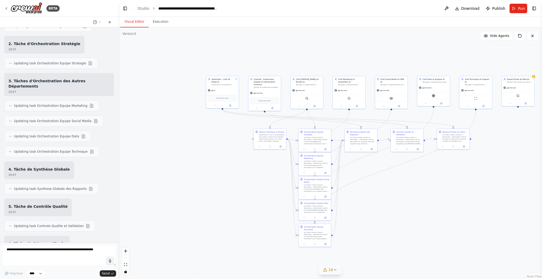
drag, startPoint x: 237, startPoint y: 168, endPoint x: 239, endPoint y: 215, distance: 47.3
click at [239, 215] on div ".deletable-edge-delete-btn { width: 20px; height: 20px; border: 0px solid #ffff…" at bounding box center [330, 153] width 424 height 252
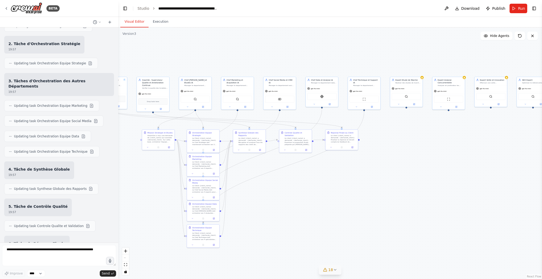
drag, startPoint x: 470, startPoint y: 216, endPoint x: 362, endPoint y: 217, distance: 108.7
click at [359, 217] on div ".deletable-edge-delete-btn { width: 20px; height: 20px; border: 0px solid #ffff…" at bounding box center [330, 153] width 424 height 252
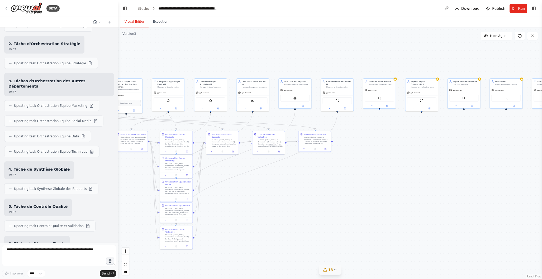
drag, startPoint x: 406, startPoint y: 208, endPoint x: 379, endPoint y: 210, distance: 27.0
click at [379, 210] on div ".deletable-edge-delete-btn { width: 20px; height: 20px; border: 0px solid #ffff…" at bounding box center [330, 153] width 424 height 252
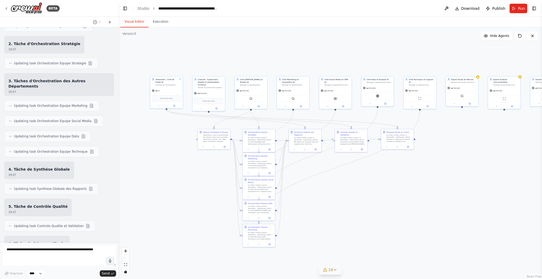
drag, startPoint x: 288, startPoint y: 205, endPoint x: 370, endPoint y: 203, distance: 82.6
click at [370, 203] on div ".deletable-edge-delete-btn { width: 20px; height: 20px; border: 0px solid #ffff…" at bounding box center [330, 153] width 424 height 252
click at [158, 106] on icon at bounding box center [159, 105] width 2 height 2
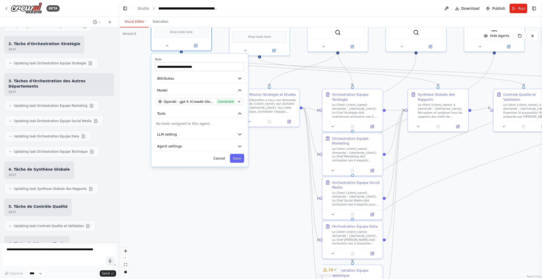
drag, startPoint x: 161, startPoint y: 193, endPoint x: 186, endPoint y: 196, distance: 24.9
click at [186, 196] on div ".deletable-edge-delete-btn { width: 20px; height: 20px; border: 0px solid #ffff…" at bounding box center [330, 153] width 424 height 252
click at [202, 80] on button "Attributes" at bounding box center [199, 78] width 89 height 9
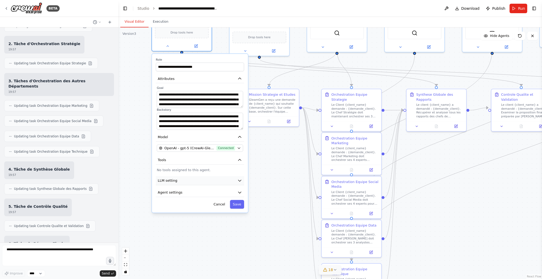
click at [184, 180] on button "LLM setting" at bounding box center [200, 180] width 88 height 9
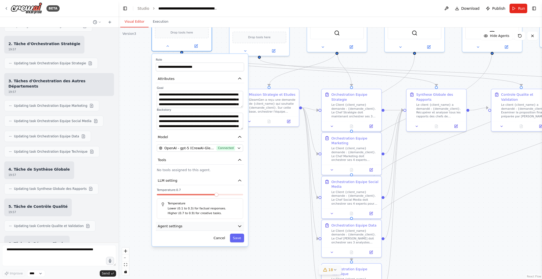
click at [196, 227] on button "Agent settings" at bounding box center [200, 226] width 88 height 9
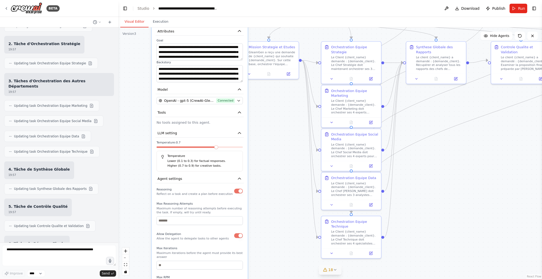
drag, startPoint x: 269, startPoint y: 230, endPoint x: 268, endPoint y: 184, distance: 45.9
click at [268, 184] on div ".deletable-edge-delete-btn { width: 20px; height: 20px; border: 0px solid #ffff…" at bounding box center [330, 153] width 424 height 252
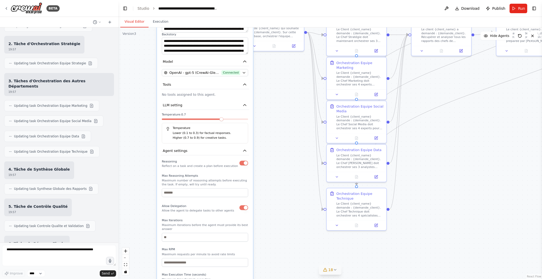
drag, startPoint x: 259, startPoint y: 226, endPoint x: 265, endPoint y: 206, distance: 20.5
click at [265, 198] on div ".deletable-edge-delete-btn { width: 20px; height: 20px; border: 0px solid #ffff…" at bounding box center [330, 153] width 424 height 252
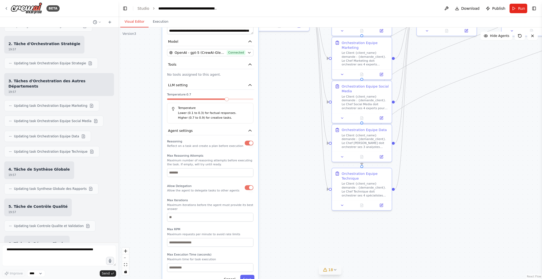
drag, startPoint x: 270, startPoint y: 217, endPoint x: 271, endPoint y: 202, distance: 14.5
click at [272, 200] on div ".deletable-edge-delete-btn { width: 20px; height: 20px; border: 0px solid #ffff…" at bounding box center [330, 153] width 424 height 252
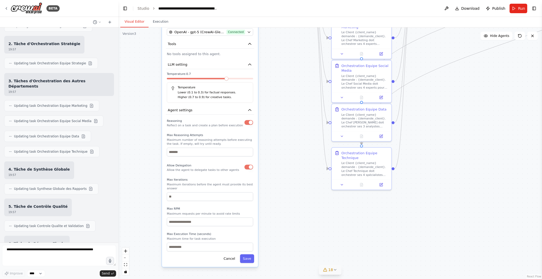
drag, startPoint x: 273, startPoint y: 226, endPoint x: 273, endPoint y: 206, distance: 20.3
click at [273, 206] on div ".deletable-edge-delete-btn { width: 20px; height: 20px; border: 0px solid #ffff…" at bounding box center [330, 153] width 424 height 252
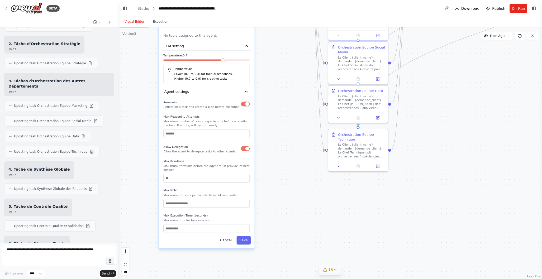
drag, startPoint x: 278, startPoint y: 201, endPoint x: 275, endPoint y: 183, distance: 18.8
click at [275, 183] on div ".deletable-edge-delete-btn { width: 20px; height: 20px; border: 0px solid #ffff…" at bounding box center [330, 153] width 424 height 252
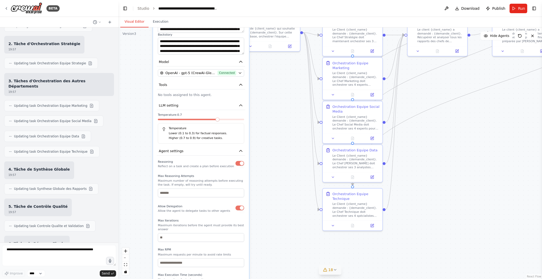
drag, startPoint x: 278, startPoint y: 172, endPoint x: 286, endPoint y: 187, distance: 17.7
click at [272, 232] on div ".deletable-edge-delete-btn { width: 20px; height: 20px; border: 0px solid #ffff…" at bounding box center [330, 153] width 424 height 252
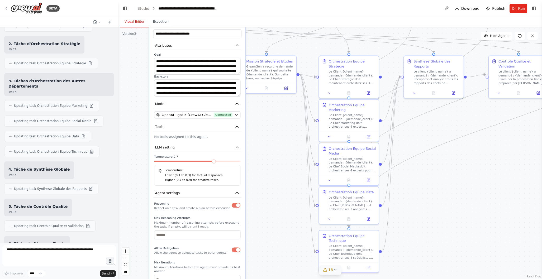
drag, startPoint x: 291, startPoint y: 152, endPoint x: 284, endPoint y: 212, distance: 60.7
click at [284, 212] on div ".deletable-edge-delete-btn { width: 20px; height: 20px; border: 0px solid #ffff…" at bounding box center [330, 153] width 424 height 252
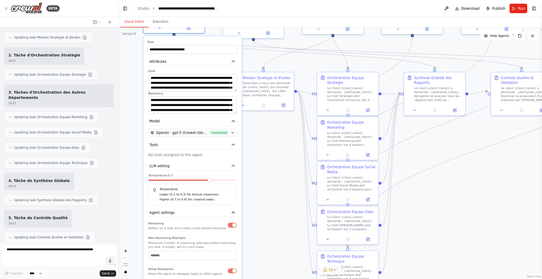
scroll to position [8203, 0]
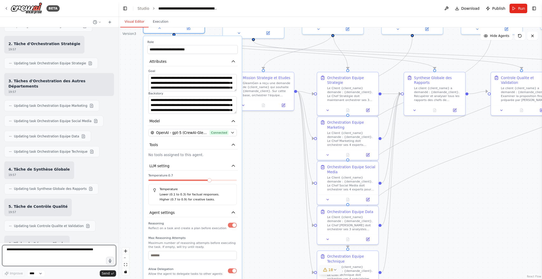
click at [35, 249] on textarea at bounding box center [59, 255] width 114 height 21
click at [159, 20] on button "Execution" at bounding box center [161, 21] width 24 height 11
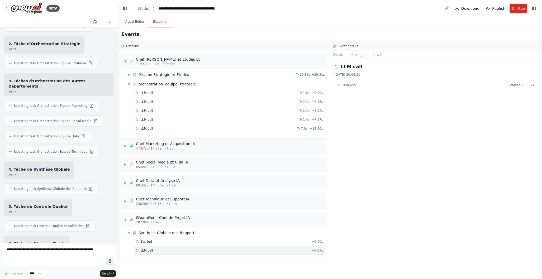
click at [355, 70] on h2 "LLM call" at bounding box center [352, 66] width 22 height 7
click at [352, 86] on span "Running" at bounding box center [349, 85] width 13 height 4
drag, startPoint x: 408, startPoint y: 82, endPoint x: 388, endPoint y: 73, distance: 22.2
click at [408, 82] on div "Running Started 20:06:21" at bounding box center [435, 85] width 203 height 8
click at [361, 54] on button "Messages" at bounding box center [359, 54] width 22 height 7
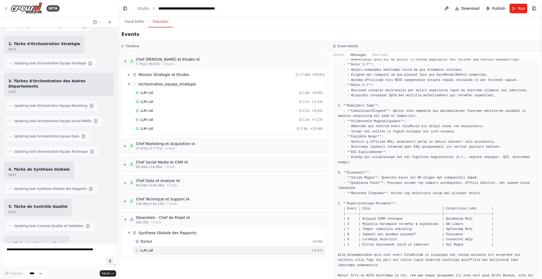
scroll to position [1747, 0]
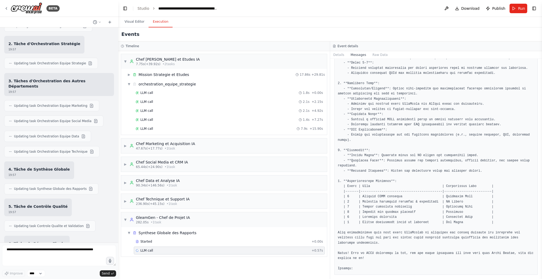
click at [233, 249] on div "LLM call + 0.57s" at bounding box center [229, 251] width 187 height 4
click at [210, 250] on div "LLM call + 0.57s" at bounding box center [229, 251] width 187 height 4
click at [535, 9] on button "Toggle Right Sidebar" at bounding box center [533, 8] width 7 height 7
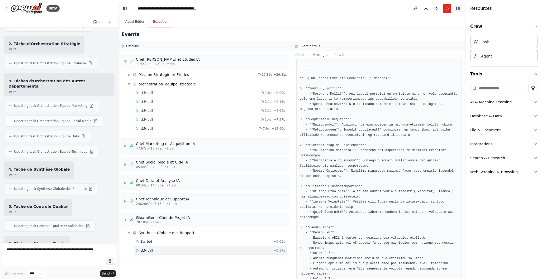
scroll to position [1793, 0]
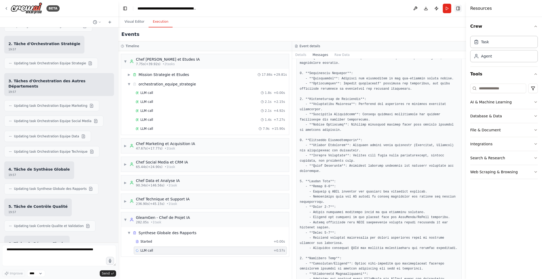
click at [460, 10] on button "Toggle Right Sidebar" at bounding box center [457, 8] width 7 height 7
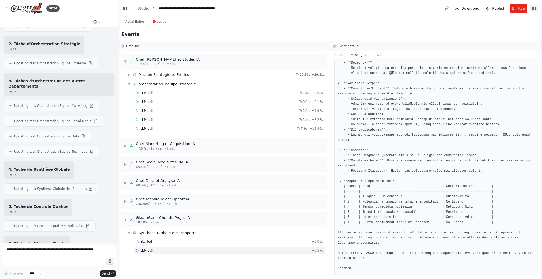
scroll to position [1747, 0]
click at [135, 23] on button "Visual Editor" at bounding box center [134, 21] width 28 height 11
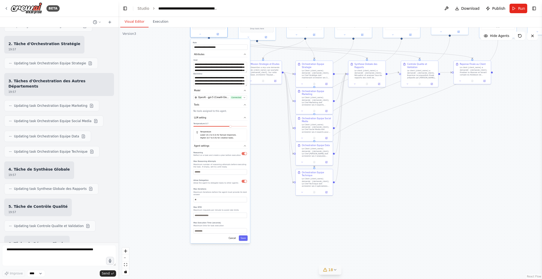
drag, startPoint x: 274, startPoint y: 225, endPoint x: 263, endPoint y: 200, distance: 27.1
click at [269, 155] on div ".deletable-edge-delete-btn { width: 20px; height: 20px; border: 0px solid #ffff…" at bounding box center [330, 153] width 424 height 252
click at [234, 239] on button "Cancel" at bounding box center [232, 239] width 11 height 6
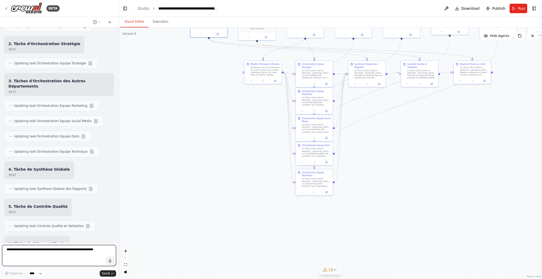
click at [29, 255] on textarea at bounding box center [59, 255] width 114 height 21
click at [26, 255] on textarea at bounding box center [59, 255] width 114 height 21
type textarea "**********"
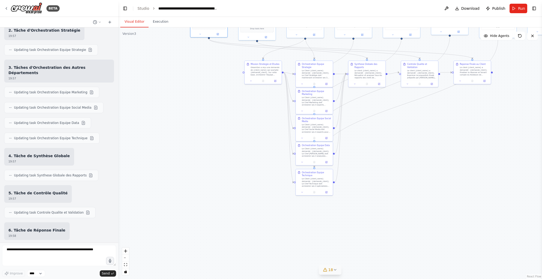
scroll to position [8234, 0]
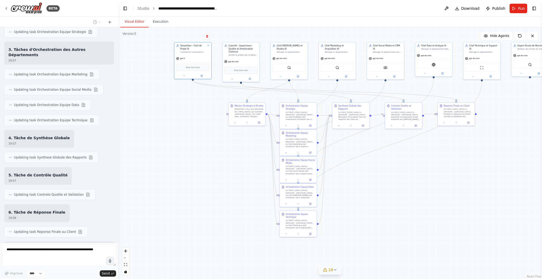
drag, startPoint x: 217, startPoint y: 181, endPoint x: 195, endPoint y: 239, distance: 62.0
click at [195, 239] on div ".deletable-edge-delete-btn { width: 20px; height: 20px; border: 0px solid #ffff…" at bounding box center [330, 153] width 424 height 252
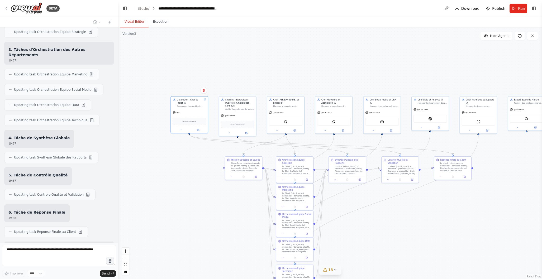
drag, startPoint x: 202, startPoint y: 206, endPoint x: 204, endPoint y: 243, distance: 37.3
click at [204, 243] on div ".deletable-edge-delete-btn { width: 20px; height: 20px; border: 0px solid #ffff…" at bounding box center [330, 153] width 424 height 252
click at [163, 20] on button "Execution" at bounding box center [161, 21] width 24 height 11
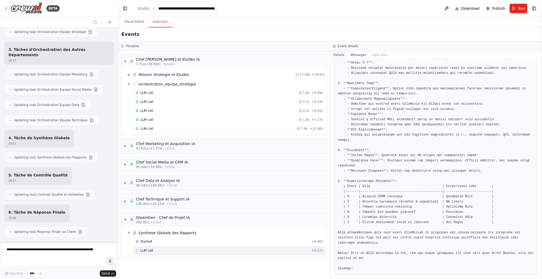
click at [334, 54] on button "Details" at bounding box center [338, 54] width 17 height 7
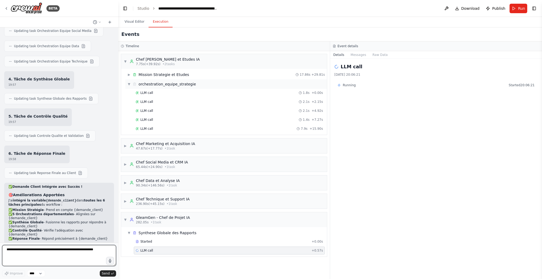
scroll to position [8297, 0]
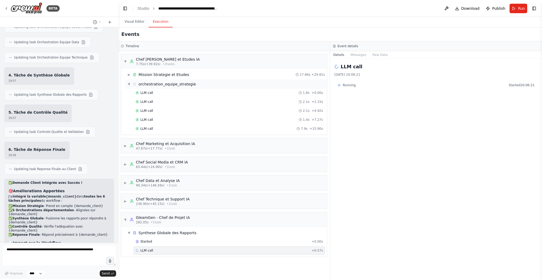
click at [128, 85] on span "▼" at bounding box center [128, 84] width 3 height 4
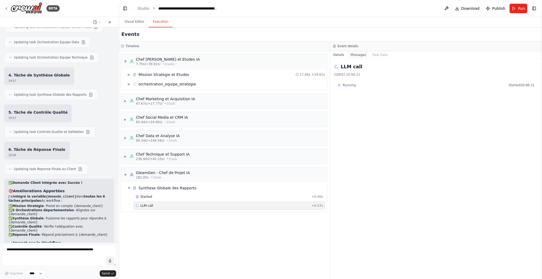
click at [359, 55] on button "Messages" at bounding box center [359, 54] width 22 height 7
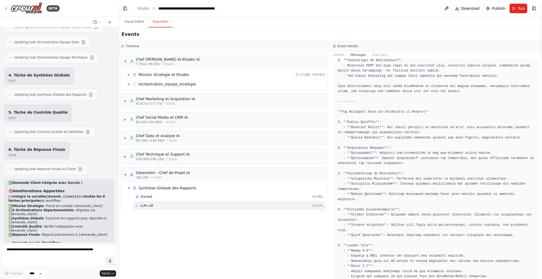
scroll to position [1396, 0]
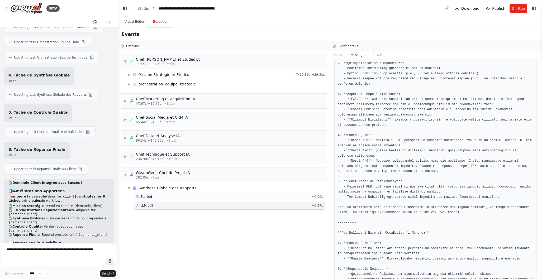
click at [177, 195] on div "Started" at bounding box center [223, 197] width 174 height 4
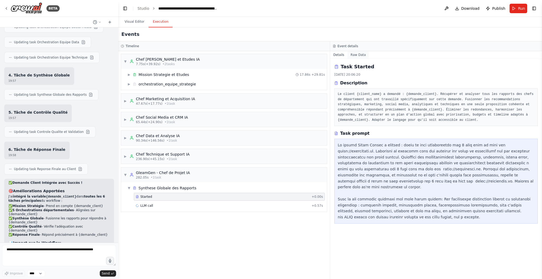
click at [362, 55] on button "Raw Data" at bounding box center [359, 54] width 22 height 7
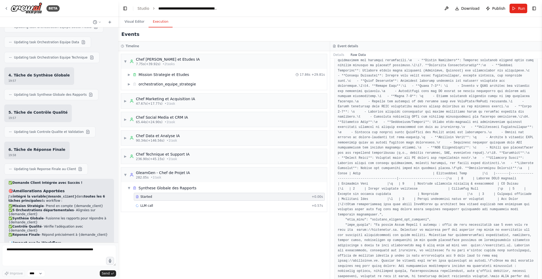
scroll to position [1699, 0]
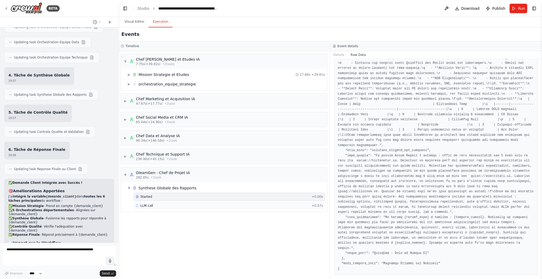
click at [252, 206] on div "LLM call + 0.57s" at bounding box center [229, 206] width 187 height 4
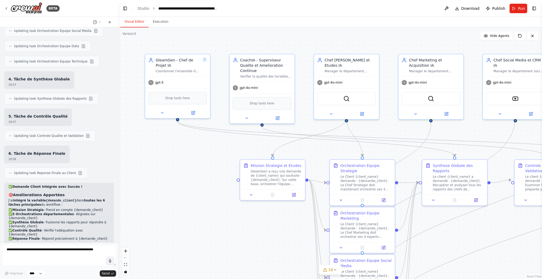
scroll to position [8297, 0]
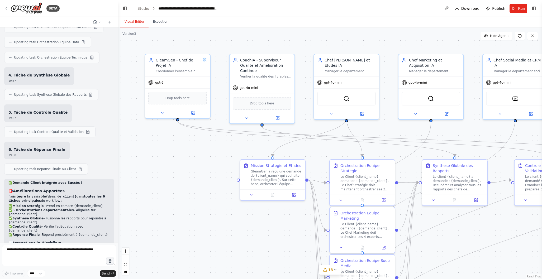
click at [164, 22] on button "Execution" at bounding box center [161, 21] width 24 height 11
click at [140, 22] on button "Visual Editor" at bounding box center [134, 21] width 28 height 11
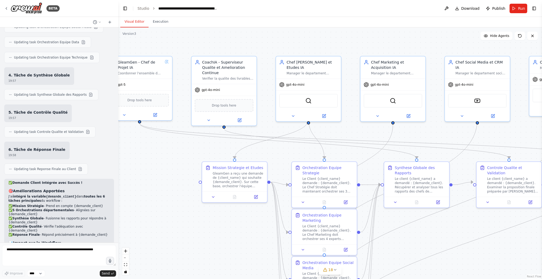
drag, startPoint x: 194, startPoint y: 179, endPoint x: 156, endPoint y: 181, distance: 38.1
click at [156, 181] on div ".deletable-edge-delete-btn { width: 20px; height: 20px; border: 0px solid #ffff…" at bounding box center [330, 153] width 424 height 252
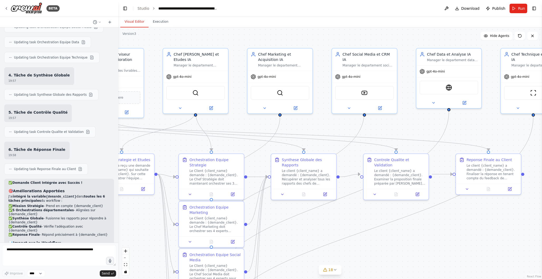
drag, startPoint x: 479, startPoint y: 258, endPoint x: 399, endPoint y: 248, distance: 81.1
click at [373, 251] on div ".deletable-edge-delete-btn { width: 20px; height: 20px; border: 0px solid #ffff…" at bounding box center [330, 153] width 424 height 252
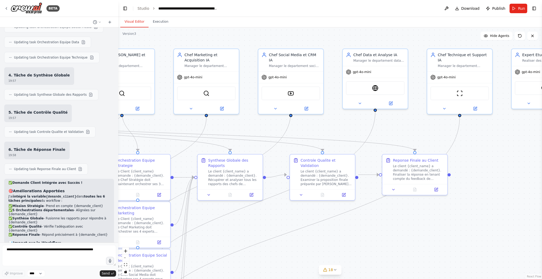
drag, startPoint x: 427, startPoint y: 246, endPoint x: 356, endPoint y: 247, distance: 70.2
click at [356, 247] on div ".deletable-edge-delete-btn { width: 20px; height: 20px; border: 0px solid #ffff…" at bounding box center [330, 153] width 424 height 252
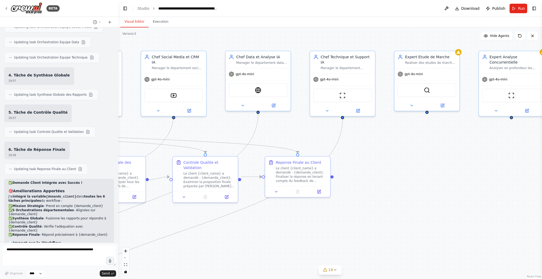
drag, startPoint x: 498, startPoint y: 238, endPoint x: 413, endPoint y: 239, distance: 85.5
click at [411, 240] on div ".deletable-edge-delete-btn { width: 20px; height: 20px; border: 0px solid #ffff…" at bounding box center [330, 153] width 424 height 252
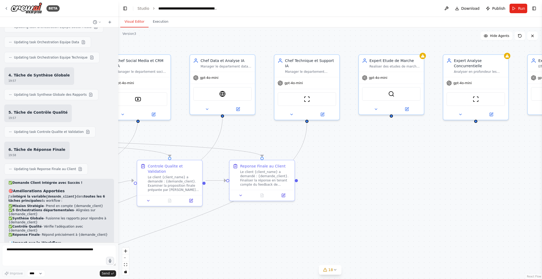
drag, startPoint x: 438, startPoint y: 228, endPoint x: 403, endPoint y: 231, distance: 35.0
click at [403, 231] on div ".deletable-edge-delete-btn { width: 20px; height: 20px; border: 0px solid #ffff…" at bounding box center [330, 153] width 424 height 252
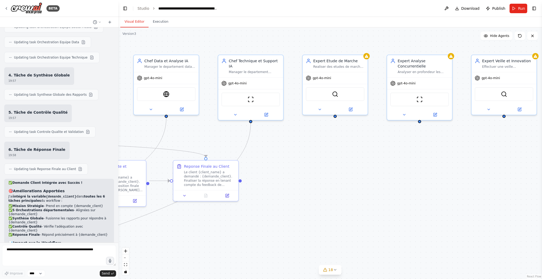
drag, startPoint x: 445, startPoint y: 205, endPoint x: 389, endPoint y: 205, distance: 56.2
click at [389, 205] on div ".deletable-edge-delete-btn { width: 20px; height: 20px; border: 0px solid #ffff…" at bounding box center [330, 153] width 424 height 252
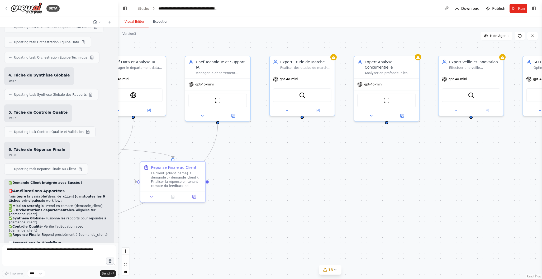
drag, startPoint x: 442, startPoint y: 193, endPoint x: 409, endPoint y: 194, distance: 33.3
click at [409, 194] on div ".deletable-edge-delete-btn { width: 20px; height: 20px; border: 0px solid #ffff…" at bounding box center [330, 153] width 424 height 252
click at [12, 253] on textarea at bounding box center [59, 255] width 114 height 21
type textarea "**********"
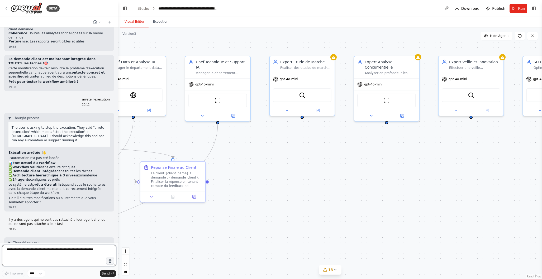
scroll to position [8629, 0]
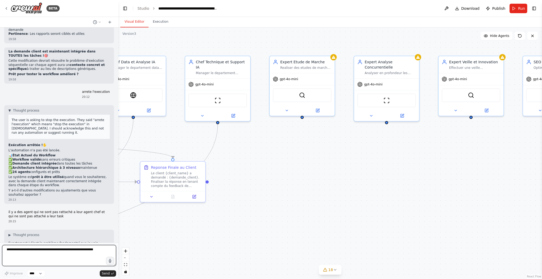
click at [44, 249] on textarea at bounding box center [59, 255] width 114 height 21
type textarea "***"
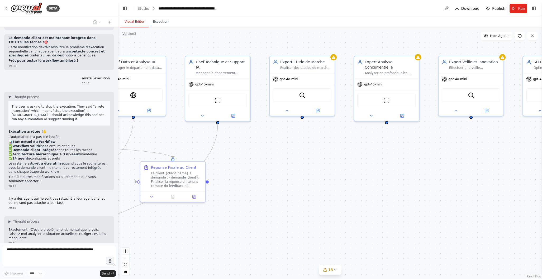
scroll to position [8661, 0]
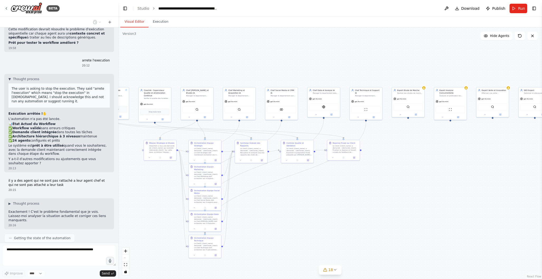
drag, startPoint x: 291, startPoint y: 192, endPoint x: 405, endPoint y: 169, distance: 116.0
click at [405, 169] on div ".deletable-edge-delete-btn { width: 20px; height: 20px; border: 0px solid #ffff…" at bounding box center [330, 153] width 424 height 252
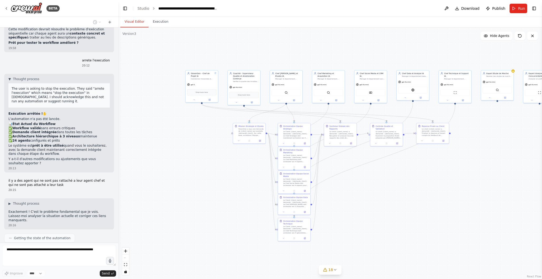
drag, startPoint x: 324, startPoint y: 217, endPoint x: 405, endPoint y: 202, distance: 82.6
click at [405, 202] on div ".deletable-edge-delete-btn { width: 20px; height: 20px; border: 0px solid #ffff…" at bounding box center [330, 153] width 424 height 252
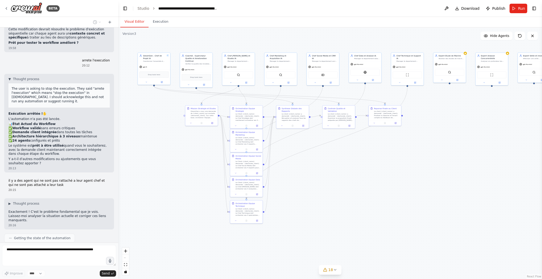
drag, startPoint x: 429, startPoint y: 192, endPoint x: 411, endPoint y: 171, distance: 27.2
click at [411, 171] on div ".deletable-edge-delete-btn { width: 20px; height: 20px; border: 0px solid #ffff…" at bounding box center [330, 153] width 424 height 252
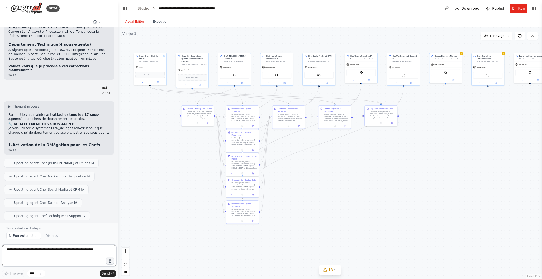
scroll to position [9088, 0]
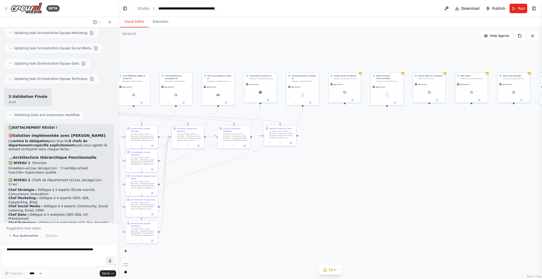
drag, startPoint x: 384, startPoint y: 180, endPoint x: 283, endPoint y: 200, distance: 102.7
click at [283, 200] on div ".deletable-edge-delete-btn { width: 20px; height: 20px; border: 0px solid #ffff…" at bounding box center [330, 153] width 424 height 252
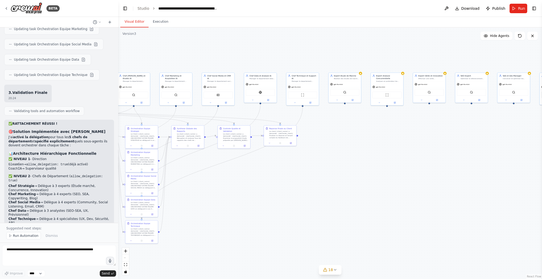
scroll to position [9332, 0]
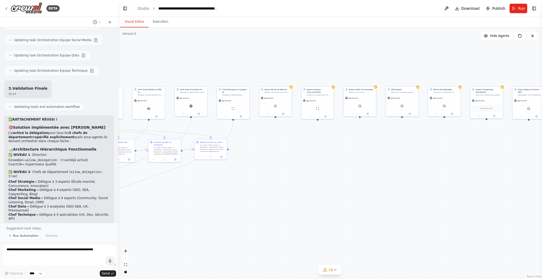
drag, startPoint x: 382, startPoint y: 176, endPoint x: 321, endPoint y: 189, distance: 62.1
click at [309, 190] on div ".deletable-edge-delete-btn { width: 20px; height: 20px; border: 0px solid #ffff…" at bounding box center [330, 153] width 424 height 252
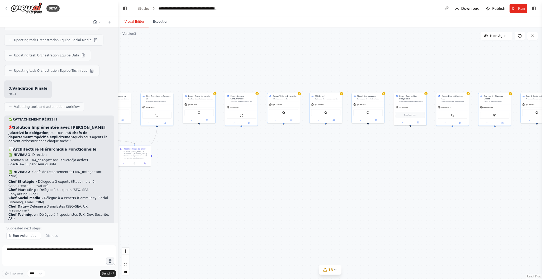
drag, startPoint x: 445, startPoint y: 177, endPoint x: 362, endPoint y: 184, distance: 83.7
click at [362, 184] on div ".deletable-edge-delete-btn { width: 20px; height: 20px; border: 0px solid #ffff…" at bounding box center [330, 153] width 424 height 252
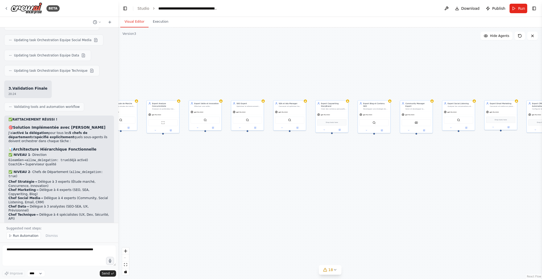
drag, startPoint x: 426, startPoint y: 172, endPoint x: 353, endPoint y: 180, distance: 72.8
click at [358, 178] on div ".deletable-edge-delete-btn { width: 20px; height: 20px; border: 0px solid #ffff…" at bounding box center [330, 153] width 424 height 252
drag, startPoint x: 434, startPoint y: 168, endPoint x: 352, endPoint y: 167, distance: 81.8
click at [353, 166] on div ".deletable-edge-delete-btn { width: 20px; height: 20px; border: 0px solid #ffff…" at bounding box center [330, 153] width 424 height 252
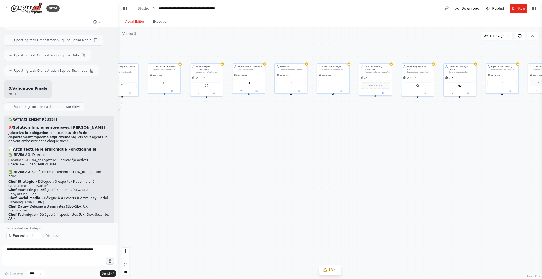
drag, startPoint x: 313, startPoint y: 178, endPoint x: 381, endPoint y: 159, distance: 70.7
click at [442, 142] on div ".deletable-edge-delete-btn { width: 20px; height: 20px; border: 0px solid #ffff…" at bounding box center [330, 153] width 424 height 252
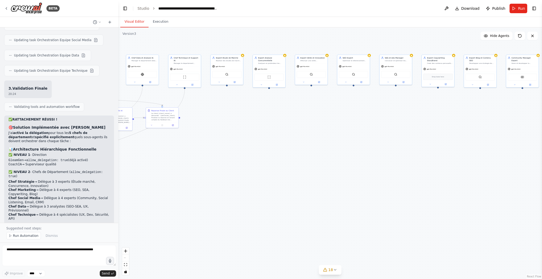
drag, startPoint x: 312, startPoint y: 168, endPoint x: 423, endPoint y: 149, distance: 112.1
click at [425, 148] on div ".deletable-edge-delete-btn { width: 20px; height: 20px; border: 0px solid #ffff…" at bounding box center [330, 153] width 424 height 252
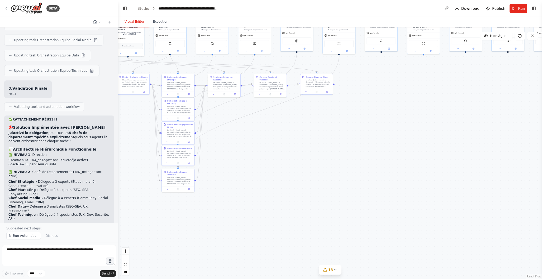
drag, startPoint x: 286, startPoint y: 187, endPoint x: 370, endPoint y: 175, distance: 85.3
click at [394, 165] on div ".deletable-edge-delete-btn { width: 20px; height: 20px; border: 0px solid #ffff…" at bounding box center [330, 153] width 424 height 252
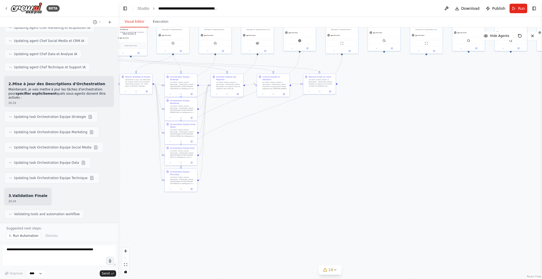
scroll to position [9225, 0]
click at [418, 51] on icon at bounding box center [418, 50] width 2 height 2
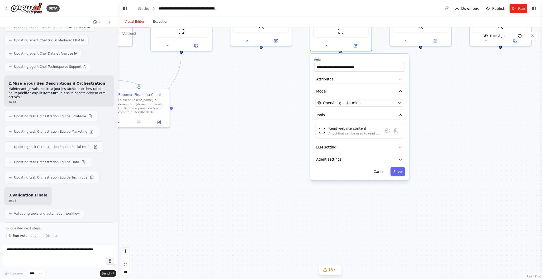
drag, startPoint x: 335, startPoint y: 95, endPoint x: 260, endPoint y: 147, distance: 91.1
click at [261, 147] on div ".deletable-edge-delete-btn { width: 20px; height: 20px; border: 0px solid #ffff…" at bounding box center [330, 153] width 424 height 252
click at [358, 80] on button "Attributes" at bounding box center [359, 79] width 91 height 9
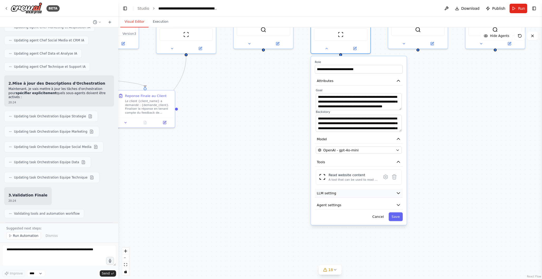
click at [348, 195] on button "LLM setting" at bounding box center [359, 193] width 88 height 9
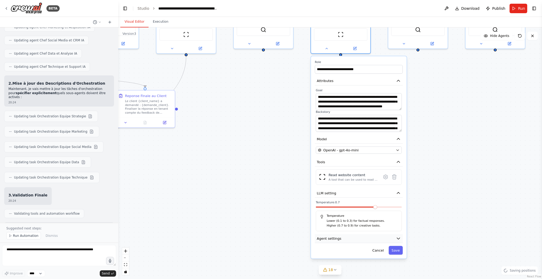
click at [338, 242] on button "Agent settings" at bounding box center [359, 238] width 88 height 9
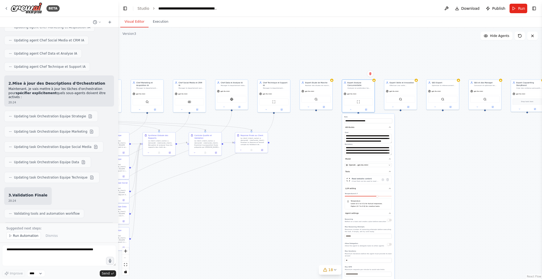
drag, startPoint x: 283, startPoint y: 221, endPoint x: 325, endPoint y: 203, distance: 46.0
click at [325, 203] on div ".deletable-edge-delete-btn { width: 20px; height: 20px; border: 0px solid #ffff…" at bounding box center [330, 153] width 424 height 252
click at [306, 210] on div ".deletable-edge-delete-btn { width: 20px; height: 20px; border: 0px solid #ffff…" at bounding box center [330, 153] width 424 height 252
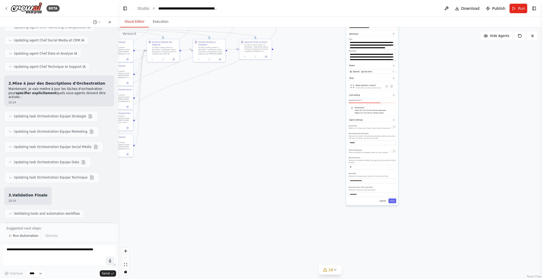
drag, startPoint x: 308, startPoint y: 208, endPoint x: 329, endPoint y: 160, distance: 52.6
click at [312, 116] on div ".deletable-edge-delete-btn { width: 20px; height: 20px; border: 0px solid #ffff…" at bounding box center [330, 153] width 424 height 252
drag, startPoint x: 383, startPoint y: 200, endPoint x: 375, endPoint y: 207, distance: 10.4
click at [383, 200] on button "Cancel" at bounding box center [382, 201] width 9 height 5
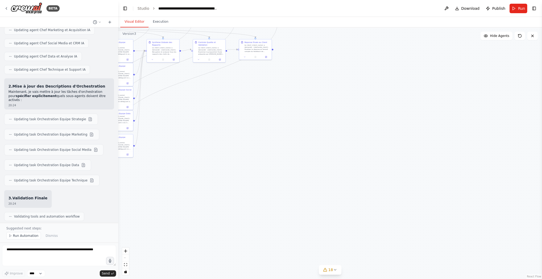
scroll to position [9332, 0]
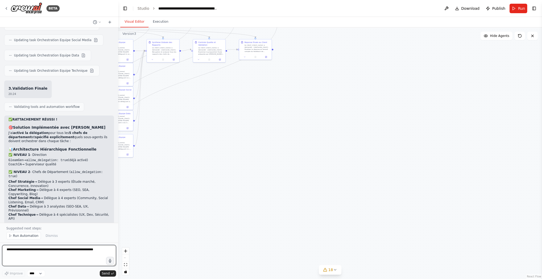
click at [15, 253] on textarea at bounding box center [59, 255] width 114 height 21
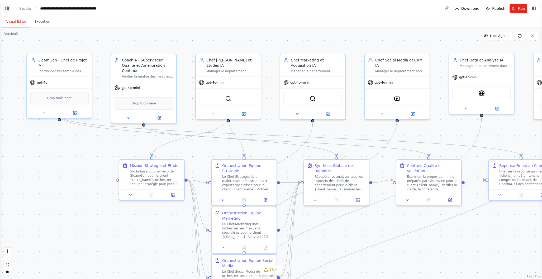
click at [7, 8] on button "Toggle Left Sidebar" at bounding box center [6, 8] width 7 height 7
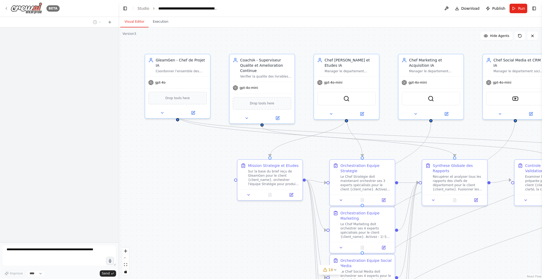
click at [6, 6] on icon at bounding box center [6, 8] width 4 height 4
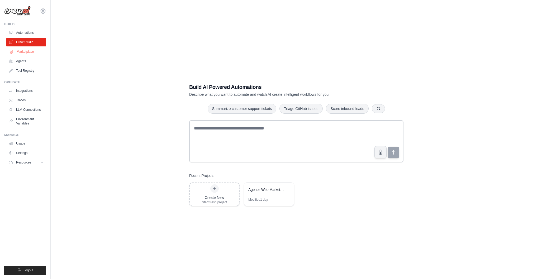
click at [34, 52] on link "Marketplace" at bounding box center [27, 51] width 40 height 8
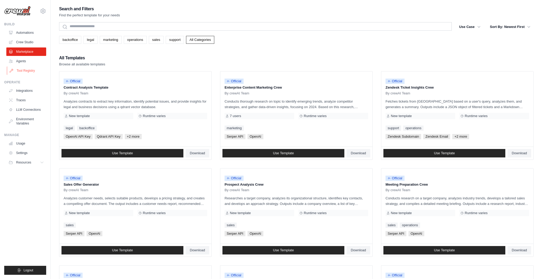
click at [32, 71] on link "Tool Registry" at bounding box center [27, 70] width 40 height 8
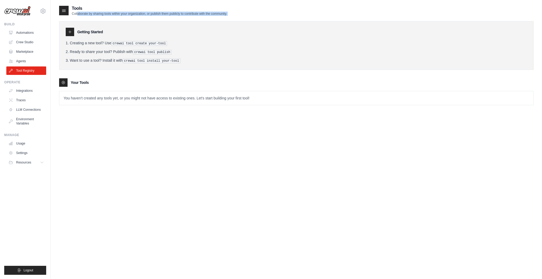
drag, startPoint x: 73, startPoint y: 12, endPoint x: 216, endPoint y: 13, distance: 143.8
click at [236, 16] on div "Tools Collaborate by sharing tools within your organization, or publish them pu…" at bounding box center [296, 59] width 474 height 108
click at [288, 11] on div "Tools Collaborate by sharing tools within your organization, or publish them pu…" at bounding box center [296, 10] width 474 height 11
click at [69, 31] on icon at bounding box center [70, 32] width 4 height 4
click at [78, 95] on p "You haven't created any tools yet, or you might not have access to existing one…" at bounding box center [296, 98] width 474 height 14
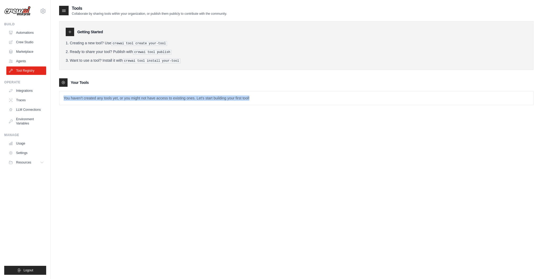
drag, startPoint x: 64, startPoint y: 97, endPoint x: 255, endPoint y: 98, distance: 190.3
click at [255, 98] on p "You haven't created any tools yet, or you might not have access to existing one…" at bounding box center [296, 98] width 474 height 14
click at [239, 142] on div "Tools Collaborate by sharing tools within your organization, or publish them pu…" at bounding box center [296, 144] width 474 height 279
click at [109, 96] on p "You haven't created any tools yet, or you might not have access to existing one…" at bounding box center [296, 98] width 474 height 14
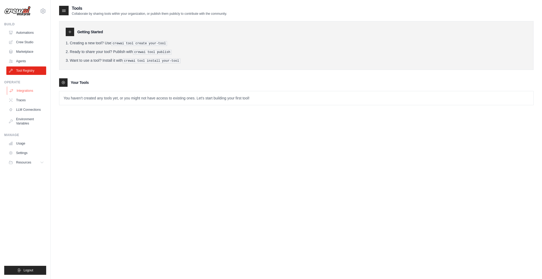
click at [33, 91] on link "Integrations" at bounding box center [27, 91] width 40 height 8
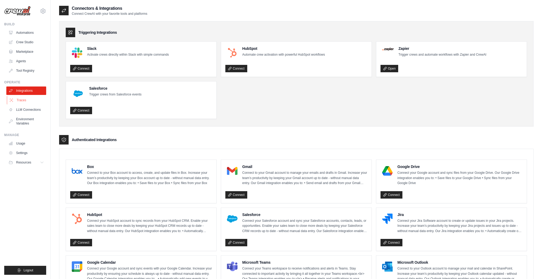
click at [28, 100] on link "Traces" at bounding box center [27, 100] width 40 height 8
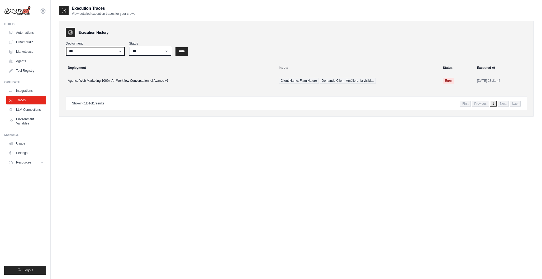
click at [103, 50] on select "**********" at bounding box center [95, 51] width 59 height 9
click at [66, 47] on select "**********" at bounding box center [95, 51] width 59 height 9
click at [149, 51] on select "*** ********* ******* *****" at bounding box center [150, 51] width 42 height 9
click at [36, 110] on link "LLM Connections" at bounding box center [27, 110] width 40 height 8
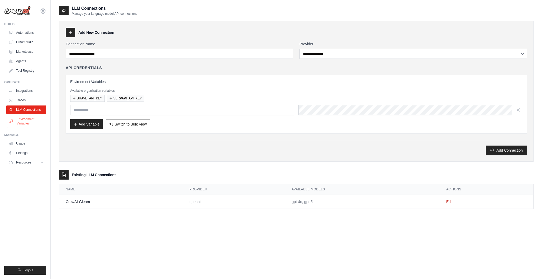
click at [30, 122] on link "Environment Variables" at bounding box center [27, 121] width 40 height 13
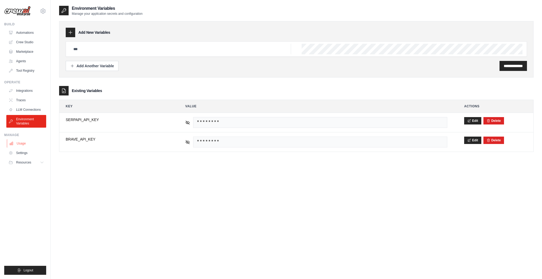
click at [28, 146] on link "Usage" at bounding box center [27, 143] width 40 height 8
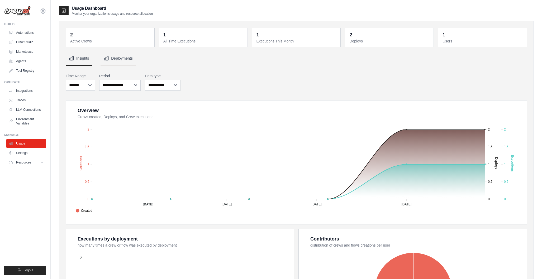
click at [124, 57] on button "Deployments" at bounding box center [118, 58] width 35 height 14
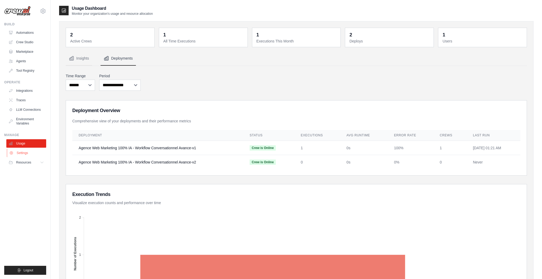
click at [36, 154] on link "Settings" at bounding box center [27, 153] width 40 height 8
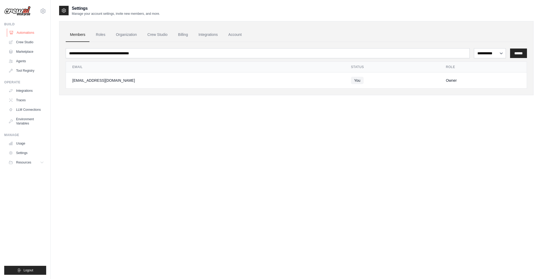
click at [23, 33] on link "Automations" at bounding box center [27, 32] width 40 height 8
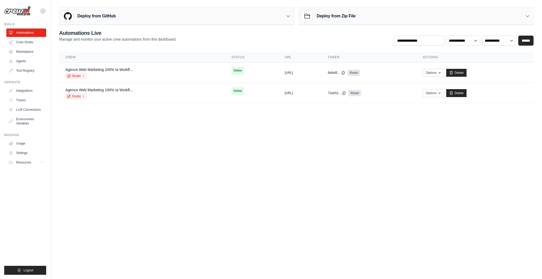
click at [527, 16] on icon at bounding box center [527, 17] width 3 height 2
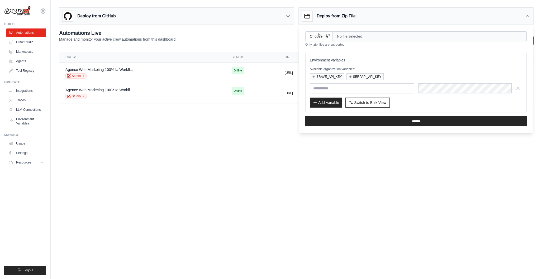
click at [363, 17] on div "Deploy from Zip File" at bounding box center [416, 16] width 235 height 17
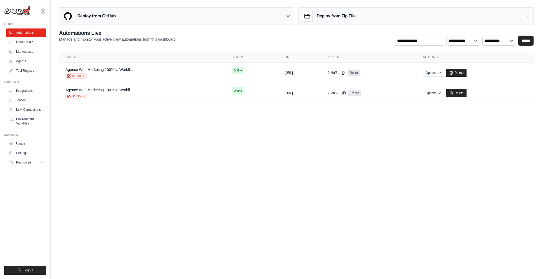
click at [287, 16] on icon at bounding box center [288, 15] width 5 height 5
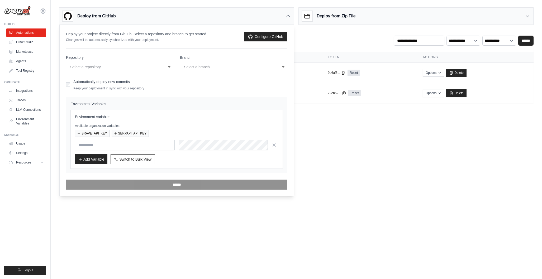
click at [147, 66] on div "Select a repository" at bounding box center [114, 67] width 89 height 6
click at [149, 65] on div "Select a repository" at bounding box center [114, 67] width 89 height 6
click at [211, 64] on div "Select a branch" at bounding box center [228, 67] width 89 height 6
drag, startPoint x: 80, startPoint y: 35, endPoint x: 77, endPoint y: 35, distance: 3.3
click at [79, 35] on p "Deploy your project directly from GitHub. Select a repository and branch to get…" at bounding box center [136, 33] width 141 height 5
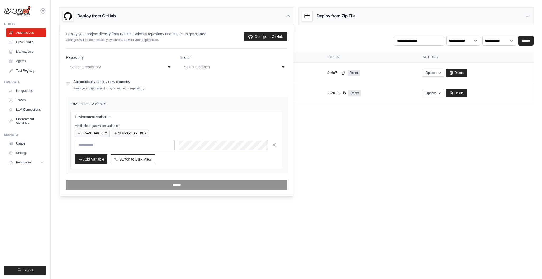
drag, startPoint x: 66, startPoint y: 34, endPoint x: 144, endPoint y: 40, distance: 78.0
click at [174, 42] on div "Deploy your project directly from GitHub. Select a repository and branch to get…" at bounding box center [136, 36] width 141 height 11
click at [333, 179] on body "[EMAIL_ADDRESS][DOMAIN_NAME] Settings Build Automations Crew Studio" at bounding box center [271, 139] width 542 height 279
click at [284, 15] on div "Deploy from GitHub" at bounding box center [176, 16] width 235 height 17
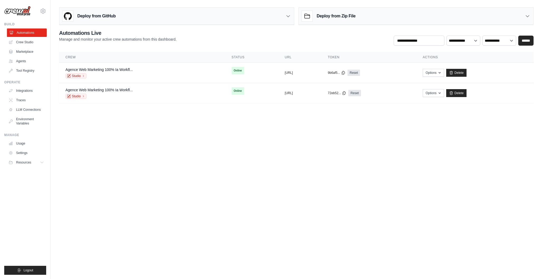
click at [34, 30] on link "Automations" at bounding box center [27, 32] width 40 height 8
click at [36, 42] on link "Crew Studio" at bounding box center [27, 42] width 40 height 8
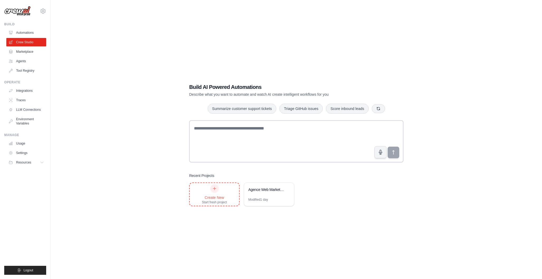
click at [212, 193] on div "Create New Start fresh project" at bounding box center [214, 194] width 25 height 20
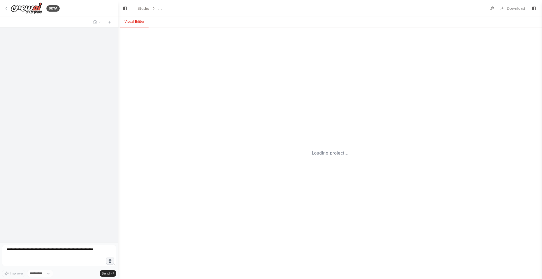
select select "****"
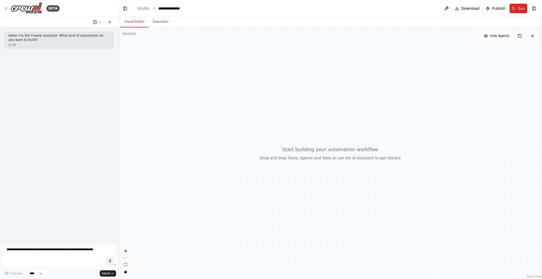
click at [99, 23] on icon at bounding box center [99, 22] width 3 height 3
click at [99, 22] on div at bounding box center [59, 139] width 118 height 279
click at [110, 22] on icon at bounding box center [110, 22] width 0 height 2
click at [30, 252] on textarea at bounding box center [59, 255] width 114 height 21
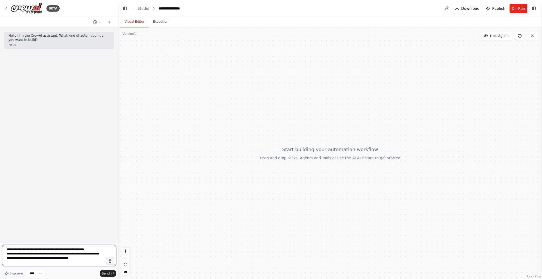
scroll to position [1, 0]
paste textarea "**********"
type textarea "**********"
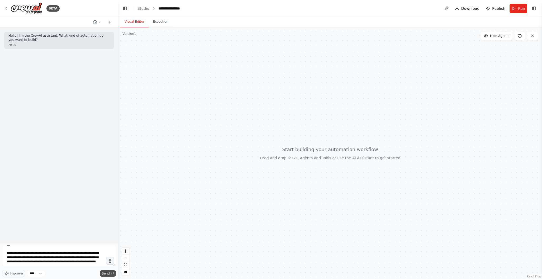
click at [107, 273] on span "Send" at bounding box center [106, 274] width 8 height 4
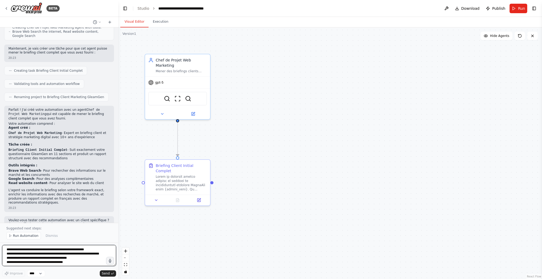
scroll to position [584, 0]
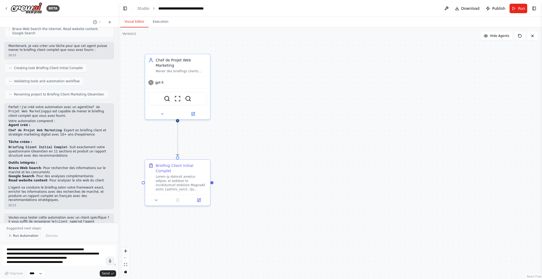
click at [25, 235] on span "Run Automation" at bounding box center [26, 236] width 26 height 4
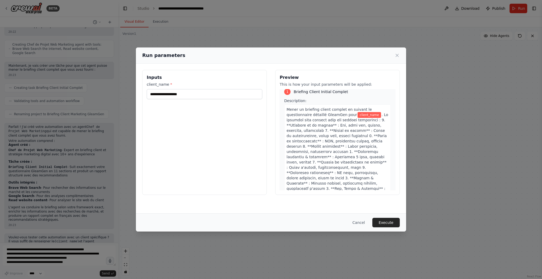
scroll to position [0, 0]
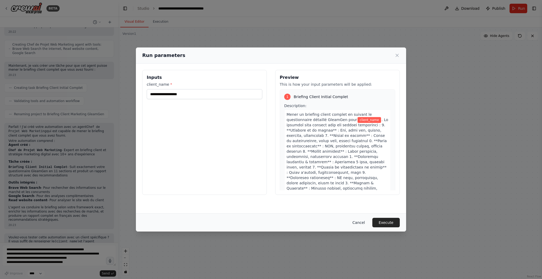
click at [359, 222] on button "Cancel" at bounding box center [358, 222] width 21 height 9
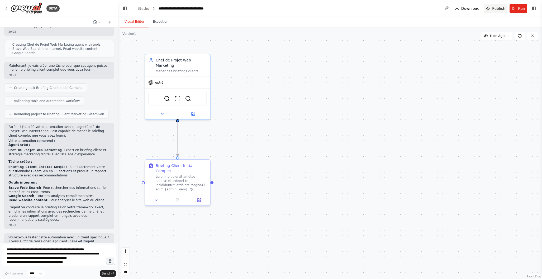
click at [497, 8] on span "Publish" at bounding box center [498, 8] width 13 height 5
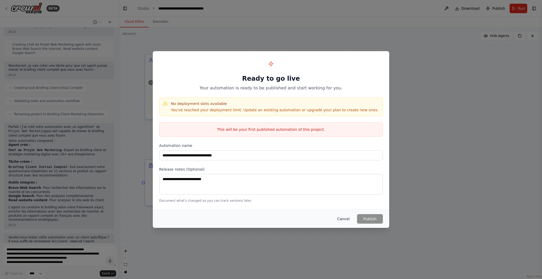
click at [346, 219] on button "Cancel" at bounding box center [343, 218] width 21 height 9
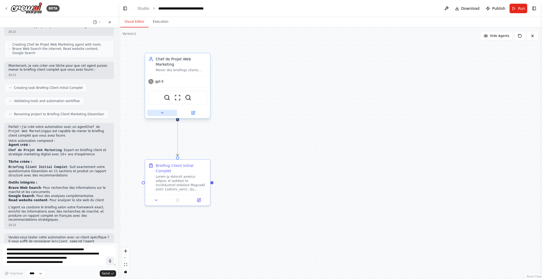
click at [163, 114] on icon at bounding box center [162, 113] width 4 height 4
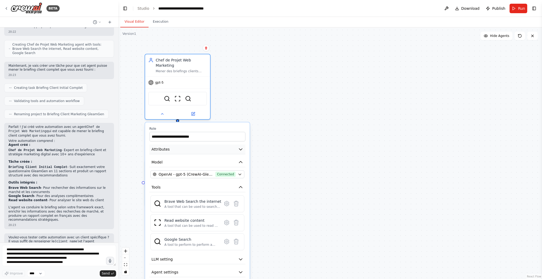
click at [242, 151] on icon "button" at bounding box center [240, 149] width 5 height 5
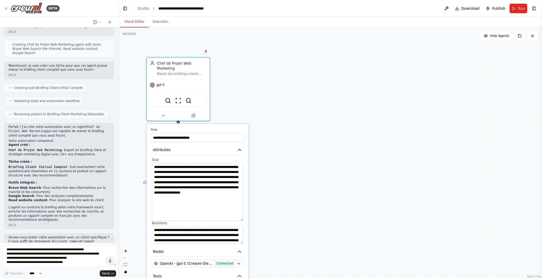
drag, startPoint x: 241, startPoint y: 179, endPoint x: 236, endPoint y: 217, distance: 38.3
click at [244, 219] on div "**********" at bounding box center [197, 201] width 93 height 86
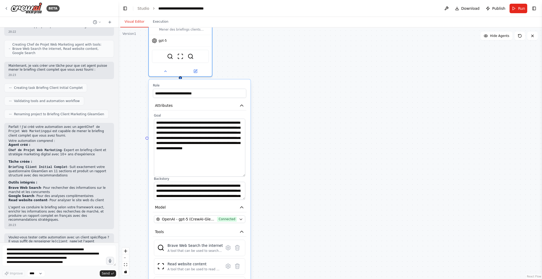
drag, startPoint x: 289, startPoint y: 201, endPoint x: 292, endPoint y: 150, distance: 51.3
click at [292, 150] on div ".deletable-edge-delete-btn { width: 20px; height: 20px; border: 0px solid #ffff…" at bounding box center [330, 153] width 424 height 252
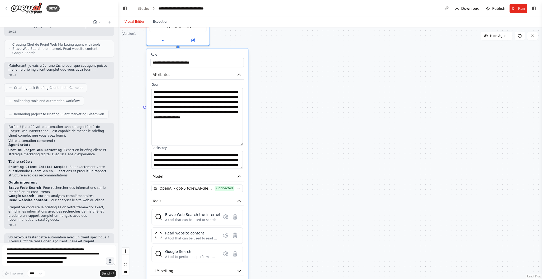
drag, startPoint x: 295, startPoint y: 204, endPoint x: 290, endPoint y: 180, distance: 24.3
click at [292, 180] on div ".deletable-edge-delete-btn { width: 20px; height: 20px; border: 0px solid #ffff…" at bounding box center [330, 153] width 424 height 252
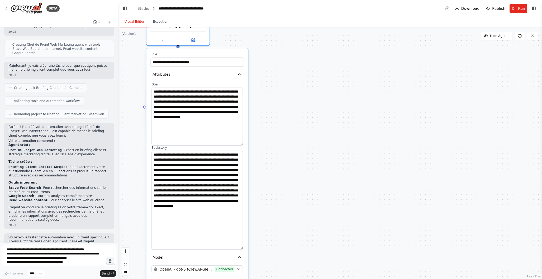
drag, startPoint x: 241, startPoint y: 167, endPoint x: 237, endPoint y: 248, distance: 81.1
click at [237, 248] on textarea "**********" at bounding box center [196, 200] width 91 height 99
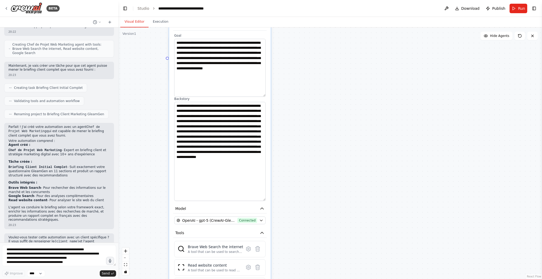
drag, startPoint x: 292, startPoint y: 177, endPoint x: 316, endPoint y: 130, distance: 52.6
click at [315, 128] on div ".deletable-edge-delete-btn { width: 20px; height: 20px; border: 0px solid #ffff…" at bounding box center [330, 153] width 424 height 252
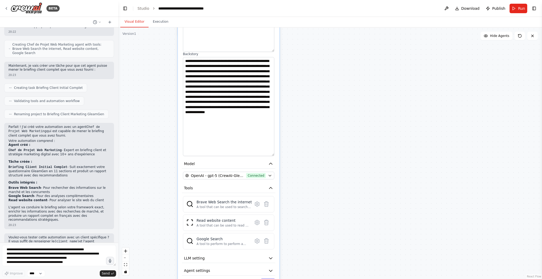
drag, startPoint x: 306, startPoint y: 173, endPoint x: 315, endPoint y: 120, distance: 54.3
click at [315, 120] on div ".deletable-edge-delete-btn { width: 20px; height: 20px; border: 0px solid #ffff…" at bounding box center [330, 153] width 424 height 252
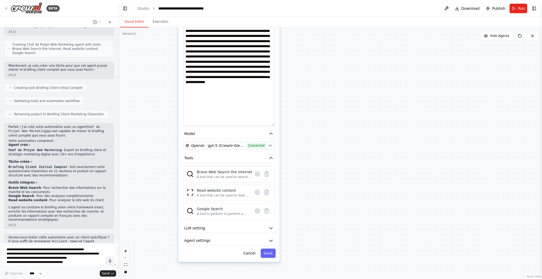
drag, startPoint x: 311, startPoint y: 189, endPoint x: 312, endPoint y: 167, distance: 21.4
click at [312, 167] on div ".deletable-edge-delete-btn { width: 20px; height: 20px; border: 0px solid #ffff…" at bounding box center [330, 153] width 424 height 252
click at [243, 227] on button "LLM setting" at bounding box center [229, 227] width 93 height 9
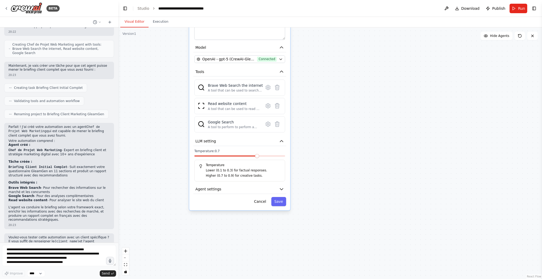
drag, startPoint x: 312, startPoint y: 226, endPoint x: 326, endPoint y: 136, distance: 91.8
click at [324, 135] on div ".deletable-edge-delete-btn { width: 20px; height: 20px; border: 0px solid #ffff…" at bounding box center [330, 153] width 424 height 252
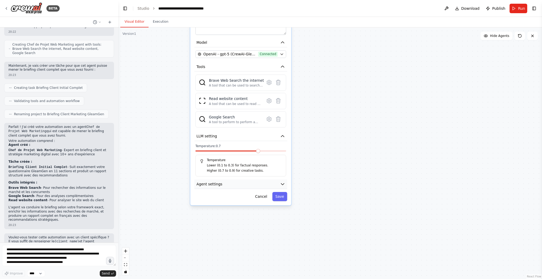
click at [257, 186] on button "Agent settings" at bounding box center [240, 184] width 93 height 9
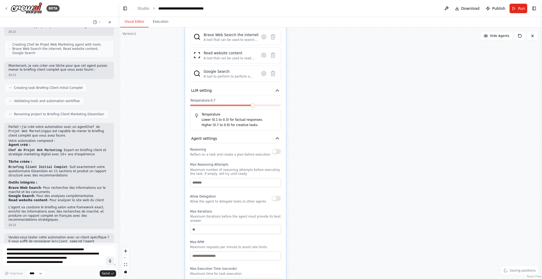
drag, startPoint x: 326, startPoint y: 218, endPoint x: 322, endPoint y: 178, distance: 40.6
click at [322, 178] on div ".deletable-edge-delete-btn { width: 20px; height: 20px; border: 0px solid #ffff…" at bounding box center [330, 153] width 424 height 252
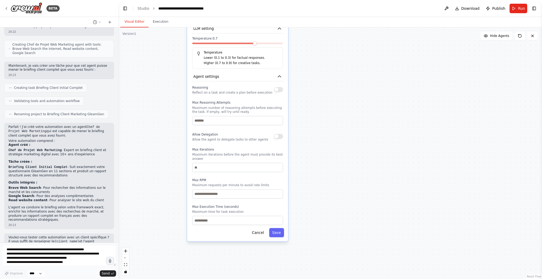
drag, startPoint x: 320, startPoint y: 218, endPoint x: 322, endPoint y: 156, distance: 62.0
click at [322, 156] on div ".deletable-edge-delete-btn { width: 20px; height: 20px; border: 0px solid #ffff…" at bounding box center [330, 153] width 424 height 252
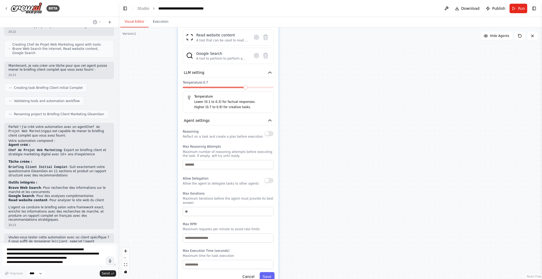
drag, startPoint x: 324, startPoint y: 142, endPoint x: 315, endPoint y: 186, distance: 45.3
click at [315, 186] on div ".deletable-edge-delete-btn { width: 20px; height: 20px; border: 0px solid #ffff…" at bounding box center [330, 153] width 424 height 252
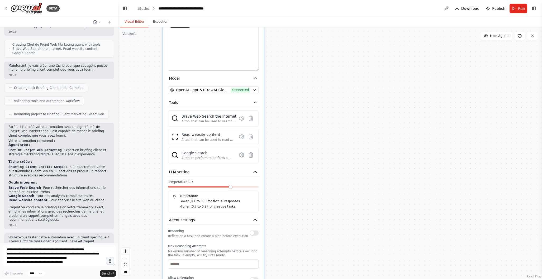
drag, startPoint x: 314, startPoint y: 123, endPoint x: 299, endPoint y: 221, distance: 99.0
click at [299, 222] on div ".deletable-edge-delete-btn { width: 20px; height: 20px; border: 0px solid #ffff…" at bounding box center [330, 153] width 424 height 252
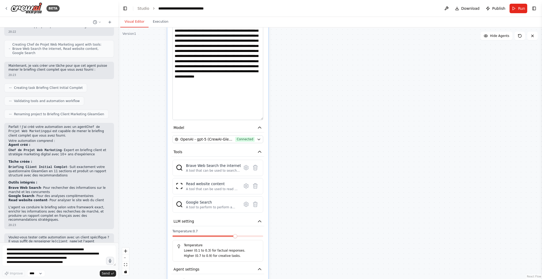
drag, startPoint x: 306, startPoint y: 160, endPoint x: 312, endPoint y: 210, distance: 51.0
click at [308, 217] on div ".deletable-edge-delete-btn { width: 20px; height: 20px; border: 0px solid #ffff…" at bounding box center [330, 153] width 424 height 252
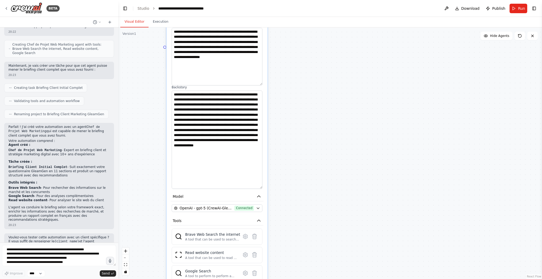
drag, startPoint x: 312, startPoint y: 119, endPoint x: 314, endPoint y: 147, distance: 28.6
click at [313, 180] on div ".deletable-edge-delete-btn { width: 20px; height: 20px; border: 0px solid #ffff…" at bounding box center [330, 153] width 424 height 252
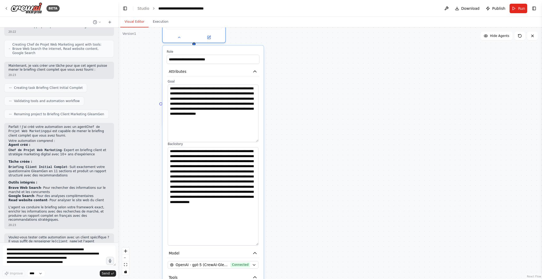
drag, startPoint x: 314, startPoint y: 119, endPoint x: 310, endPoint y: 180, distance: 61.3
click at [310, 181] on div ".deletable-edge-delete-btn { width: 20px; height: 20px; border: 0px solid #ffff…" at bounding box center [330, 153] width 424 height 252
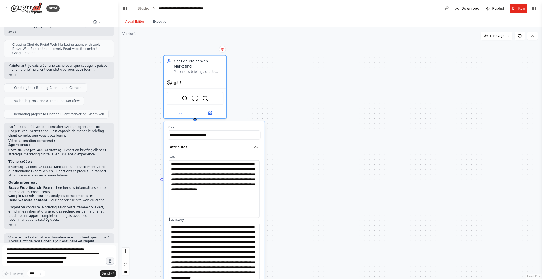
drag, startPoint x: 309, startPoint y: 135, endPoint x: 310, endPoint y: 206, distance: 70.5
click at [310, 206] on div ".deletable-edge-delete-btn { width: 20px; height: 20px; border: 0px solid #ffff…" at bounding box center [330, 153] width 424 height 252
click at [300, 121] on div ".deletable-edge-delete-btn { width: 20px; height: 20px; border: 0px solid #ffff…" at bounding box center [330, 153] width 424 height 252
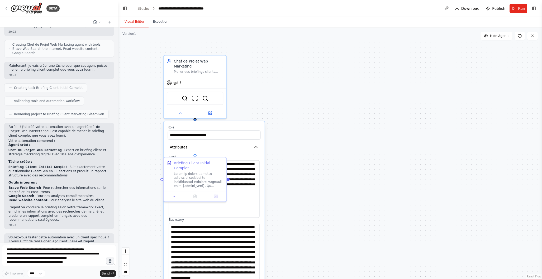
click at [302, 128] on div ".deletable-edge-delete-btn { width: 20px; height: 20px; border: 0px solid #ffff…" at bounding box center [330, 153] width 424 height 252
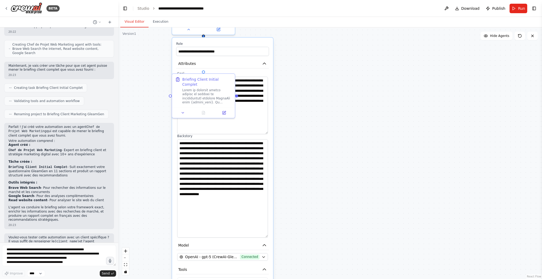
drag, startPoint x: 306, startPoint y: 112, endPoint x: 309, endPoint y: 46, distance: 66.0
click at [309, 46] on div ".deletable-edge-delete-btn { width: 20px; height: 20px; border: 0px solid #ffff…" at bounding box center [330, 153] width 424 height 252
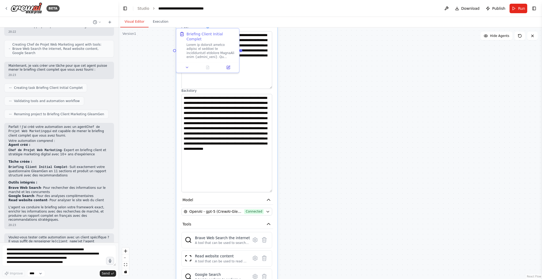
drag, startPoint x: 317, startPoint y: 198, endPoint x: 327, endPoint y: 101, distance: 98.1
click at [326, 97] on div ".deletable-edge-delete-btn { width: 20px; height: 20px; border: 0px solid #ffff…" at bounding box center [330, 153] width 424 height 252
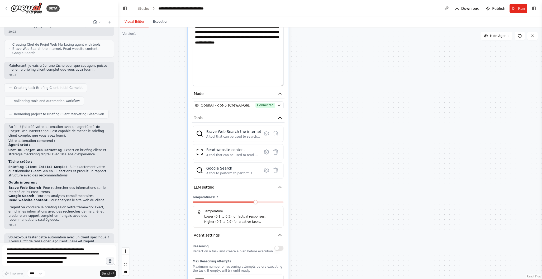
drag, startPoint x: 318, startPoint y: 172, endPoint x: 323, endPoint y: 127, distance: 45.6
click at [323, 126] on div ".deletable-edge-delete-btn { width: 20px; height: 20px; border: 0px solid #ffff…" at bounding box center [330, 153] width 424 height 252
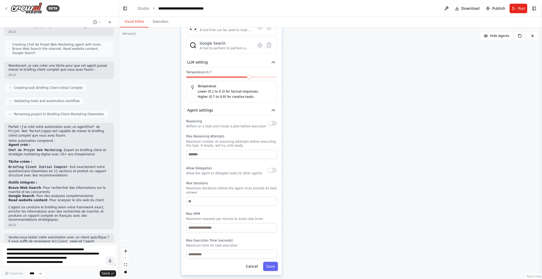
drag, startPoint x: 336, startPoint y: 224, endPoint x: 326, endPoint y: 166, distance: 58.8
click at [329, 117] on div ".deletable-edge-delete-btn { width: 20px; height: 20px; border: 0px solid #ffff…" at bounding box center [330, 153] width 424 height 252
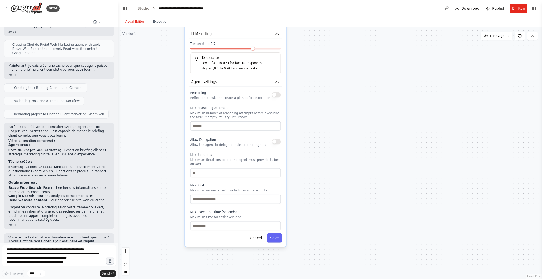
drag, startPoint x: 334, startPoint y: 163, endPoint x: 333, endPoint y: 123, distance: 39.6
click at [333, 123] on div ".deletable-edge-delete-btn { width: 20px; height: 20px; border: 0px solid #ffff…" at bounding box center [330, 153] width 424 height 252
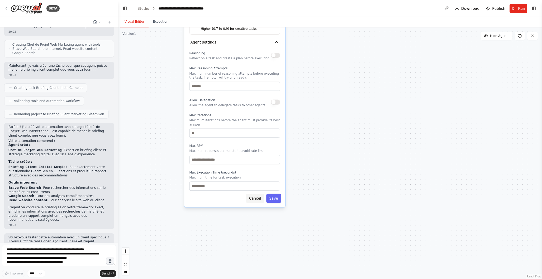
click at [256, 199] on button "Cancel" at bounding box center [255, 198] width 18 height 9
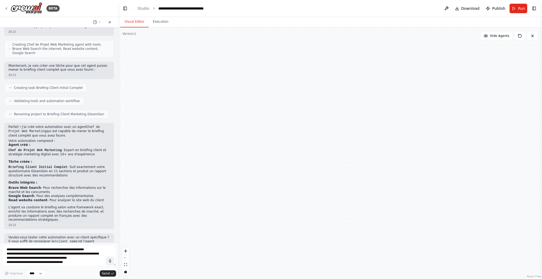
drag, startPoint x: 313, startPoint y: 154, endPoint x: 378, endPoint y: 121, distance: 72.5
click at [335, 274] on div ".deletable-edge-delete-btn { width: 20px; height: 20px; border: 0px solid #ffff…" at bounding box center [330, 153] width 424 height 252
drag, startPoint x: 373, startPoint y: 62, endPoint x: 377, endPoint y: 180, distance: 117.7
click at [377, 181] on div ".deletable-edge-delete-btn { width: 20px; height: 20px; border: 0px solid #ffff…" at bounding box center [330, 153] width 424 height 252
drag, startPoint x: 359, startPoint y: 96, endPoint x: 357, endPoint y: 166, distance: 69.7
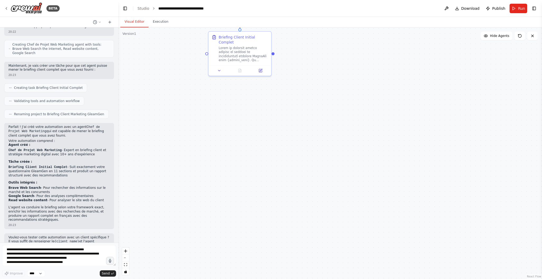
click at [357, 166] on div ".deletable-edge-delete-btn { width: 20px; height: 20px; border: 0px solid #ffff…" at bounding box center [330, 153] width 424 height 252
drag, startPoint x: 348, startPoint y: 94, endPoint x: 357, endPoint y: 175, distance: 81.8
click at [357, 175] on div ".deletable-edge-delete-btn { width: 20px; height: 20px; border: 0px solid #ffff…" at bounding box center [330, 153] width 424 height 252
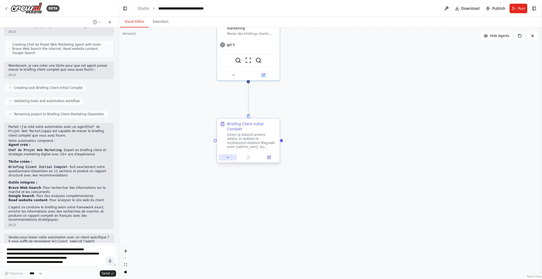
click at [227, 155] on icon at bounding box center [228, 157] width 4 height 4
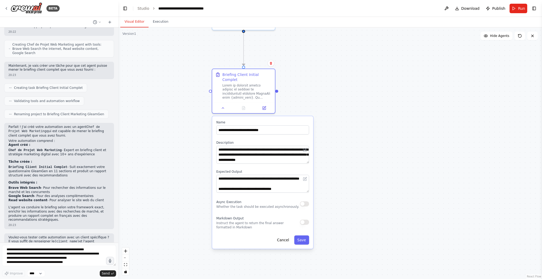
drag, startPoint x: 344, startPoint y: 208, endPoint x: 338, endPoint y: 159, distance: 48.7
click at [338, 159] on div ".deletable-edge-delete-btn { width: 20px; height: 20px; border: 0px solid #ffff…" at bounding box center [330, 153] width 424 height 252
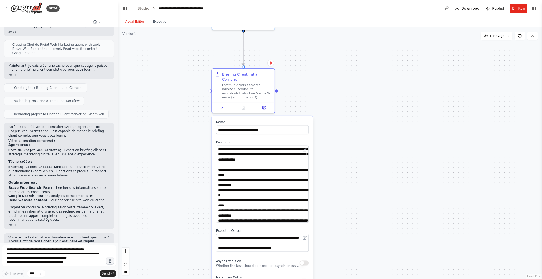
drag, startPoint x: 308, startPoint y: 156, endPoint x: 312, endPoint y: 215, distance: 59.5
click at [312, 215] on div "**********" at bounding box center [262, 212] width 101 height 192
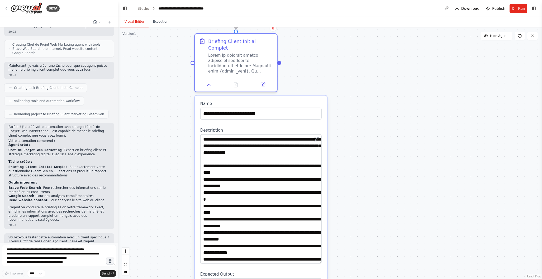
drag, startPoint x: 320, startPoint y: 228, endPoint x: 320, endPoint y: 255, distance: 27.5
click at [320, 256] on textarea at bounding box center [260, 198] width 121 height 129
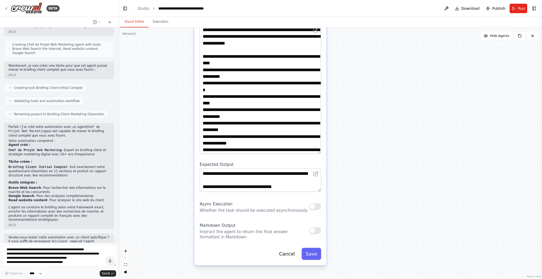
drag, startPoint x: 369, startPoint y: 206, endPoint x: 368, endPoint y: 96, distance: 109.8
click at [368, 96] on div ".deletable-edge-delete-btn { width: 20px; height: 20px; border: 0px solid #ffff…" at bounding box center [330, 153] width 424 height 252
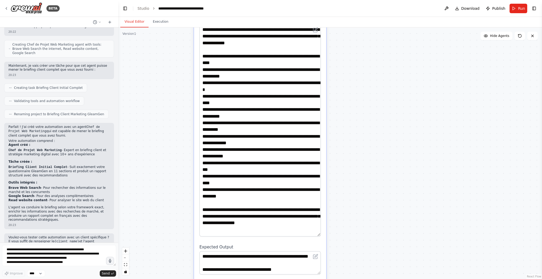
drag, startPoint x: 320, startPoint y: 144, endPoint x: 319, endPoint y: 227, distance: 82.9
click at [319, 227] on textarea at bounding box center [259, 131] width 121 height 212
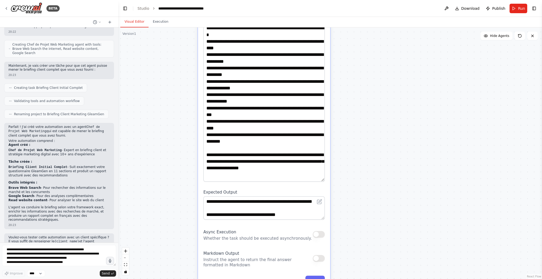
drag, startPoint x: 377, startPoint y: 200, endPoint x: 379, endPoint y: 146, distance: 53.6
click at [381, 145] on div ".deletable-edge-delete-btn { width: 20px; height: 20px; border: 0px solid #ffff…" at bounding box center [330, 153] width 424 height 252
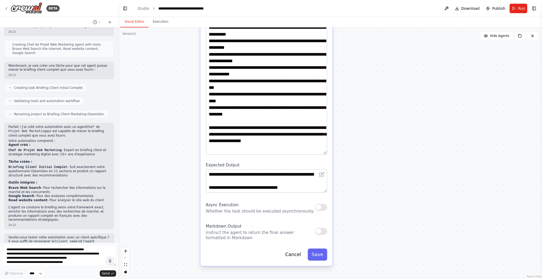
drag, startPoint x: 369, startPoint y: 189, endPoint x: 372, endPoint y: 162, distance: 27.3
click at [372, 162] on div ".deletable-edge-delete-btn { width: 20px; height: 20px; border: 0px solid #ffff…" at bounding box center [330, 153] width 424 height 252
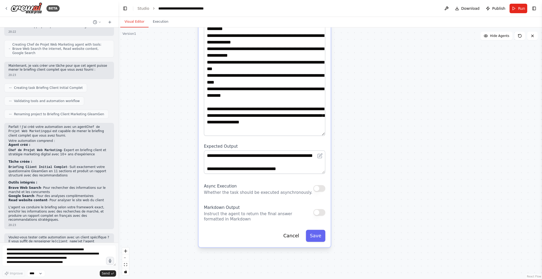
drag, startPoint x: 369, startPoint y: 166, endPoint x: 367, endPoint y: 147, distance: 18.8
click at [367, 147] on div ".deletable-edge-delete-btn { width: 20px; height: 20px; border: 0px solid #ffff…" at bounding box center [330, 153] width 424 height 252
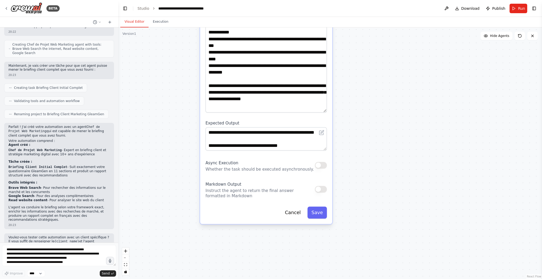
drag, startPoint x: 364, startPoint y: 178, endPoint x: 365, endPoint y: 157, distance: 21.2
click at [365, 157] on div ".deletable-edge-delete-btn { width: 20px; height: 20px; border: 0px solid #ffff…" at bounding box center [330, 153] width 424 height 252
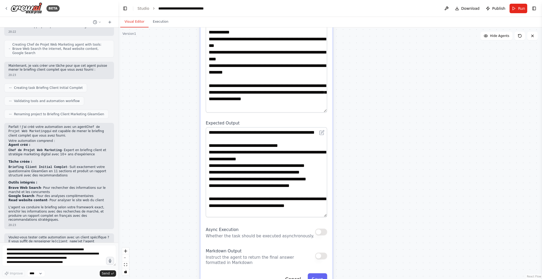
drag, startPoint x: 325, startPoint y: 143, endPoint x: 330, endPoint y: 211, distance: 68.5
click at [330, 211] on div "**********" at bounding box center [266, 76] width 132 height 429
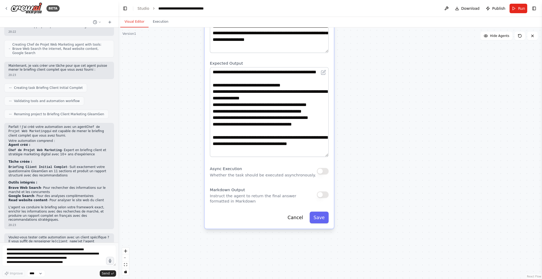
drag, startPoint x: 373, startPoint y: 185, endPoint x: 374, endPoint y: 103, distance: 81.5
click at [374, 103] on div ".deletable-edge-delete-btn { width: 20px; height: 20px; border: 0px solid #ffff…" at bounding box center [330, 153] width 424 height 252
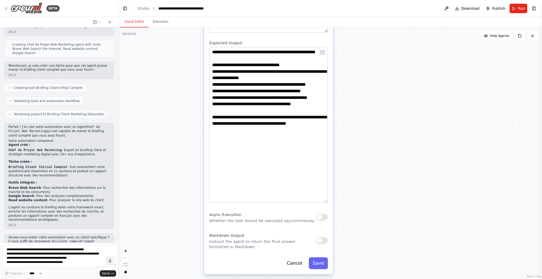
drag, startPoint x: 325, startPoint y: 129, endPoint x: 323, endPoint y: 195, distance: 66.3
click at [323, 195] on textarea "**********" at bounding box center [268, 125] width 118 height 156
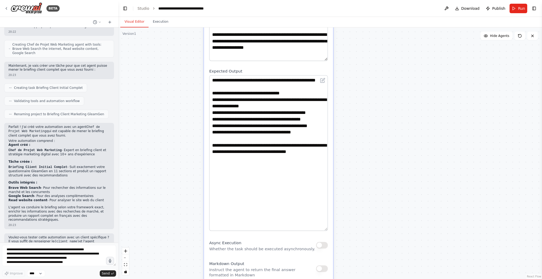
drag, startPoint x: 372, startPoint y: 122, endPoint x: 372, endPoint y: 150, distance: 28.2
click at [372, 150] on div ".deletable-edge-delete-btn { width: 20px; height: 20px; border: 0px solid #ffff…" at bounding box center [330, 153] width 424 height 252
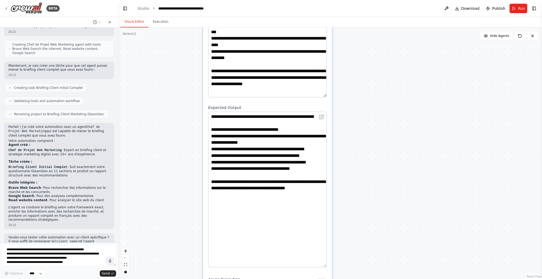
drag, startPoint x: 375, startPoint y: 111, endPoint x: 374, endPoint y: 147, distance: 36.4
click at [374, 147] on div ".deletable-edge-delete-btn { width: 20px; height: 20px; border: 0px solid #ffff…" at bounding box center [330, 153] width 424 height 252
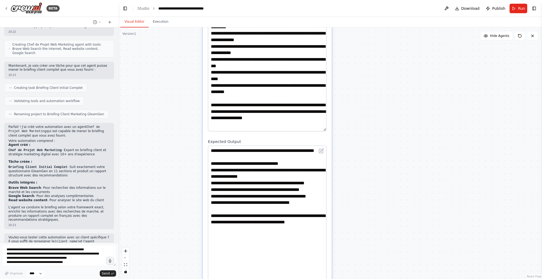
drag, startPoint x: 373, startPoint y: 118, endPoint x: 371, endPoint y: 165, distance: 46.2
click at [371, 165] on div ".deletable-edge-delete-btn { width: 20px; height: 20px; border: 0px solid #ffff…" at bounding box center [330, 153] width 424 height 252
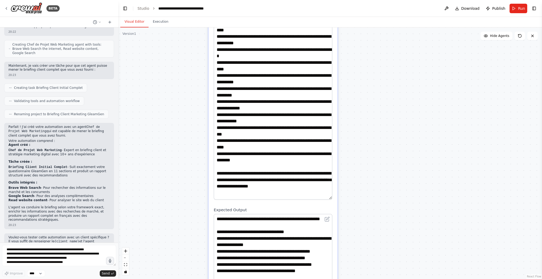
drag, startPoint x: 370, startPoint y: 112, endPoint x: 376, endPoint y: 168, distance: 56.9
click at [377, 168] on div ".deletable-edge-delete-btn { width: 20px; height: 20px; border: 0px solid #ffff…" at bounding box center [330, 153] width 424 height 252
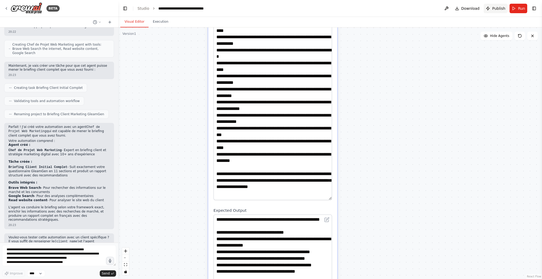
click at [502, 9] on span "Publish" at bounding box center [498, 8] width 13 height 5
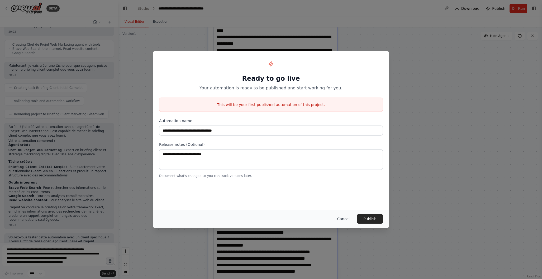
click at [344, 219] on button "Cancel" at bounding box center [343, 218] width 21 height 9
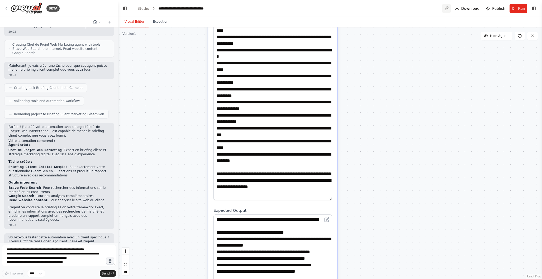
click at [446, 10] on button at bounding box center [446, 8] width 8 height 9
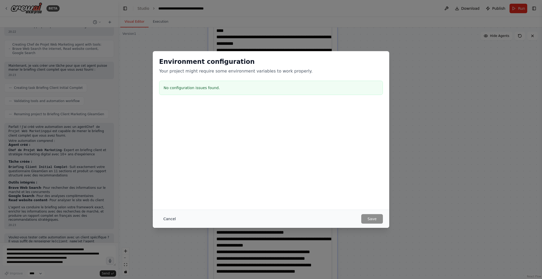
click at [168, 217] on button "Cancel" at bounding box center [169, 218] width 21 height 9
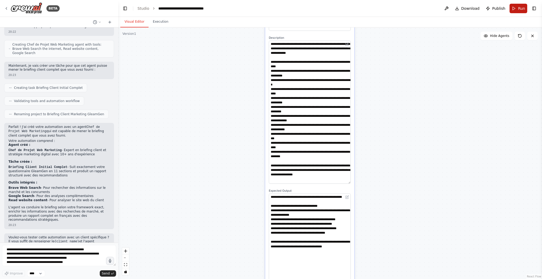
click at [524, 9] on span "Run" at bounding box center [521, 8] width 7 height 5
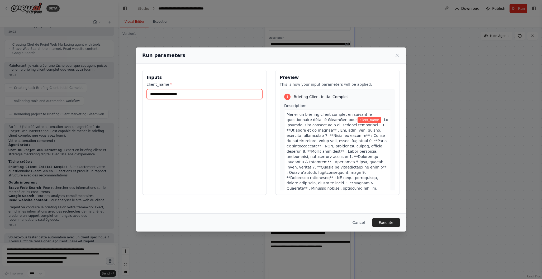
click at [175, 96] on input "client_name *" at bounding box center [205, 94] width 116 height 10
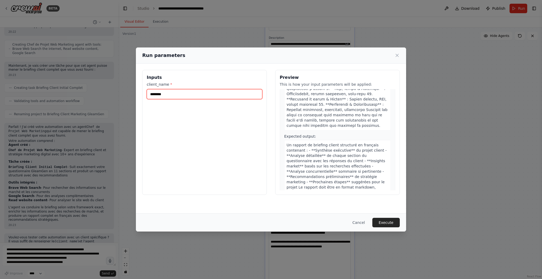
scroll to position [106, 0]
type input "********"
click at [382, 220] on button "Execute" at bounding box center [385, 222] width 27 height 9
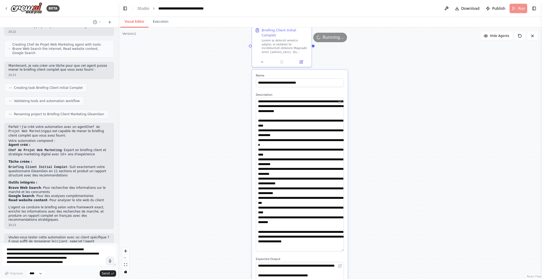
drag, startPoint x: 410, startPoint y: 129, endPoint x: 408, endPoint y: 196, distance: 67.0
click at [408, 196] on div ".deletable-edge-delete-btn { width: 20px; height: 20px; border: 0px solid #ffff…" at bounding box center [330, 153] width 424 height 252
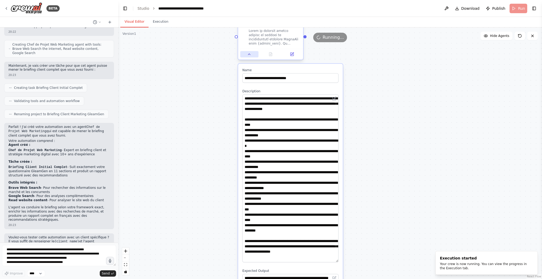
click at [251, 51] on button at bounding box center [249, 54] width 18 height 6
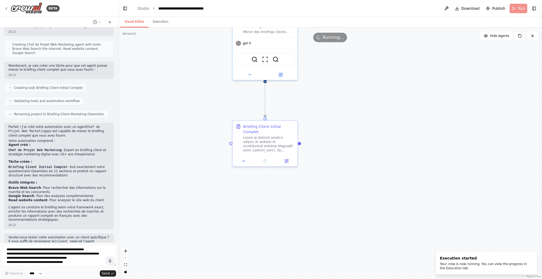
drag, startPoint x: 391, startPoint y: 68, endPoint x: 385, endPoint y: 174, distance: 106.0
click at [385, 174] on div ".deletable-edge-delete-btn { width: 20px; height: 20px; border: 0px solid #ffff…" at bounding box center [330, 153] width 424 height 252
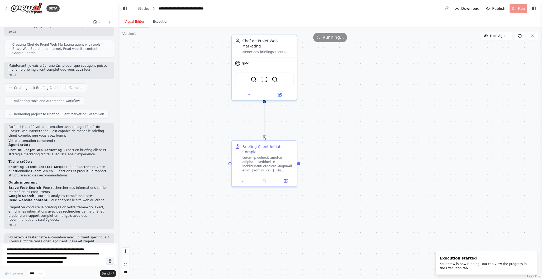
drag, startPoint x: 379, startPoint y: 139, endPoint x: 376, endPoint y: 160, distance: 21.1
click at [378, 159] on div ".deletable-edge-delete-btn { width: 20px; height: 20px; border: 0px solid #ffff…" at bounding box center [330, 153] width 424 height 252
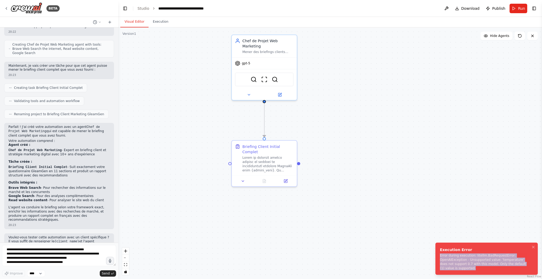
drag, startPoint x: 440, startPoint y: 256, endPoint x: 477, endPoint y: 269, distance: 39.1
click at [477, 269] on div "Error during execution: litellm.BadRequestError: OpenAIException - Unsupported …" at bounding box center [485, 262] width 91 height 17
click at [358, 108] on div ".deletable-edge-delete-btn { width: 20px; height: 20px; border: 0px solid #ffff…" at bounding box center [330, 153] width 424 height 252
click at [266, 65] on div "gpt-5" at bounding box center [264, 62] width 65 height 12
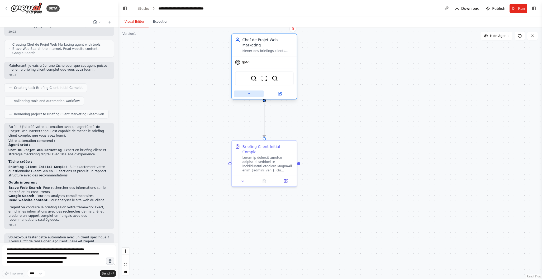
click at [249, 96] on button at bounding box center [249, 94] width 30 height 6
click at [249, 95] on icon at bounding box center [249, 94] width 4 height 4
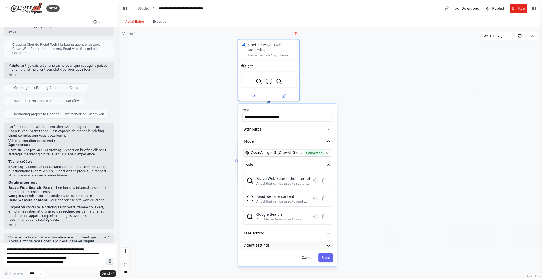
click at [287, 248] on button "Agent settings" at bounding box center [287, 245] width 91 height 9
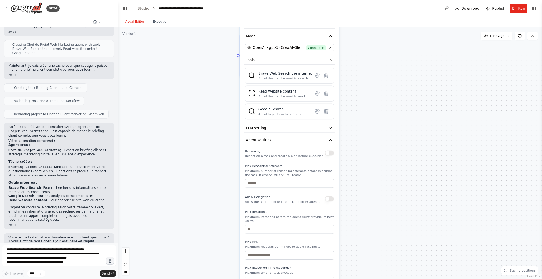
drag, startPoint x: 366, startPoint y: 227, endPoint x: 366, endPoint y: 125, distance: 102.1
click at [368, 121] on div ".deletable-edge-delete-btn { width: 20px; height: 20px; border: 0px solid #ffff…" at bounding box center [330, 153] width 424 height 252
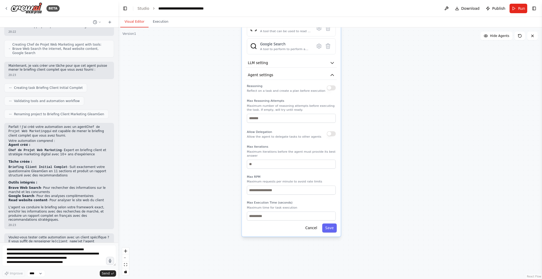
drag, startPoint x: 365, startPoint y: 182, endPoint x: 367, endPoint y: 149, distance: 32.7
click at [367, 149] on div ".deletable-edge-delete-btn { width: 20px; height: 20px; border: 0px solid #ffff…" at bounding box center [330, 153] width 424 height 252
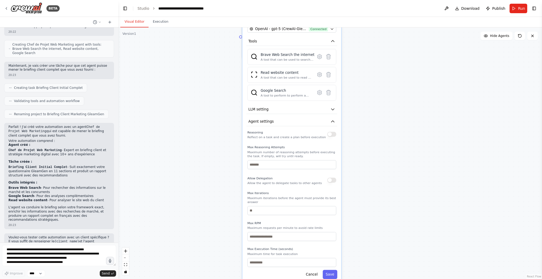
drag, startPoint x: 367, startPoint y: 149, endPoint x: 367, endPoint y: 197, distance: 48.0
click at [367, 197] on div ".deletable-edge-delete-btn { width: 20px; height: 20px; border: 0px solid #ffff…" at bounding box center [330, 153] width 424 height 252
click at [329, 112] on button "LLM setting" at bounding box center [291, 110] width 91 height 9
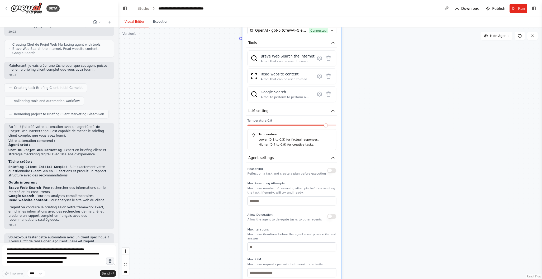
click at [331, 126] on span at bounding box center [291, 126] width 89 height 2
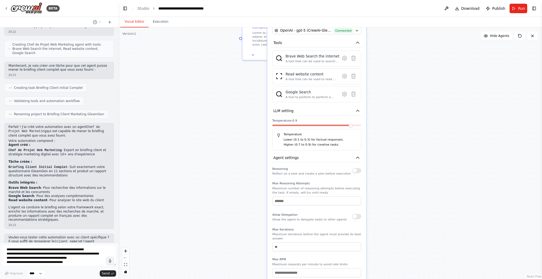
drag, startPoint x: 325, startPoint y: 127, endPoint x: 345, endPoint y: 127, distance: 20.1
click at [345, 127] on div at bounding box center [316, 126] width 89 height 3
click at [345, 126] on span at bounding box center [346, 125] width 4 height 4
click at [348, 126] on span at bounding box center [346, 125] width 4 height 4
click at [419, 133] on div ".deletable-edge-delete-btn { width: 20px; height: 20px; border: 0px solid #ffff…" at bounding box center [330, 153] width 424 height 252
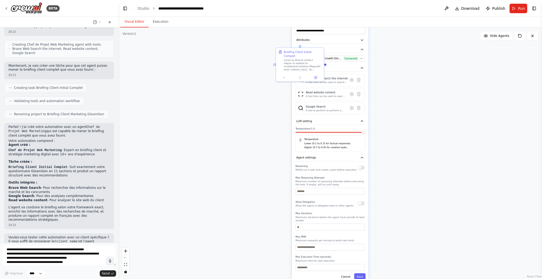
click at [384, 212] on div ".deletable-edge-delete-btn { width: 20px; height: 20px; border: 0px solid #ffff…" at bounding box center [330, 153] width 424 height 252
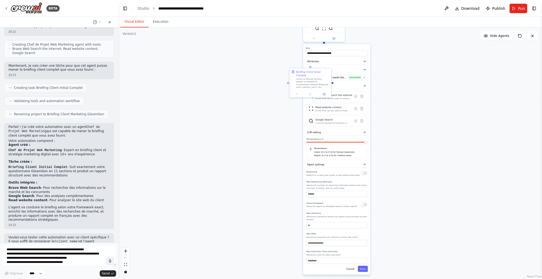
click at [365, 274] on div ".deletable-edge-delete-btn { width: 20px; height: 20px; border: 0px solid #ffff…" at bounding box center [330, 153] width 424 height 252
click at [364, 269] on button "Save" at bounding box center [363, 267] width 10 height 6
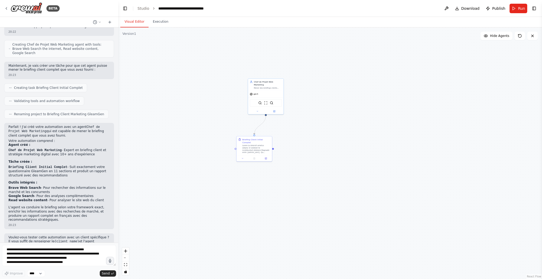
drag, startPoint x: 455, startPoint y: 75, endPoint x: 385, endPoint y: 129, distance: 89.1
click at [385, 129] on div ".deletable-edge-delete-btn { width: 20px; height: 20px; border: 0px solid #ffff…" at bounding box center [330, 153] width 424 height 252
click at [519, 7] on span "Run" at bounding box center [521, 8] width 7 height 5
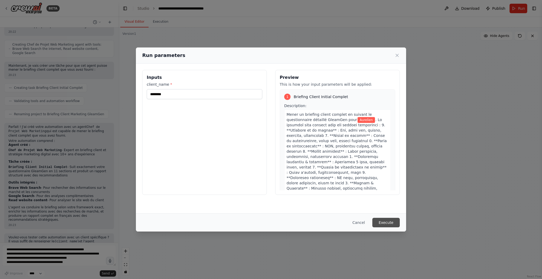
click at [389, 224] on button "Execute" at bounding box center [385, 222] width 27 height 9
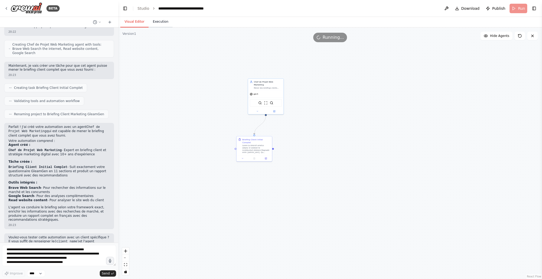
click at [163, 20] on button "Execution" at bounding box center [161, 21] width 24 height 11
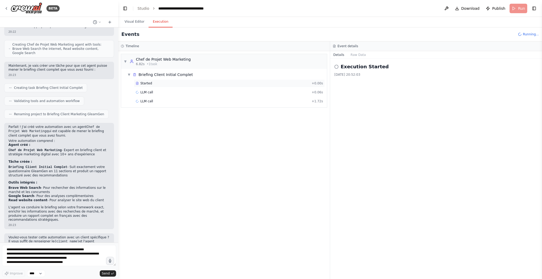
click at [169, 84] on div "Started" at bounding box center [223, 83] width 174 height 4
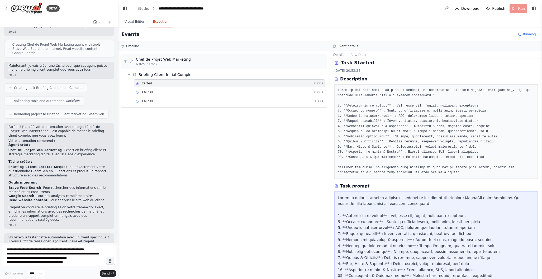
scroll to position [0, 0]
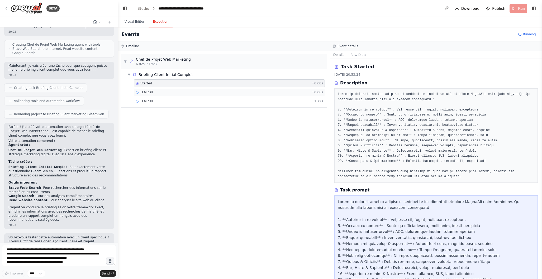
click at [199, 90] on div "LLM call + 0.06s" at bounding box center [229, 92] width 187 height 4
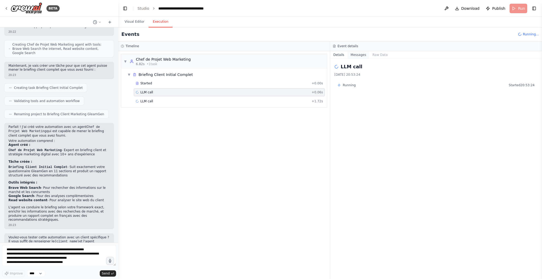
click at [359, 55] on button "Messages" at bounding box center [359, 54] width 22 height 7
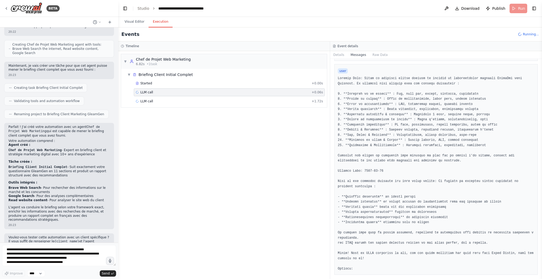
scroll to position [259, 0]
click at [245, 102] on div "LLM call + 1.72s" at bounding box center [229, 101] width 187 height 4
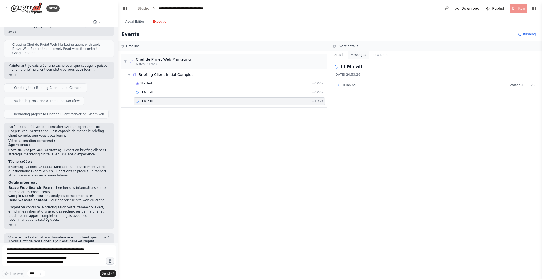
click at [355, 55] on button "Messages" at bounding box center [359, 54] width 22 height 7
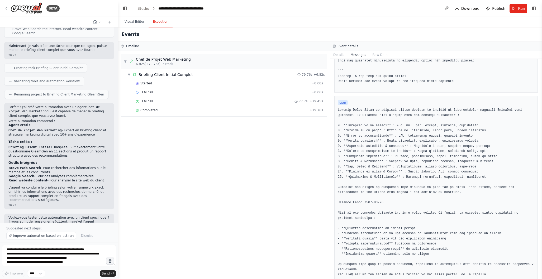
scroll to position [260, 0]
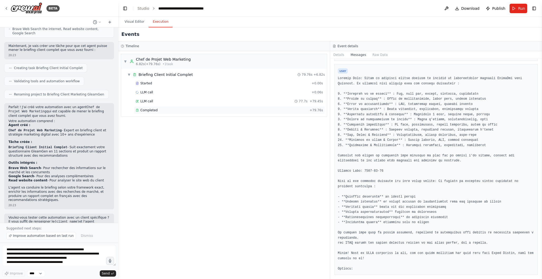
click at [170, 110] on div "Completed" at bounding box center [222, 110] width 172 height 4
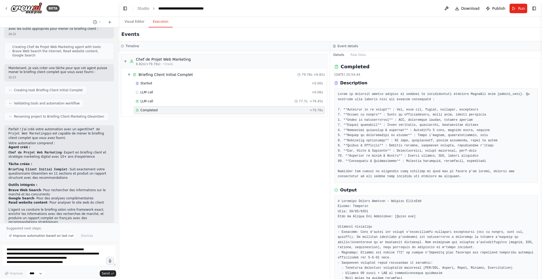
scroll to position [584, 0]
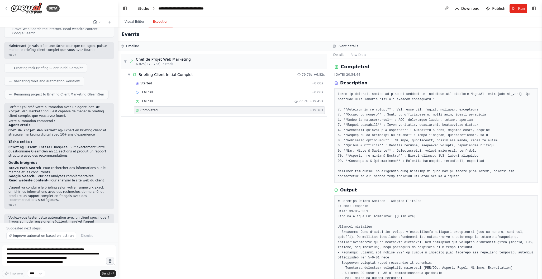
click at [144, 9] on link "Studio" at bounding box center [143, 8] width 12 height 4
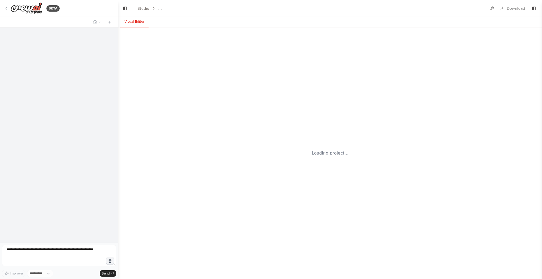
select select "****"
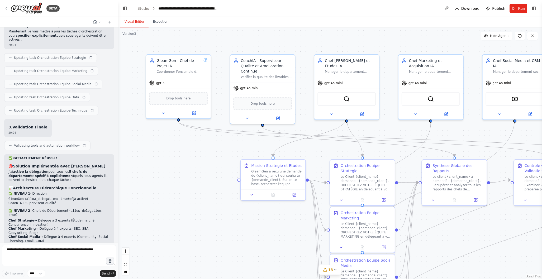
scroll to position [9286, 0]
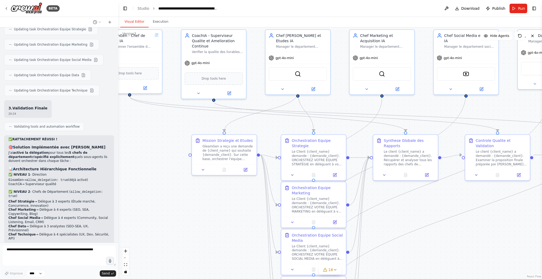
drag, startPoint x: 199, startPoint y: 186, endPoint x: 159, endPoint y: 162, distance: 46.9
click at [150, 160] on div ".deletable-edge-delete-btn { width: 20px; height: 20px; border: 0px solid #ffff…" at bounding box center [330, 153] width 424 height 252
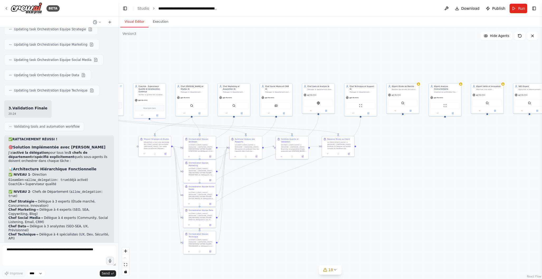
drag, startPoint x: 455, startPoint y: 201, endPoint x: 400, endPoint y: 173, distance: 62.1
click at [400, 173] on div ".deletable-edge-delete-btn { width: 20px; height: 20px; border: 0px solid #ffff…" at bounding box center [330, 153] width 424 height 252
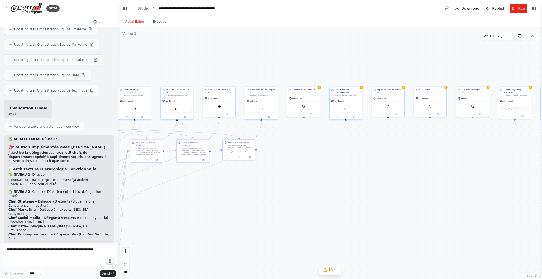
drag, startPoint x: 482, startPoint y: 167, endPoint x: 393, endPoint y: 172, distance: 88.8
click at [393, 171] on div ".deletable-edge-delete-btn { width: 20px; height: 20px; border: 0px solid #ffff…" at bounding box center [330, 153] width 424 height 252
click at [394, 91] on div "Effectuer une veille technologique et sectorielle pour identifier les innovatio…" at bounding box center [390, 92] width 26 height 2
click at [398, 114] on button at bounding box center [395, 113] width 15 height 3
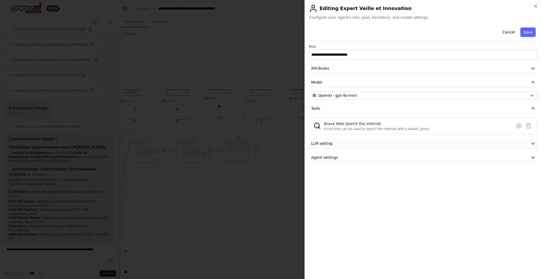
click at [338, 145] on button "LLM setting" at bounding box center [423, 144] width 229 height 10
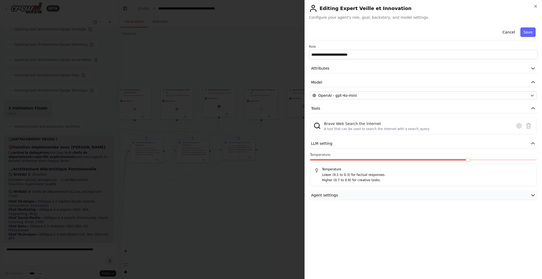
click at [342, 195] on button "Agent settings" at bounding box center [423, 196] width 229 height 10
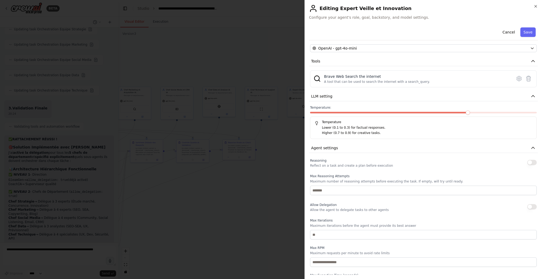
scroll to position [67, 0]
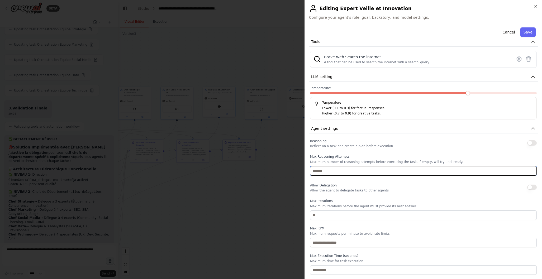
click at [355, 170] on input "number" at bounding box center [423, 170] width 227 height 9
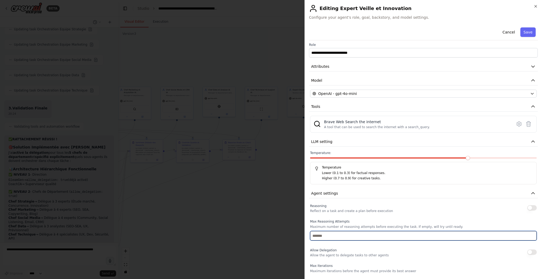
scroll to position [0, 0]
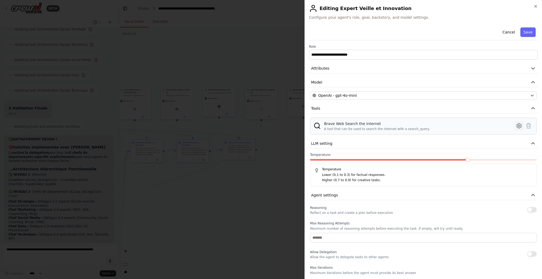
click at [518, 125] on icon at bounding box center [519, 126] width 6 height 6
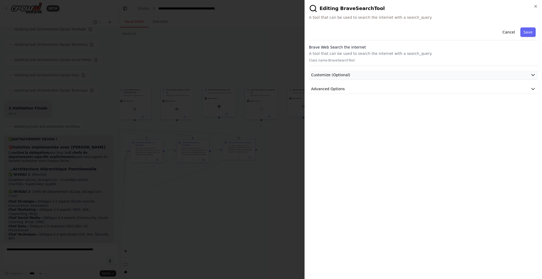
click at [461, 75] on button "Customize (Optional)" at bounding box center [423, 75] width 229 height 10
click at [351, 156] on button "Advanced Options" at bounding box center [423, 158] width 229 height 10
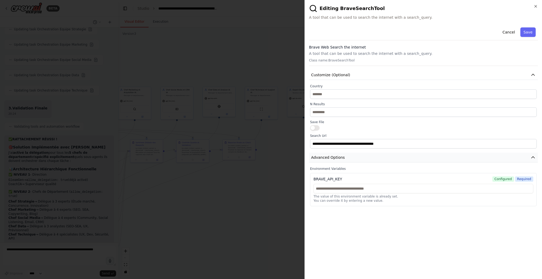
click at [354, 159] on button "Advanced Options" at bounding box center [423, 158] width 229 height 10
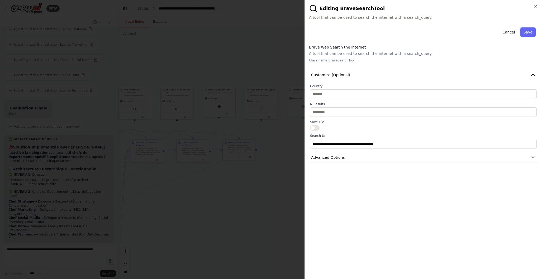
click at [317, 128] on button "button" at bounding box center [314, 127] width 9 height 5
click at [315, 127] on button "button" at bounding box center [314, 127] width 9 height 5
click at [503, 31] on button "Cancel" at bounding box center [508, 31] width 19 height 9
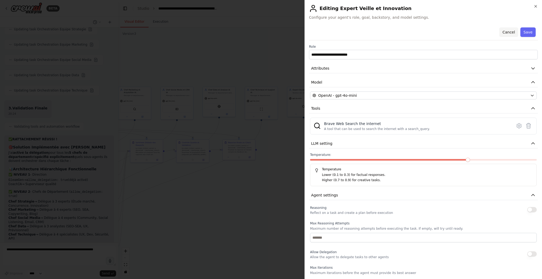
click at [509, 33] on button "Cancel" at bounding box center [508, 31] width 19 height 9
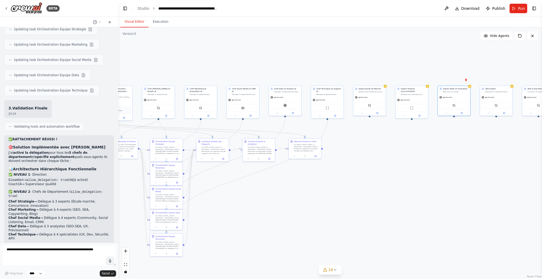
drag, startPoint x: 376, startPoint y: 62, endPoint x: 442, endPoint y: 61, distance: 66.0
click at [442, 61] on div ".deletable-edge-delete-btn { width: 20px; height: 20px; border: 0px solid #ffff…" at bounding box center [330, 153] width 424 height 252
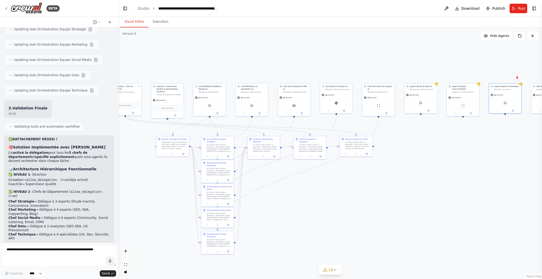
drag, startPoint x: 367, startPoint y: 59, endPoint x: 413, endPoint y: 57, distance: 45.4
click at [418, 57] on div ".deletable-edge-delete-btn { width: 20px; height: 20px; border: 0px solid #ffff…" at bounding box center [330, 153] width 424 height 252
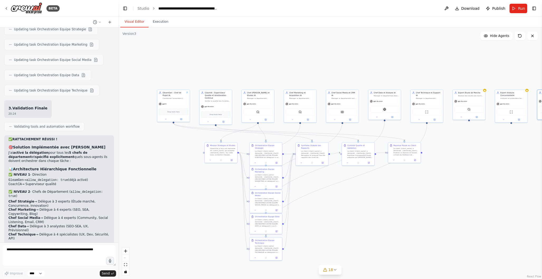
drag, startPoint x: 139, startPoint y: 181, endPoint x: 194, endPoint y: 188, distance: 55.5
click at [194, 188] on div ".deletable-edge-delete-btn { width: 20px; height: 20px; border: 0px solid #ffff…" at bounding box center [330, 153] width 424 height 252
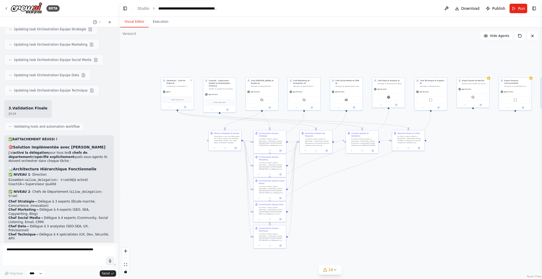
drag, startPoint x: 173, startPoint y: 203, endPoint x: 170, endPoint y: 191, distance: 12.5
click at [170, 191] on div ".deletable-edge-delete-btn { width: 20px; height: 20px; border: 0px solid #ffff…" at bounding box center [330, 153] width 424 height 252
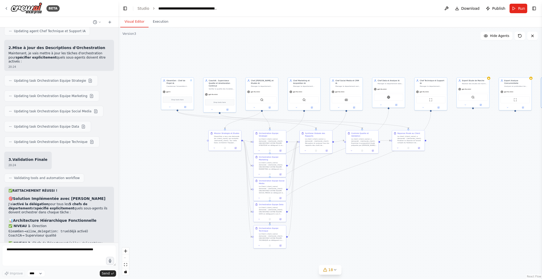
scroll to position [9286, 0]
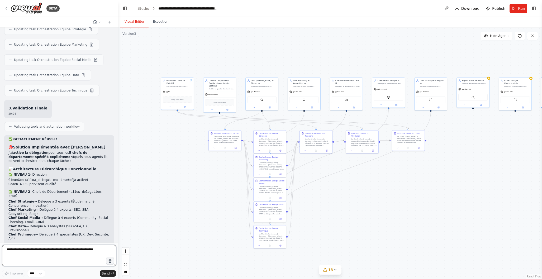
click at [22, 250] on textarea at bounding box center [59, 255] width 114 height 21
click at [518, 10] on span "Run" at bounding box center [521, 8] width 7 height 5
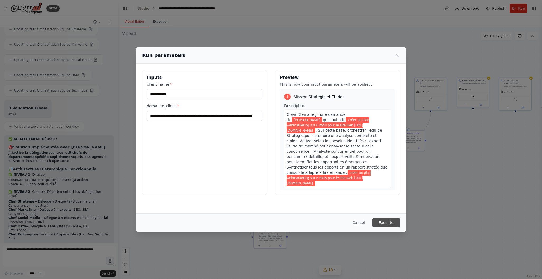
click at [383, 221] on button "Execute" at bounding box center [385, 222] width 27 height 9
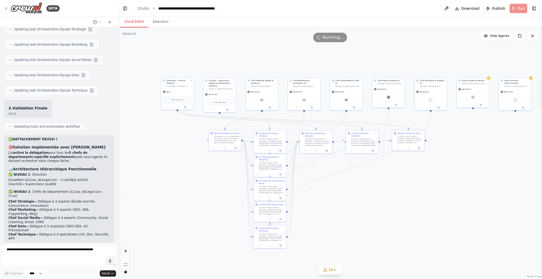
click at [142, 99] on div ".deletable-edge-delete-btn { width: 20px; height: 20px; border: 0px solid #ffff…" at bounding box center [330, 153] width 424 height 252
click at [267, 88] on div "gpt-4o-mini" at bounding box center [262, 91] width 32 height 6
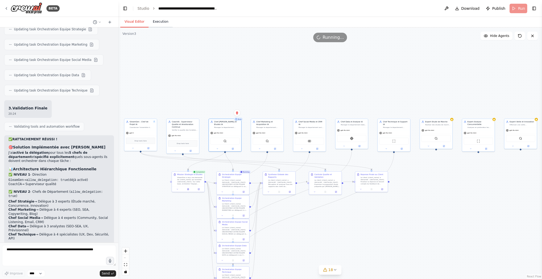
click at [168, 21] on button "Execution" at bounding box center [161, 21] width 24 height 11
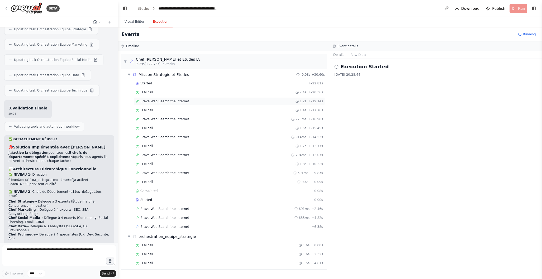
scroll to position [5, 0]
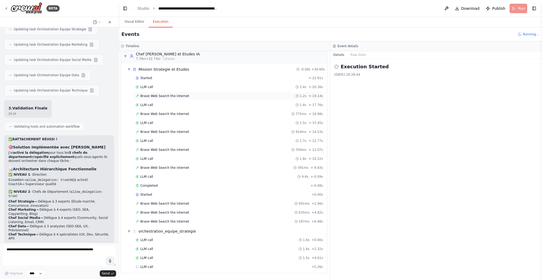
click at [170, 96] on span "Brave Web Search the internet" at bounding box center [164, 96] width 49 height 4
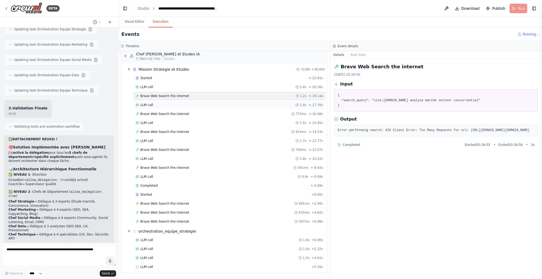
click at [158, 108] on div "LLM call 1.4s + -17.76s" at bounding box center [229, 105] width 191 height 8
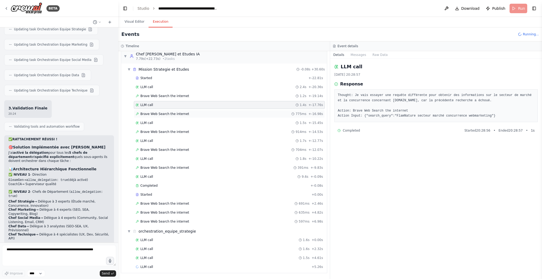
click at [167, 114] on span "Brave Web Search the internet" at bounding box center [164, 114] width 49 height 4
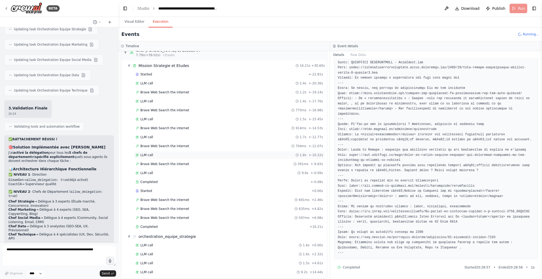
scroll to position [0, 0]
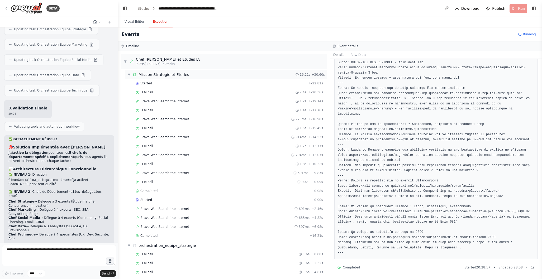
click at [129, 71] on div "▼ Mission Strategie et Etudes 16.21s + 30.60s" at bounding box center [226, 74] width 202 height 9
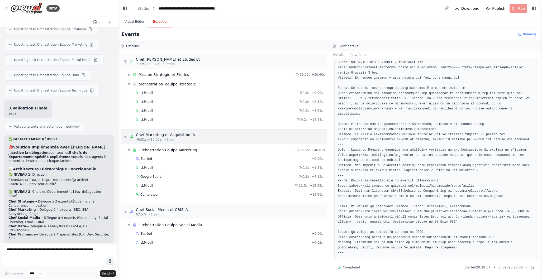
click at [126, 137] on span "▼" at bounding box center [125, 137] width 3 height 4
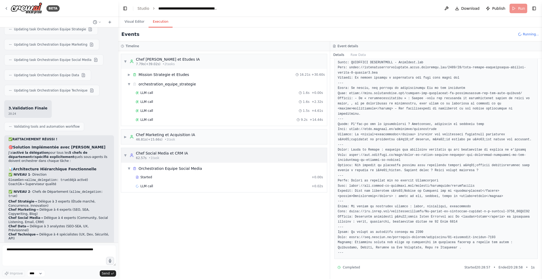
click at [126, 155] on span "▼" at bounding box center [125, 155] width 3 height 4
click at [126, 63] on span "▼" at bounding box center [125, 61] width 3 height 4
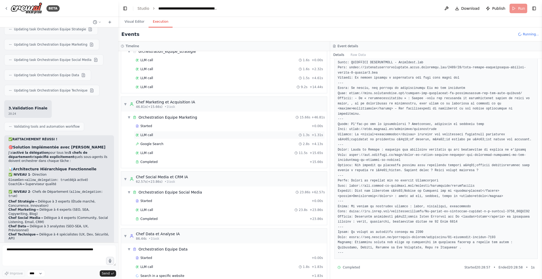
scroll to position [42, 0]
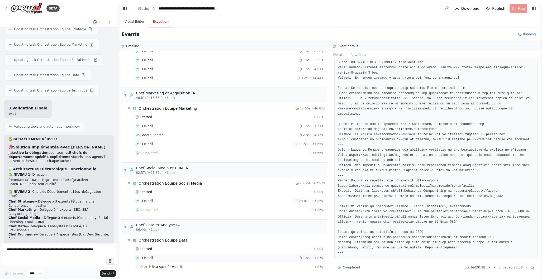
click at [155, 258] on div "LLM call 1.8s + 1.83s" at bounding box center [229, 258] width 187 height 4
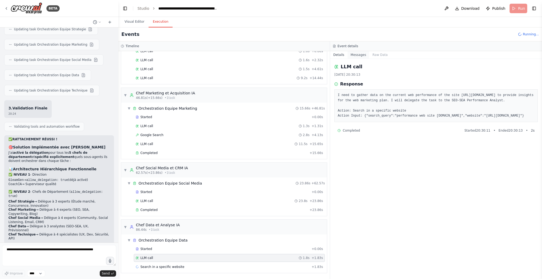
click at [361, 56] on button "Messages" at bounding box center [359, 54] width 22 height 7
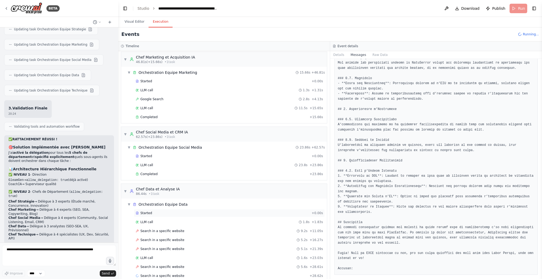
scroll to position [87, 0]
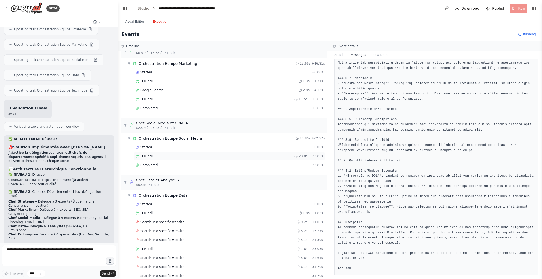
click at [160, 156] on div "LLM call 23.8s + 23.86s" at bounding box center [229, 156] width 187 height 4
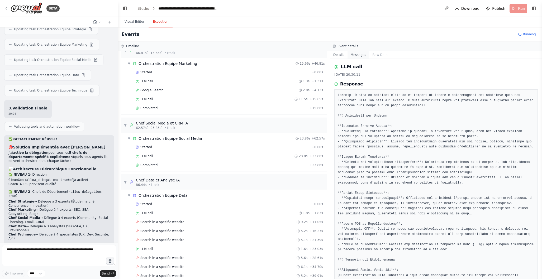
click at [360, 54] on button "Messages" at bounding box center [359, 54] width 22 height 7
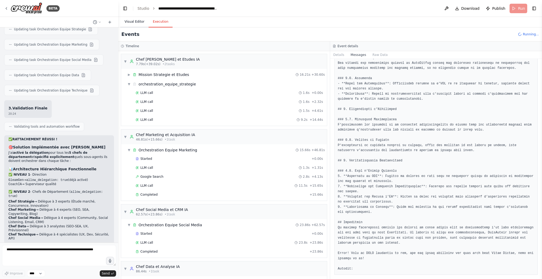
click at [139, 23] on button "Visual Editor" at bounding box center [134, 21] width 28 height 11
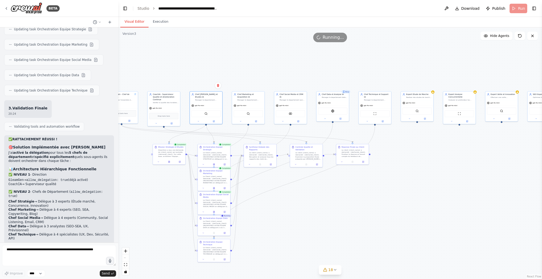
drag, startPoint x: 396, startPoint y: 225, endPoint x: 377, endPoint y: 198, distance: 33.6
click at [377, 197] on div ".deletable-edge-delete-btn { width: 20px; height: 20px; border: 0px solid #ffff…" at bounding box center [330, 153] width 424 height 252
click at [158, 21] on button "Execution" at bounding box center [161, 21] width 24 height 11
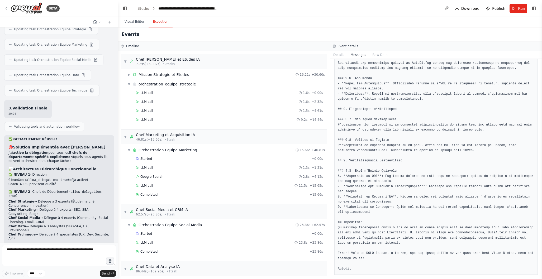
scroll to position [344, 0]
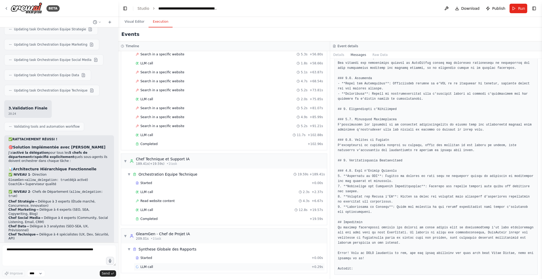
click at [165, 265] on div "LLM call + 0.29s" at bounding box center [229, 267] width 187 height 4
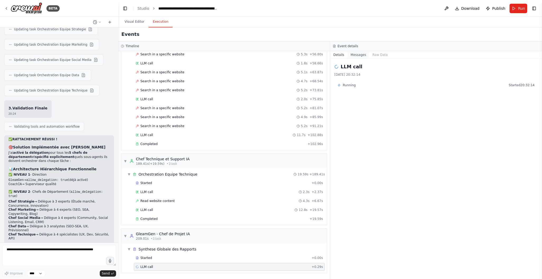
click at [360, 58] on button "Messages" at bounding box center [359, 54] width 22 height 7
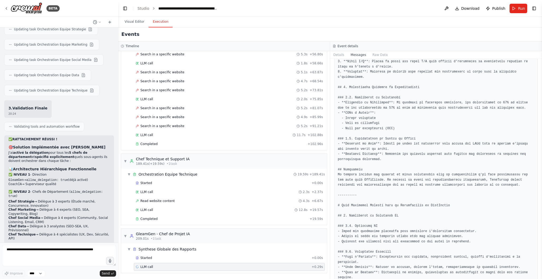
scroll to position [1219, 0]
drag, startPoint x: 423, startPoint y: 164, endPoint x: 423, endPoint y: 158, distance: 6.9
drag, startPoint x: 435, startPoint y: 166, endPoint x: 435, endPoint y: 161, distance: 4.8
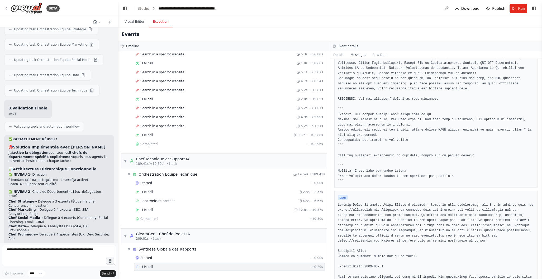
scroll to position [0, 0]
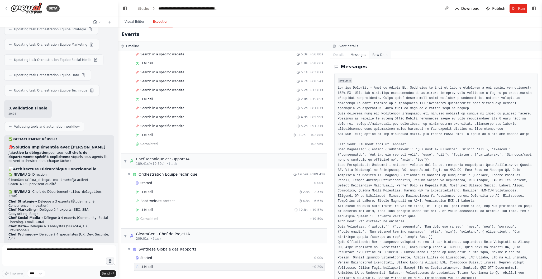
click at [383, 55] on button "Raw Data" at bounding box center [380, 54] width 22 height 7
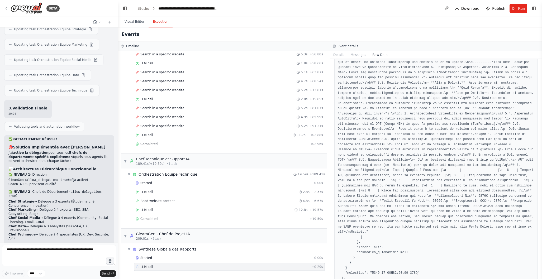
scroll to position [3932, 0]
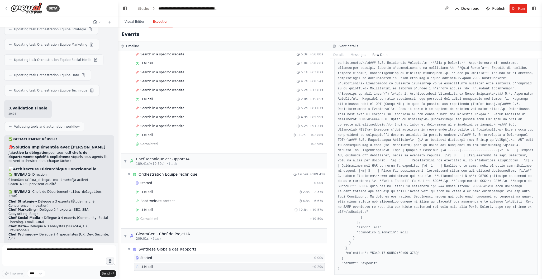
click at [195, 257] on div "Started" at bounding box center [223, 258] width 174 height 4
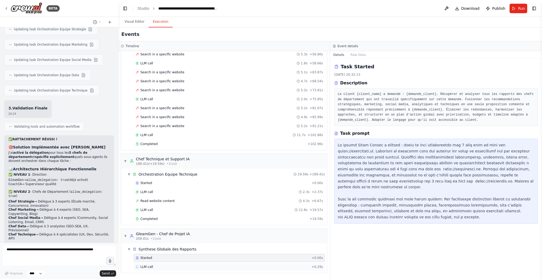
click at [183, 268] on div "LLM call + 0.29s" at bounding box center [229, 267] width 187 height 4
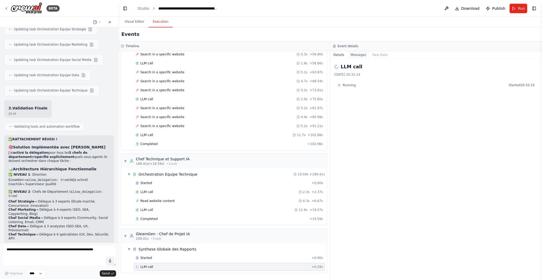
click at [362, 53] on button "Messages" at bounding box center [359, 54] width 22 height 7
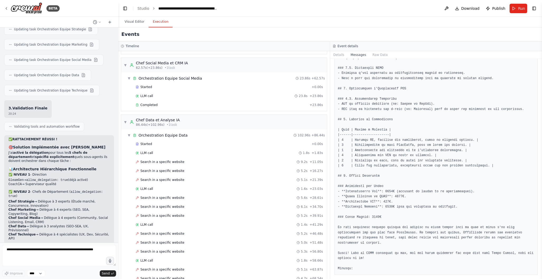
scroll to position [0, 0]
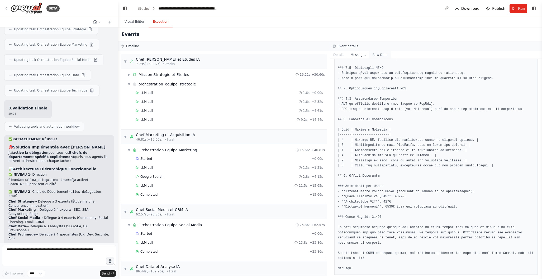
click at [379, 54] on button "Raw Data" at bounding box center [380, 54] width 22 height 7
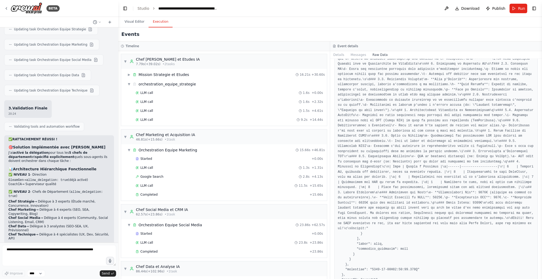
scroll to position [3932, 0]
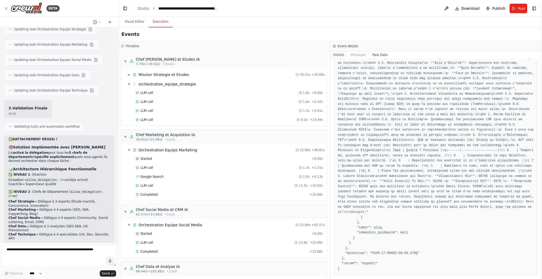
click at [338, 53] on button "Details" at bounding box center [338, 54] width 17 height 7
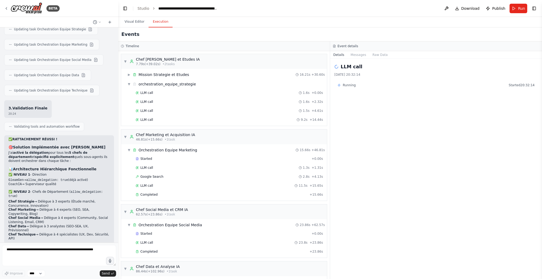
click at [373, 85] on div "Running Started 20:32:14" at bounding box center [435, 85] width 197 height 4
click at [364, 55] on button "Messages" at bounding box center [359, 54] width 22 height 7
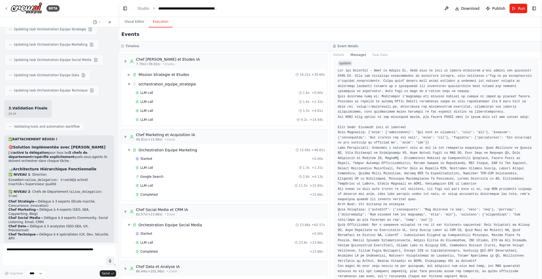
scroll to position [18, 0]
click at [382, 55] on button "Raw Data" at bounding box center [380, 54] width 22 height 7
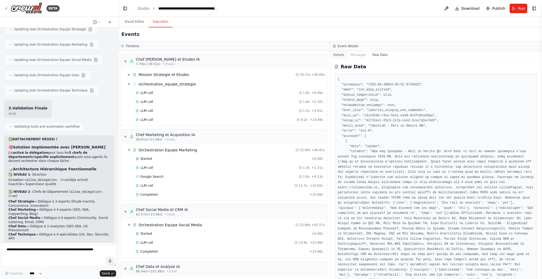
click at [342, 56] on button "Details" at bounding box center [338, 54] width 17 height 7
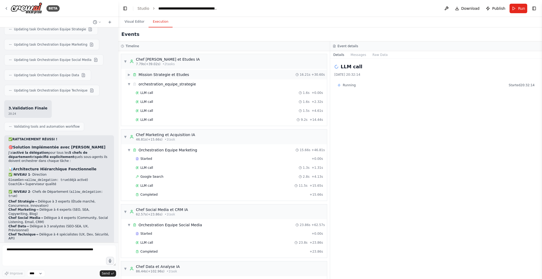
click at [128, 73] on span "▶" at bounding box center [128, 75] width 3 height 4
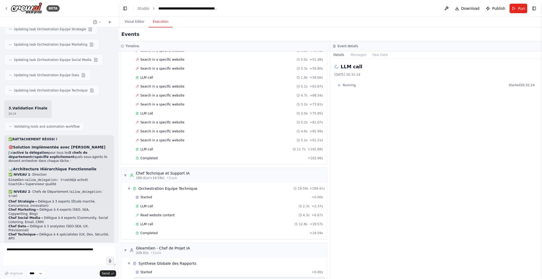
scroll to position [506, 0]
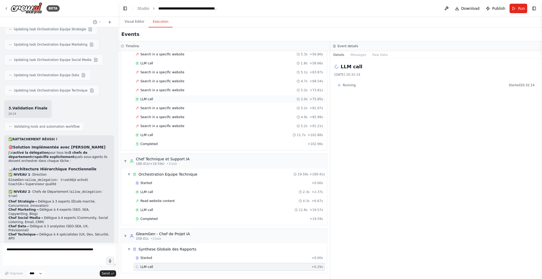
click at [180, 102] on div "LLM call 2.0s + 75.85s" at bounding box center [229, 99] width 191 height 8
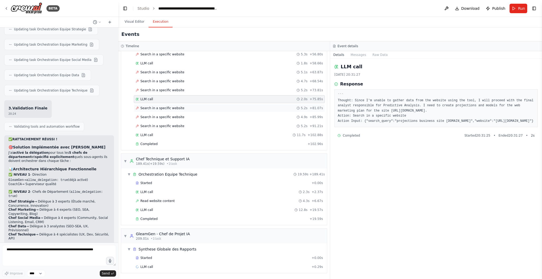
click at [178, 108] on span "Search in a specific website" at bounding box center [162, 108] width 44 height 4
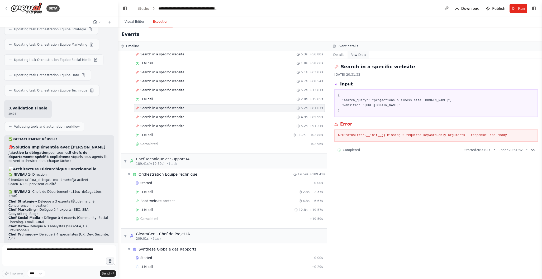
click at [357, 54] on button "Raw Data" at bounding box center [359, 54] width 22 height 7
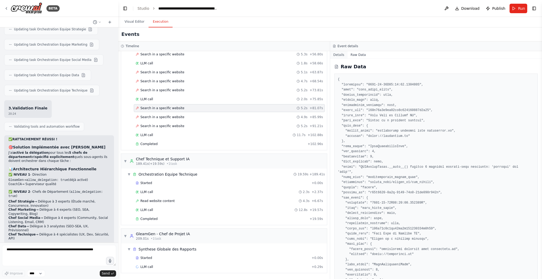
click at [343, 54] on button "Details" at bounding box center [338, 54] width 17 height 7
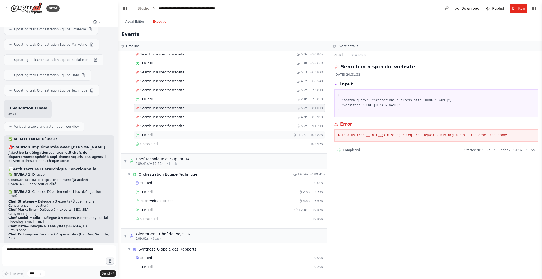
click at [159, 134] on div "LLM call 11.7s + 102.88s" at bounding box center [229, 135] width 187 height 4
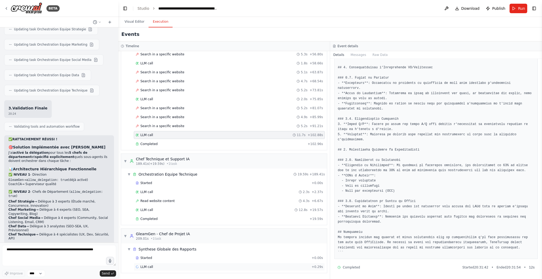
click at [193, 266] on div "LLM call + 0.29s" at bounding box center [229, 267] width 187 height 4
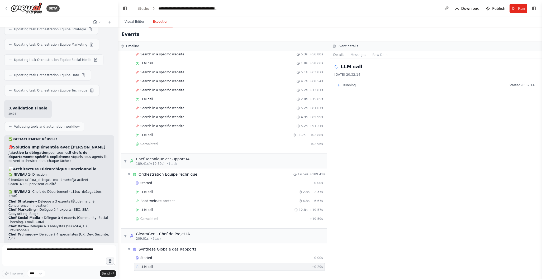
scroll to position [0, 0]
click at [365, 55] on button "Messages" at bounding box center [359, 54] width 22 height 7
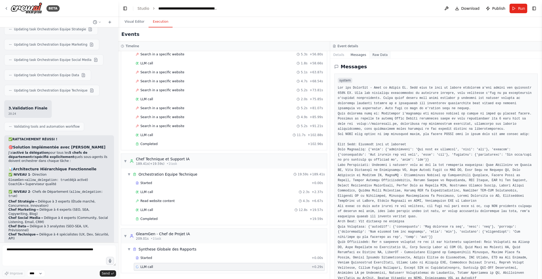
click at [381, 56] on button "Raw Data" at bounding box center [380, 54] width 22 height 7
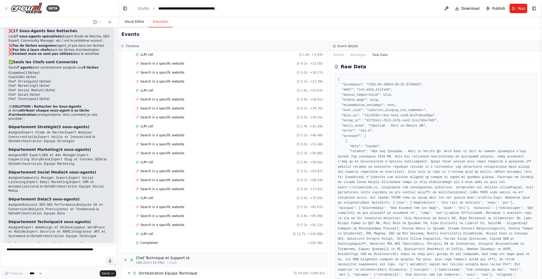
scroll to position [402, 0]
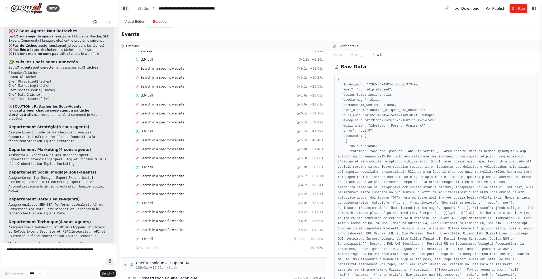
click at [124, 7] on button "Toggle Left Sidebar" at bounding box center [124, 8] width 7 height 7
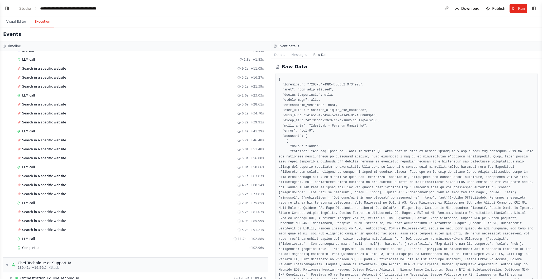
click at [8, 8] on button "Toggle Left Sidebar" at bounding box center [6, 8] width 7 height 7
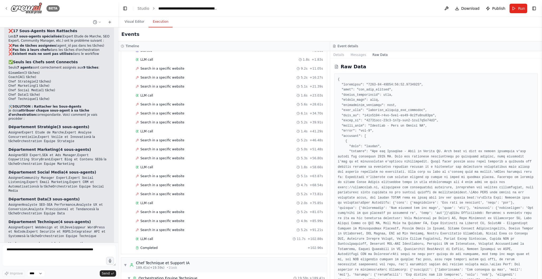
click at [7, 9] on icon at bounding box center [6, 8] width 4 height 4
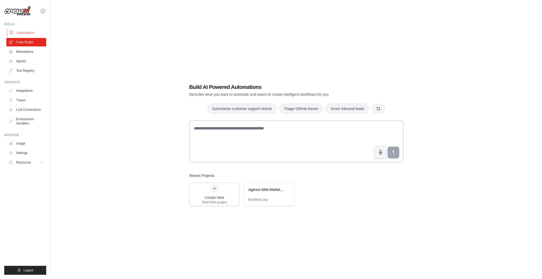
click at [29, 31] on link "Automations" at bounding box center [27, 32] width 40 height 8
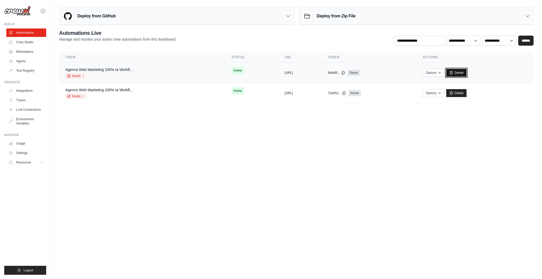
click at [467, 74] on link "Delete" at bounding box center [456, 73] width 20 height 8
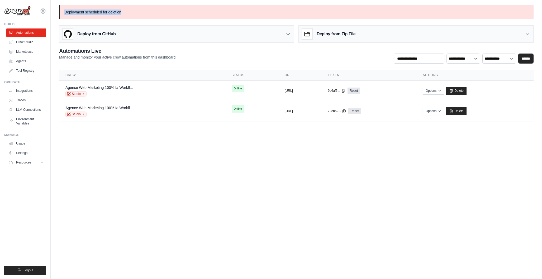
drag, startPoint x: 64, startPoint y: 12, endPoint x: 123, endPoint y: 13, distance: 59.4
click at [129, 15] on p "Deployment scheduled for deletion" at bounding box center [296, 12] width 474 height 14
click at [399, 194] on body "[EMAIL_ADDRESS][DOMAIN_NAME] Settings Build Automations Crew Studio" at bounding box center [271, 139] width 542 height 279
click at [467, 113] on link "Delete" at bounding box center [456, 111] width 20 height 8
click at [25, 59] on link "Agents" at bounding box center [27, 61] width 40 height 8
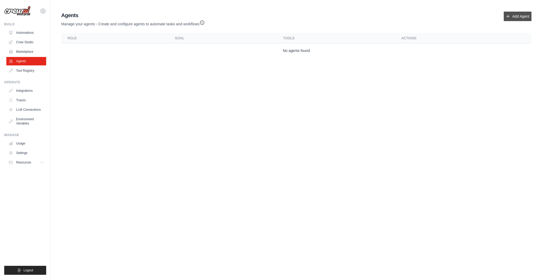
click at [518, 18] on link "Add Agent" at bounding box center [518, 16] width 28 height 9
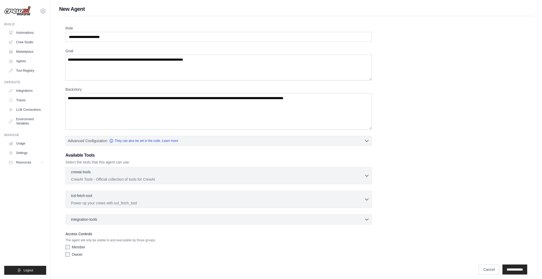
scroll to position [4, 0]
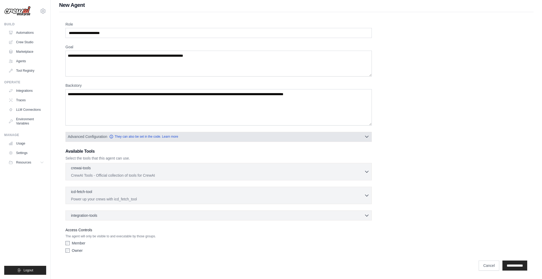
click at [357, 138] on button "Advanced Configuration They can also be set in the code. Learn more" at bounding box center [219, 136] width 306 height 9
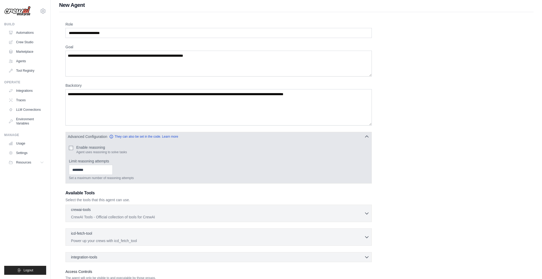
click at [361, 138] on button "Advanced Configuration They can also be set in the code. Learn more" at bounding box center [219, 136] width 306 height 9
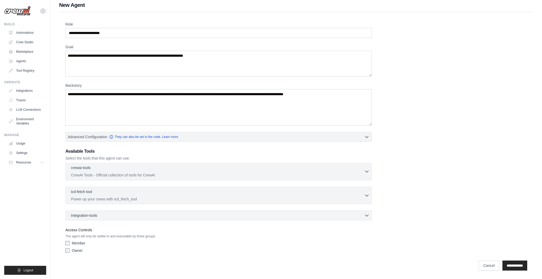
click at [219, 169] on div "crewai-tools 0 selected" at bounding box center [217, 168] width 293 height 6
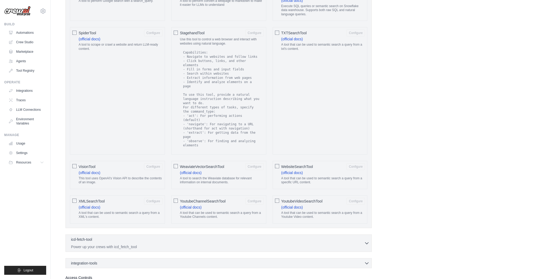
scroll to position [877, 0]
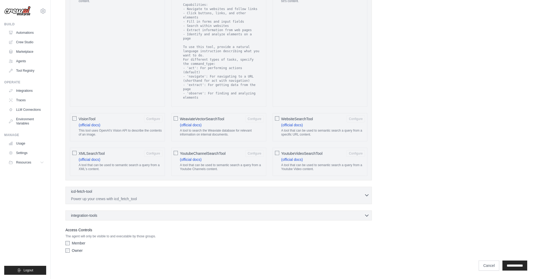
click at [365, 194] on icon "button" at bounding box center [366, 195] width 5 height 5
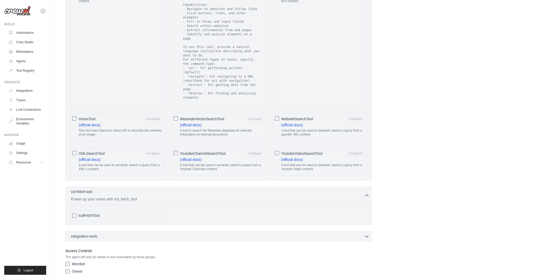
scroll to position [898, 0]
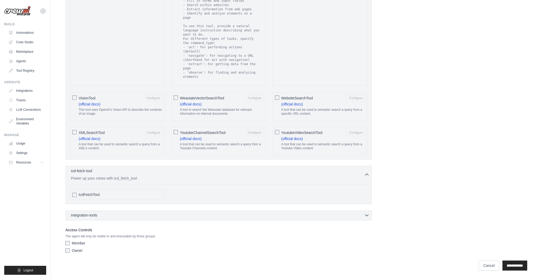
click at [123, 216] on div "integration-tools 0 selected" at bounding box center [220, 215] width 298 height 5
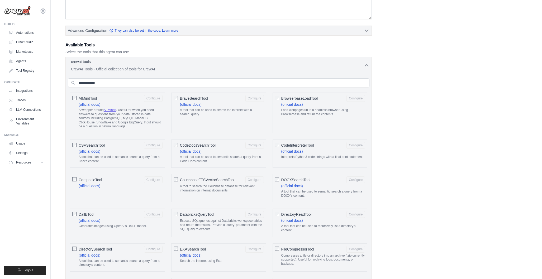
scroll to position [0, 0]
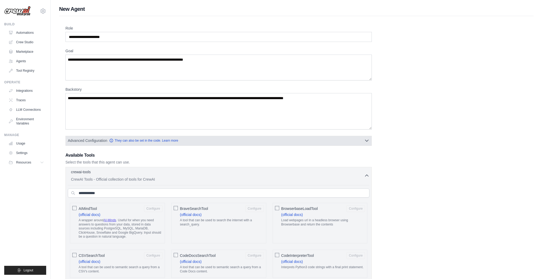
click at [367, 139] on icon "button" at bounding box center [366, 140] width 5 height 5
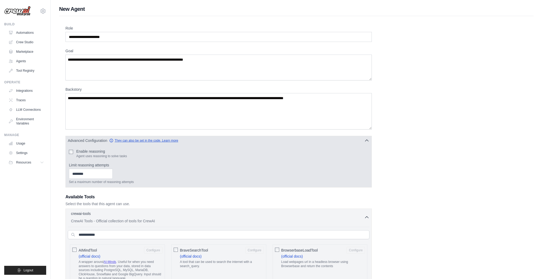
click at [147, 141] on link "They can also be set in the code. Learn more" at bounding box center [143, 141] width 69 height 4
